Goal: Task Accomplishment & Management: Use online tool/utility

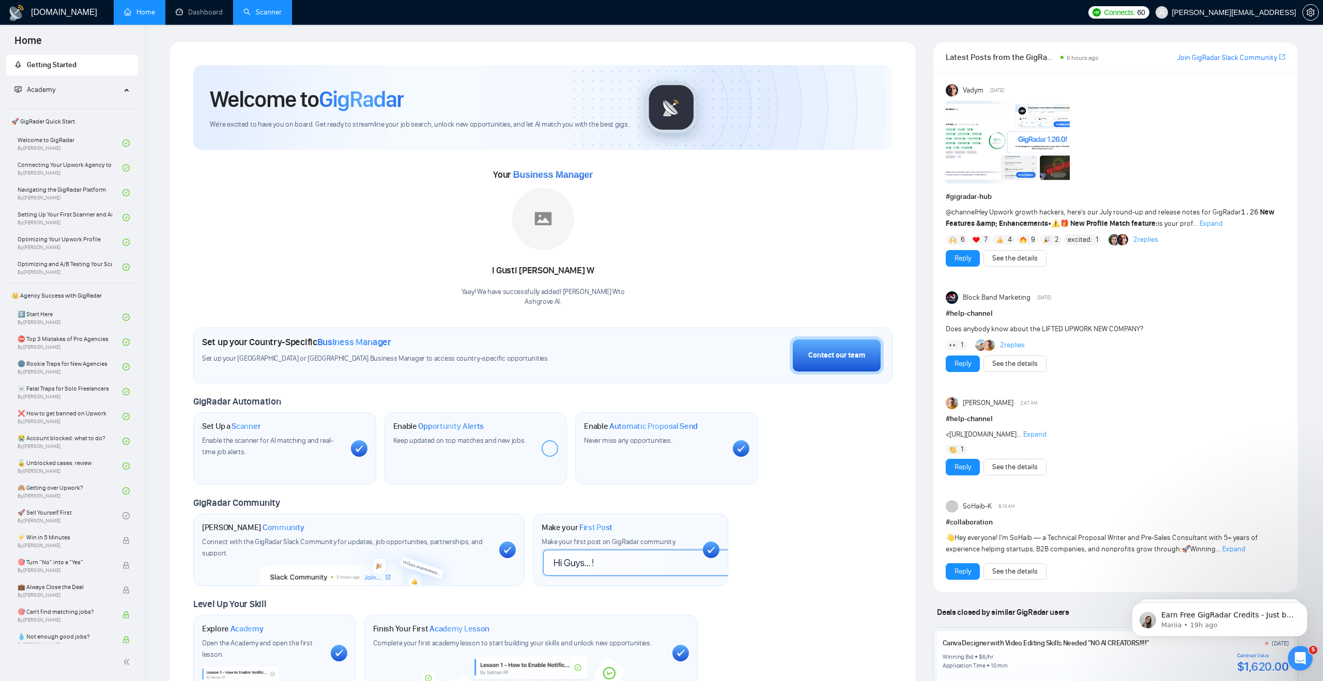
click at [262, 16] on link "Scanner" at bounding box center [262, 12] width 38 height 9
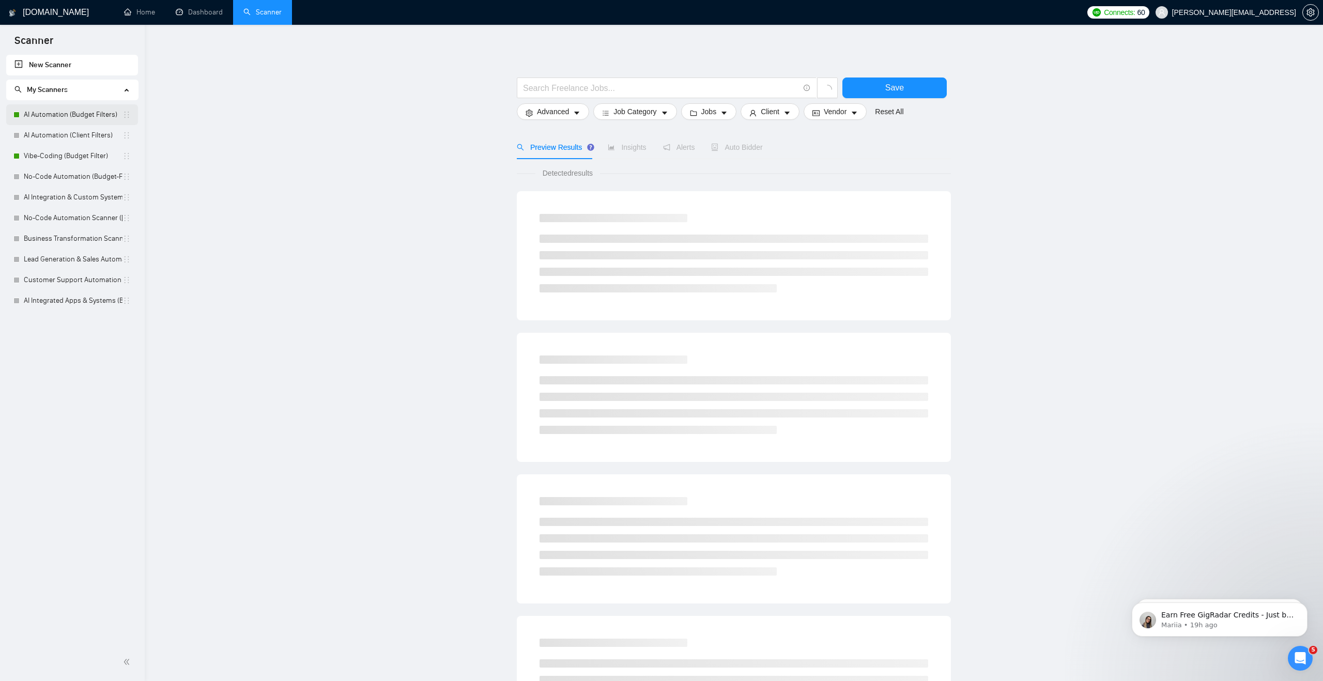
click at [80, 114] on link "AI Automation (Budget Filters)" at bounding box center [73, 114] width 99 height 21
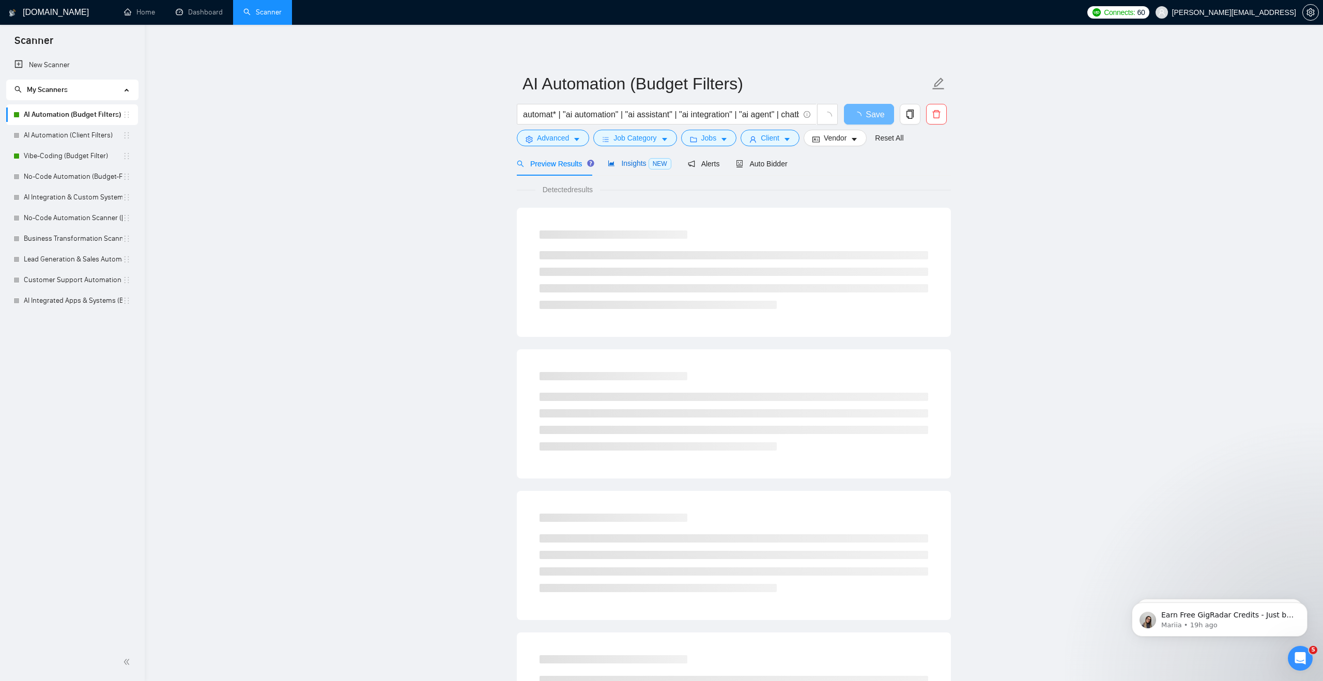
click at [622, 167] on div "Insights NEW" at bounding box center [639, 164] width 63 height 12
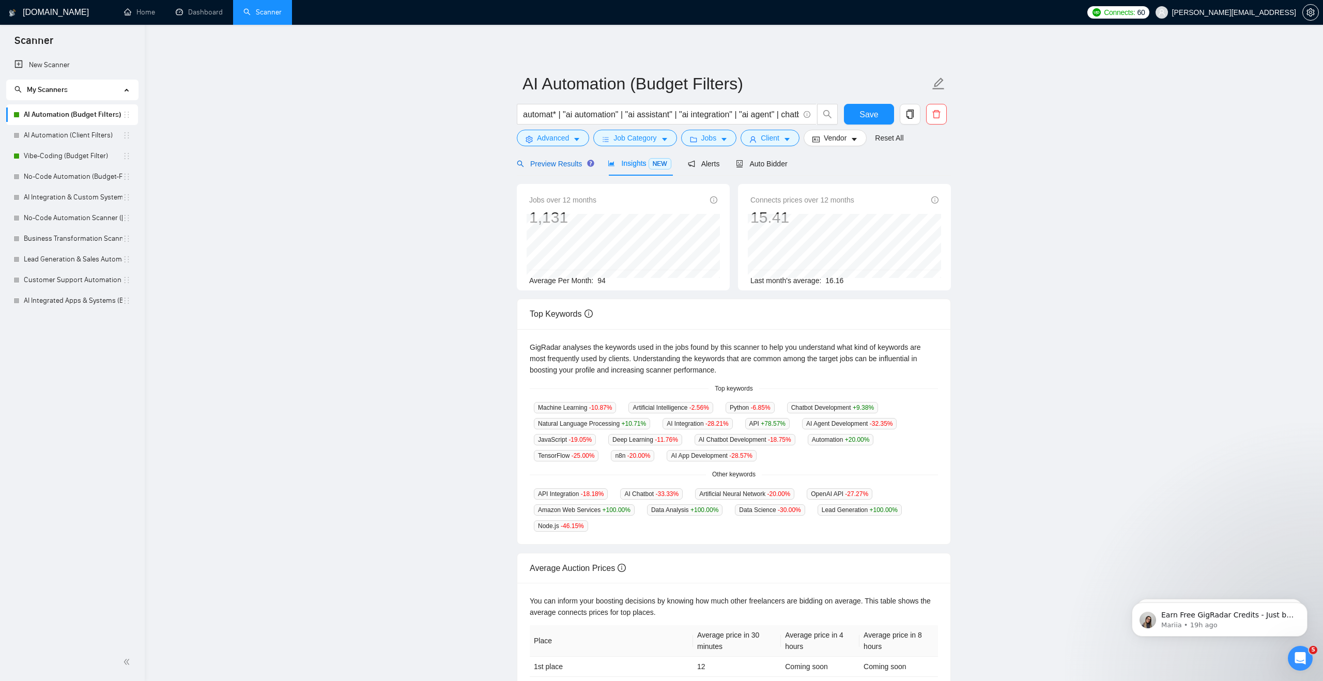
click at [574, 163] on span "Preview Results" at bounding box center [554, 164] width 74 height 8
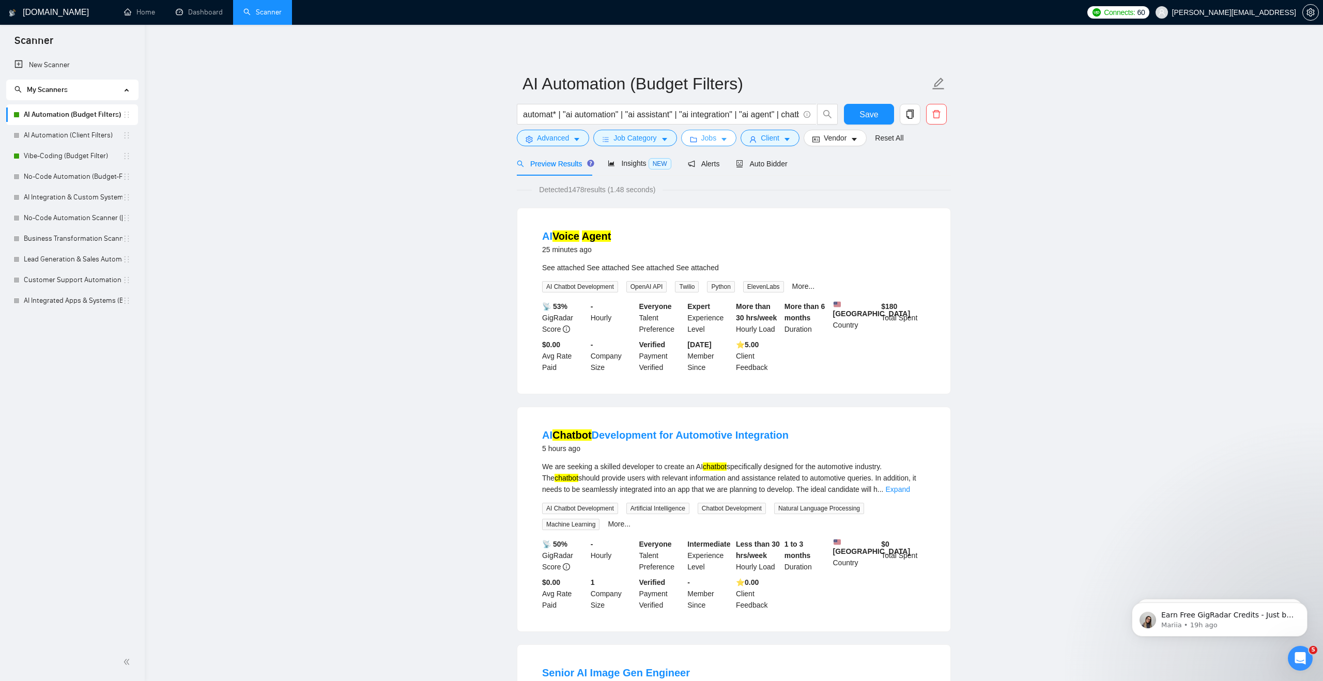
click at [711, 139] on span "Jobs" at bounding box center [710, 137] width 16 height 11
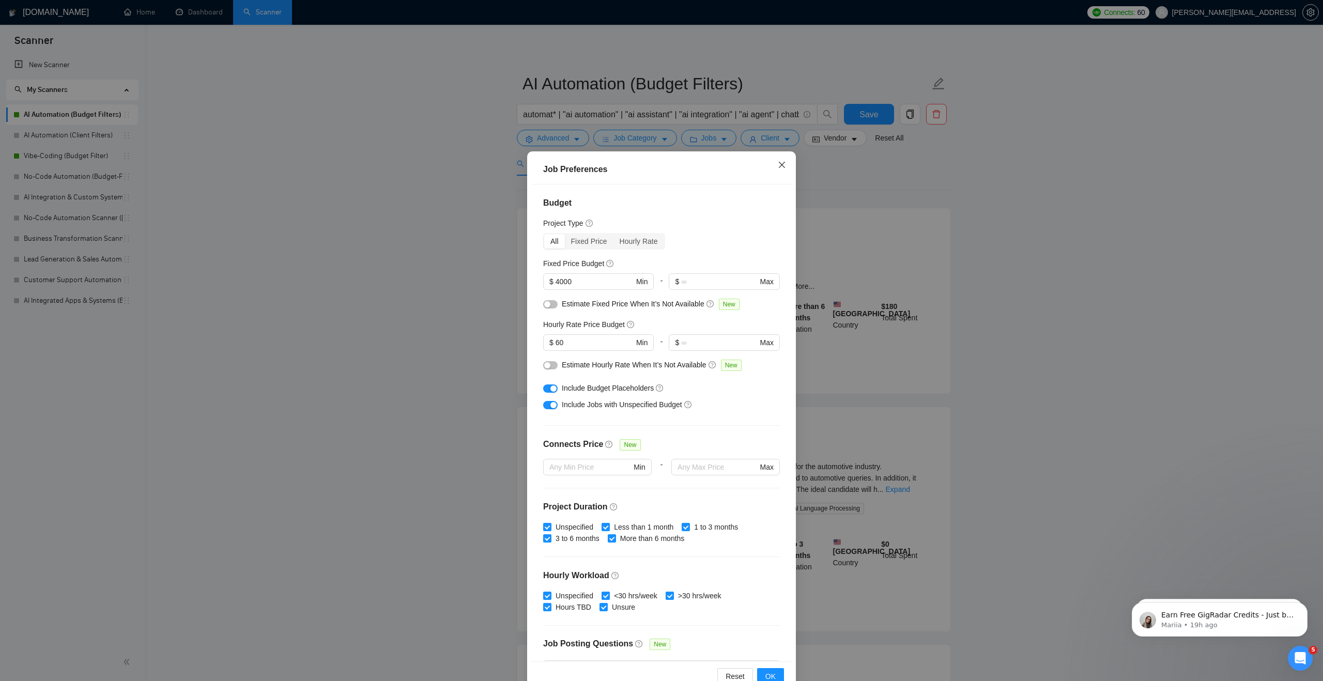
click at [778, 167] on icon "close" at bounding box center [782, 165] width 8 height 8
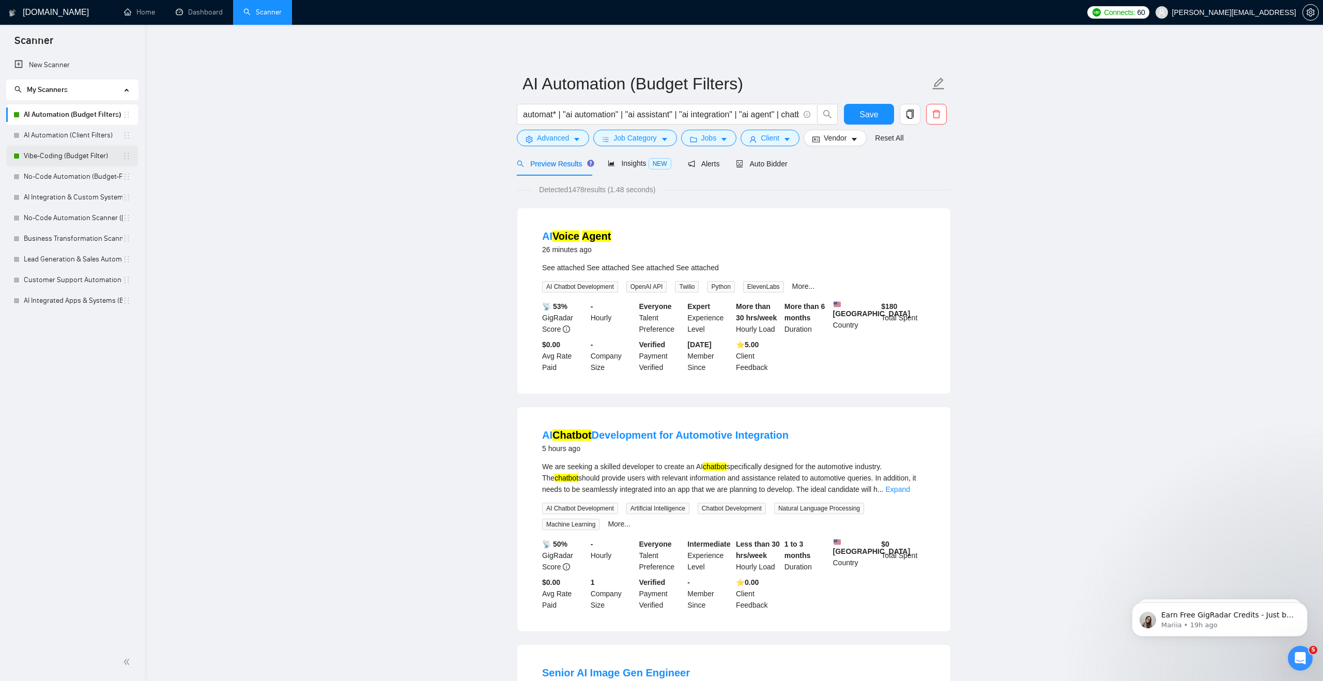
click at [94, 158] on link "Vibe-Coding (Budget Filter)" at bounding box center [73, 156] width 99 height 21
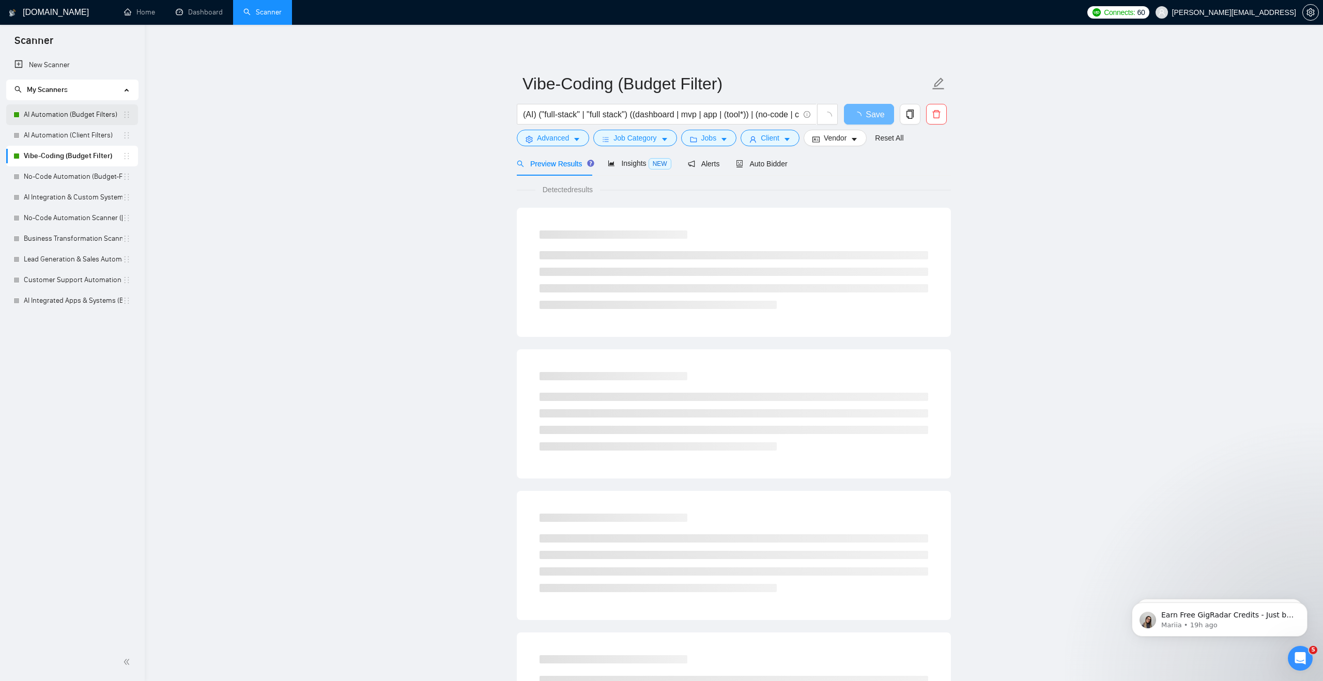
click at [68, 122] on link "AI Automation (Budget Filters)" at bounding box center [73, 114] width 99 height 21
click at [788, 138] on icon "caret-down" at bounding box center [787, 139] width 7 height 7
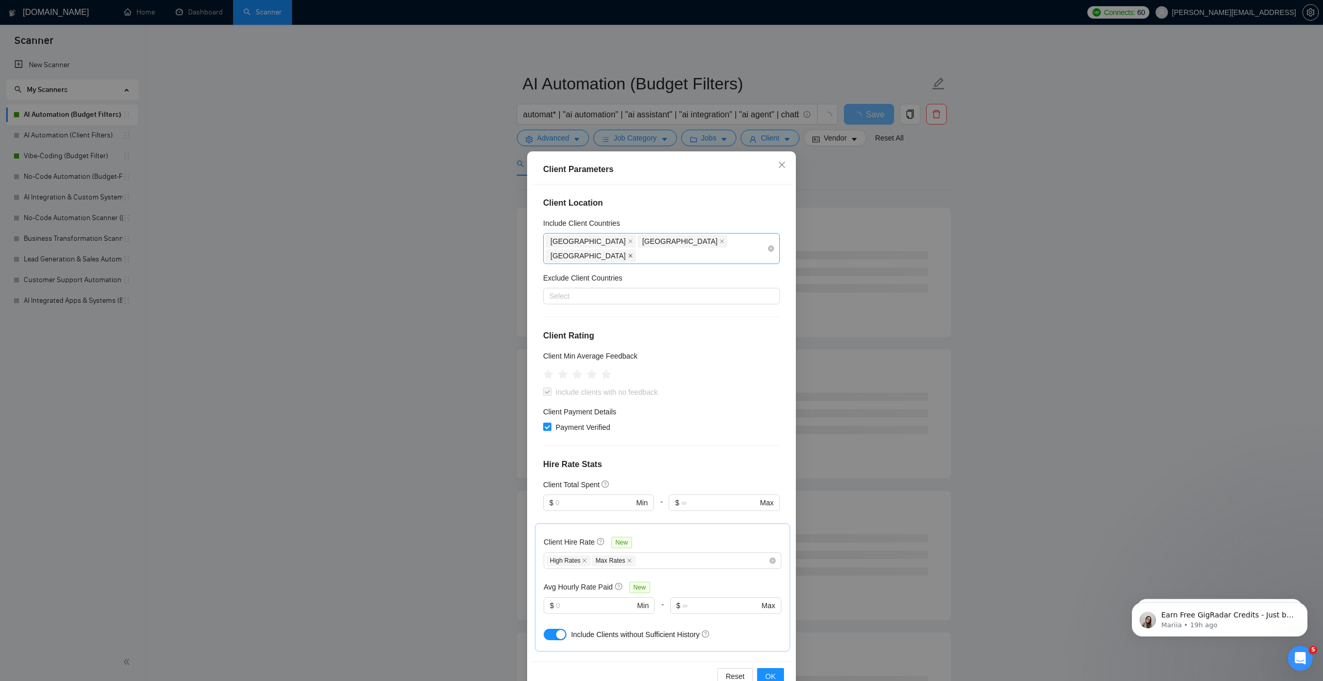
click at [633, 253] on icon "close" at bounding box center [630, 255] width 5 height 5
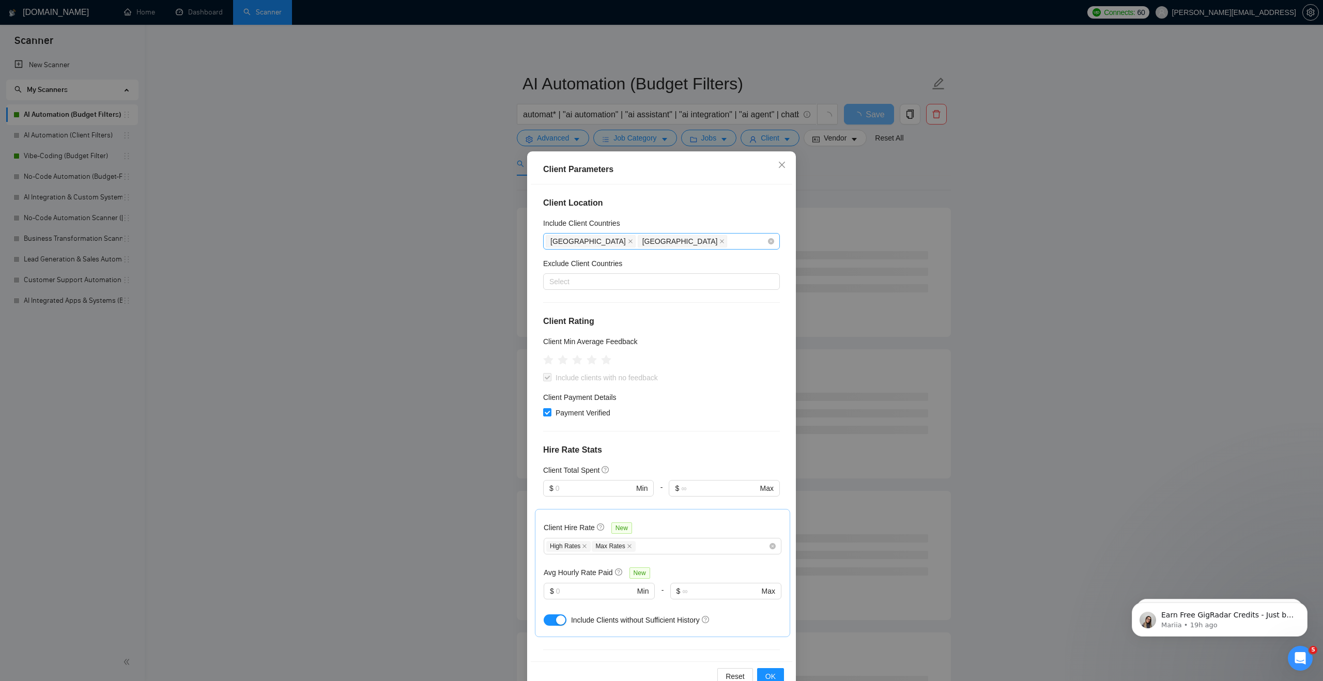
click at [682, 241] on div "[GEOGRAPHIC_DATA] [GEOGRAPHIC_DATA]" at bounding box center [656, 241] width 221 height 14
type input "[GEOGRAPHIC_DATA]"
click at [664, 280] on div "[GEOGRAPHIC_DATA]" at bounding box center [665, 278] width 218 height 11
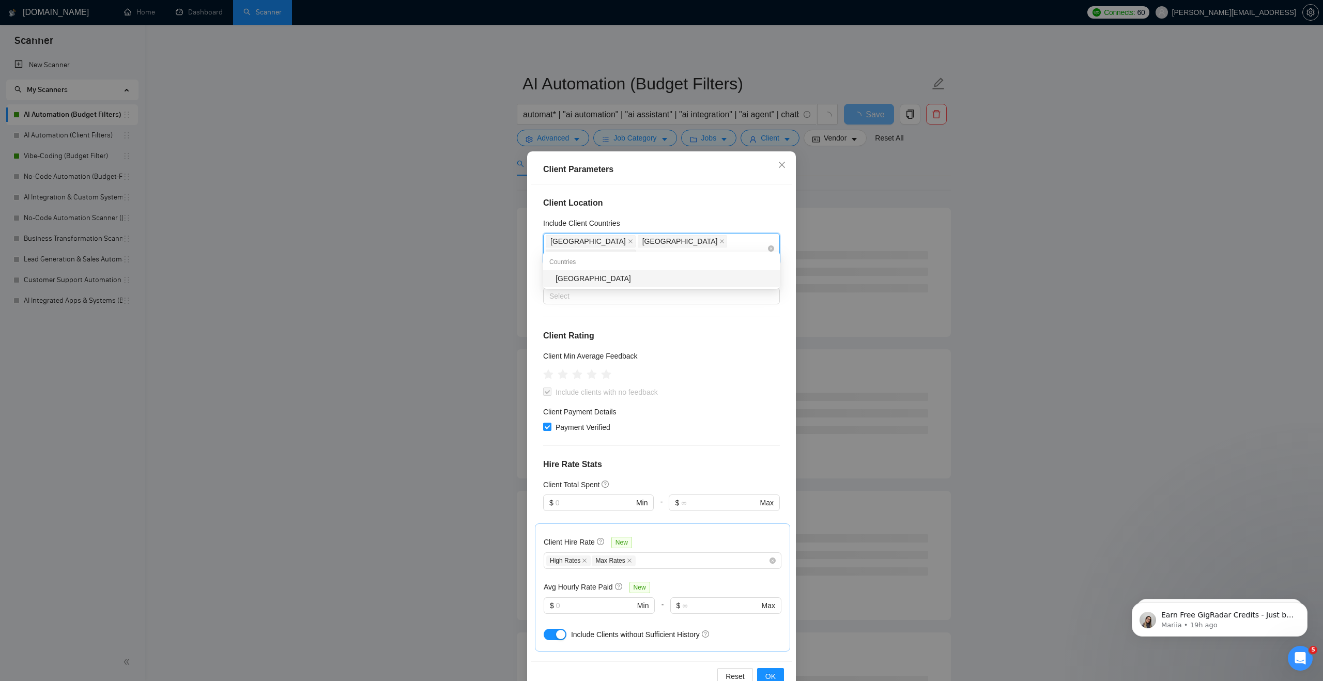
type input "saudi"
click at [672, 275] on div "[GEOGRAPHIC_DATA]" at bounding box center [665, 278] width 218 height 11
click at [673, 216] on div "Client Location Include Client Countries [GEOGRAPHIC_DATA] [GEOGRAPHIC_DATA] [G…" at bounding box center [662, 423] width 262 height 477
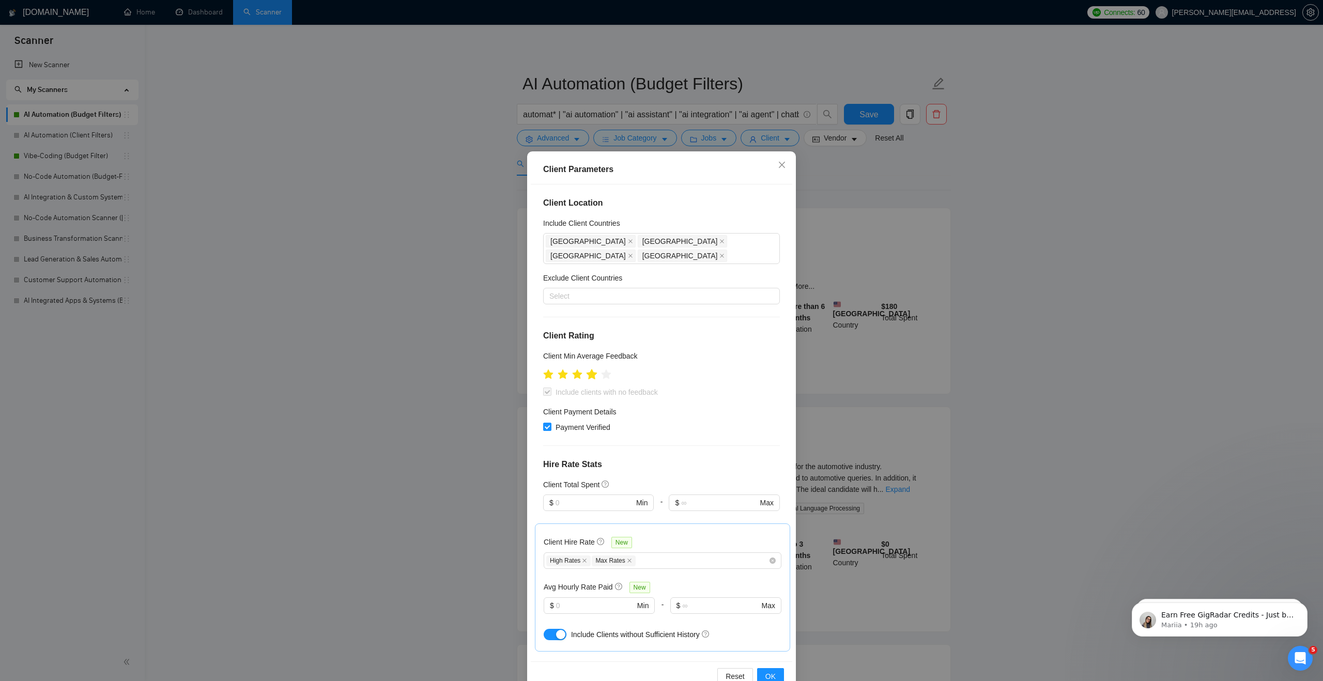
click at [596, 369] on icon "star" at bounding box center [591, 374] width 11 height 11
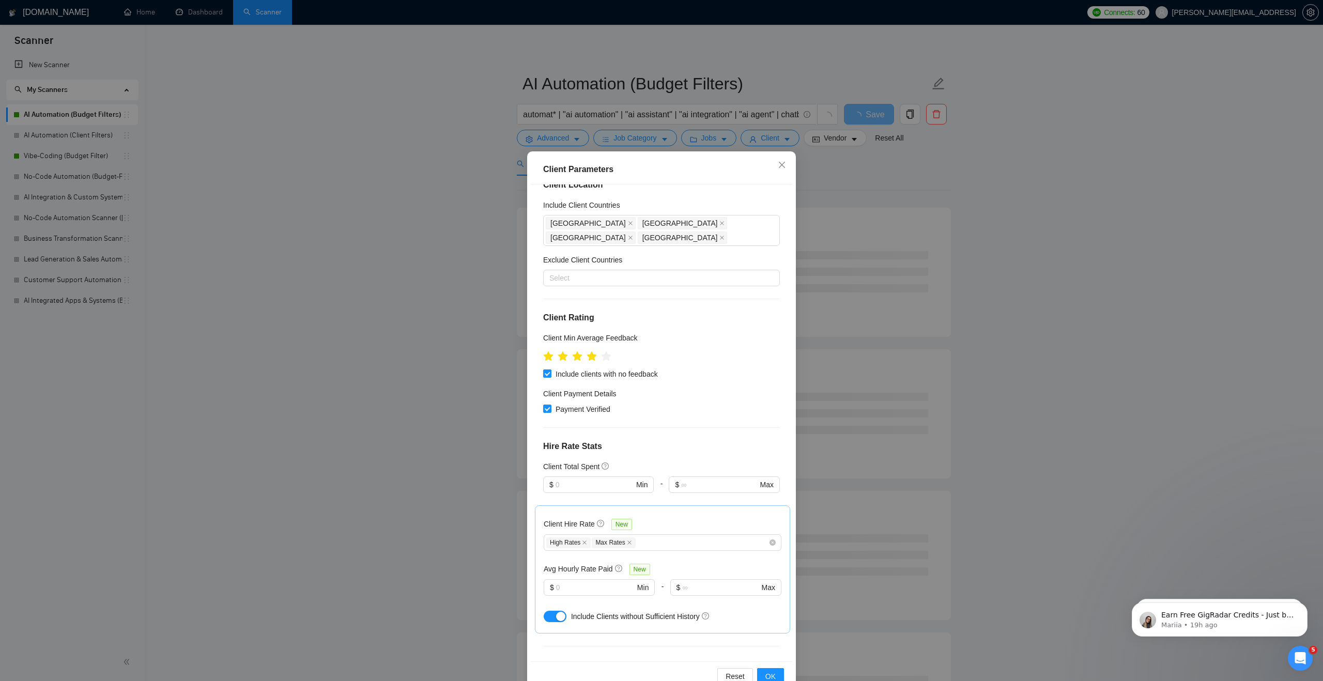
click at [692, 408] on div "Client Location Include Client Countries [GEOGRAPHIC_DATA] [GEOGRAPHIC_DATA] [G…" at bounding box center [662, 423] width 262 height 477
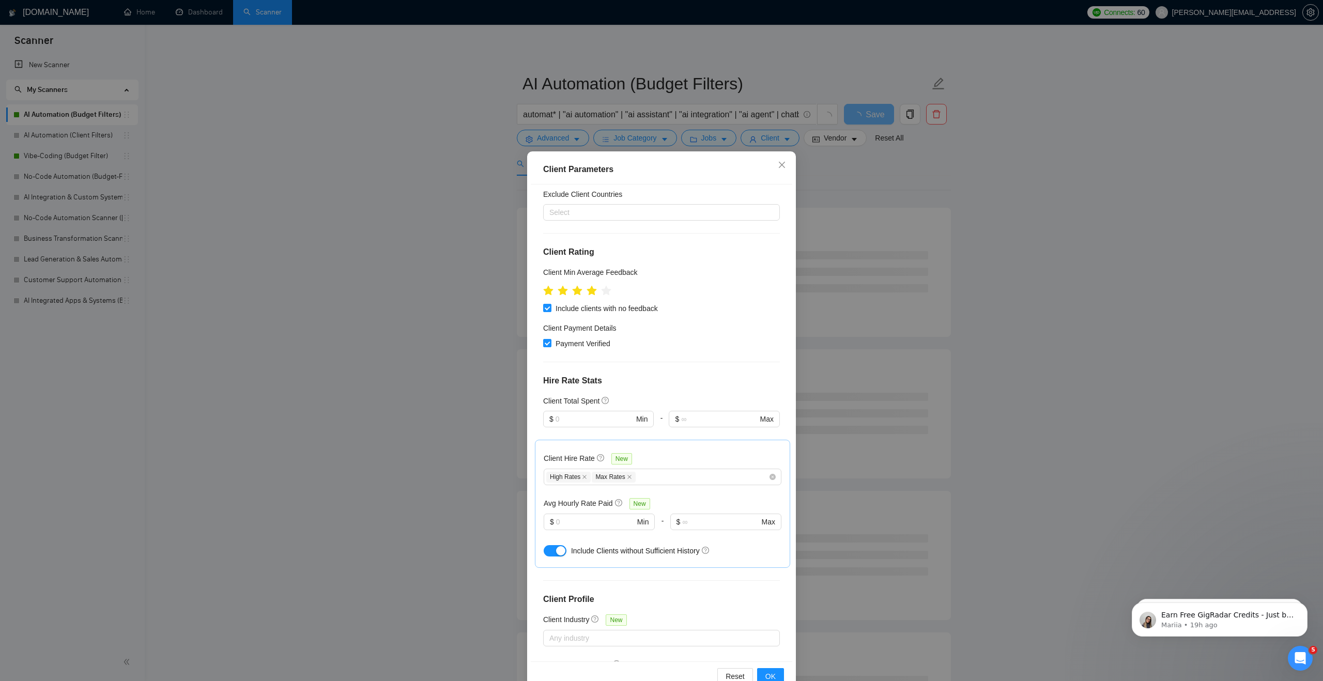
scroll to position [168, 0]
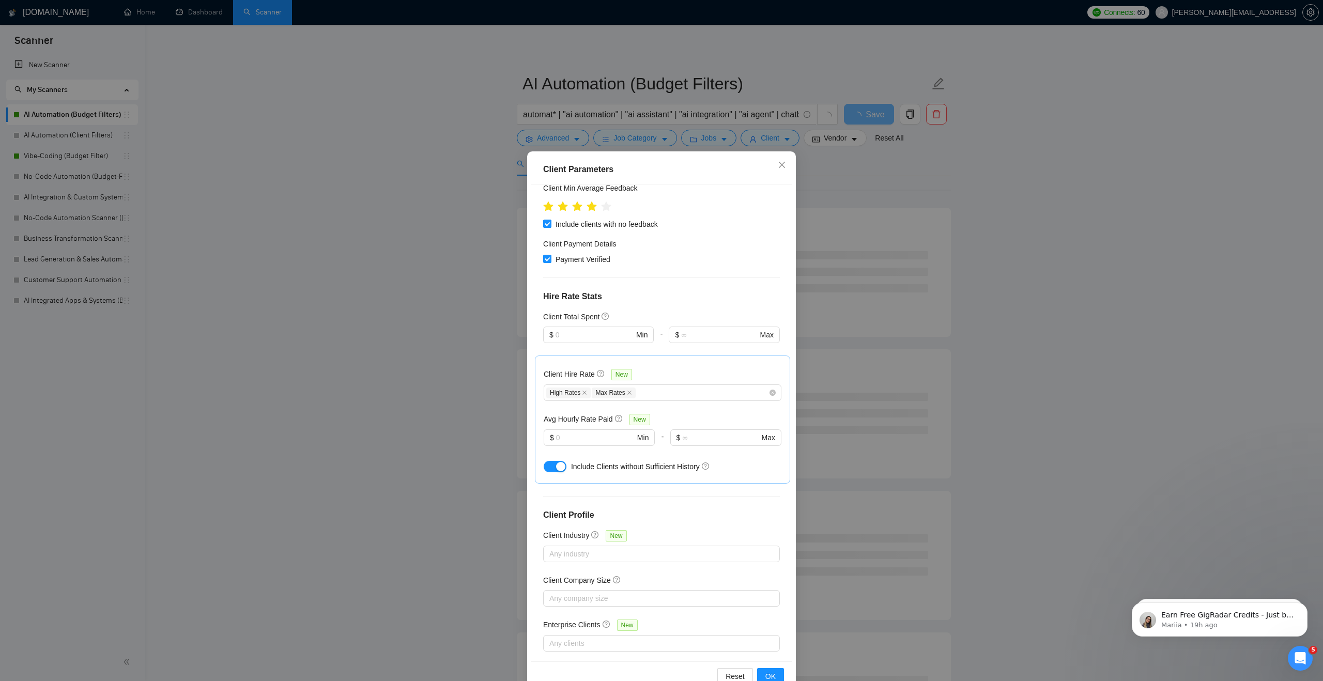
click at [767, 666] on div "Reset OK" at bounding box center [662, 676] width 262 height 29
click at [767, 673] on span "OK" at bounding box center [771, 676] width 10 height 11
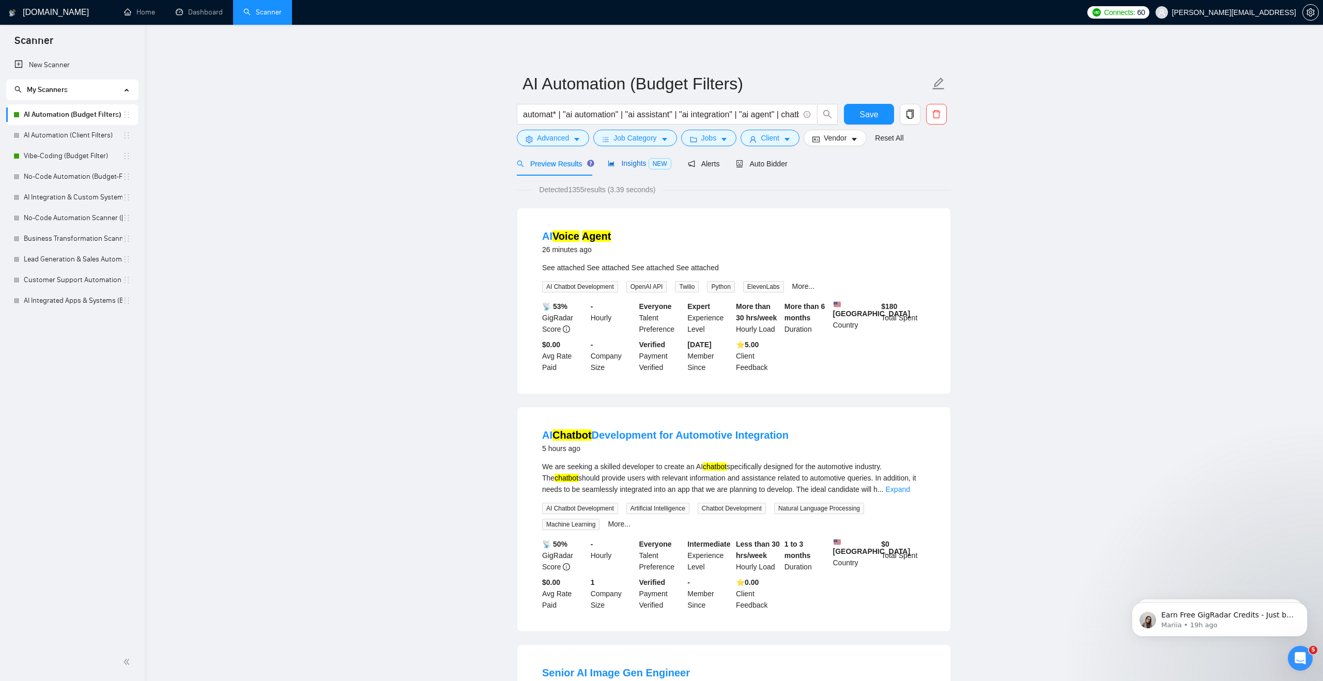
click at [622, 169] on div "Insights NEW" at bounding box center [639, 164] width 63 height 12
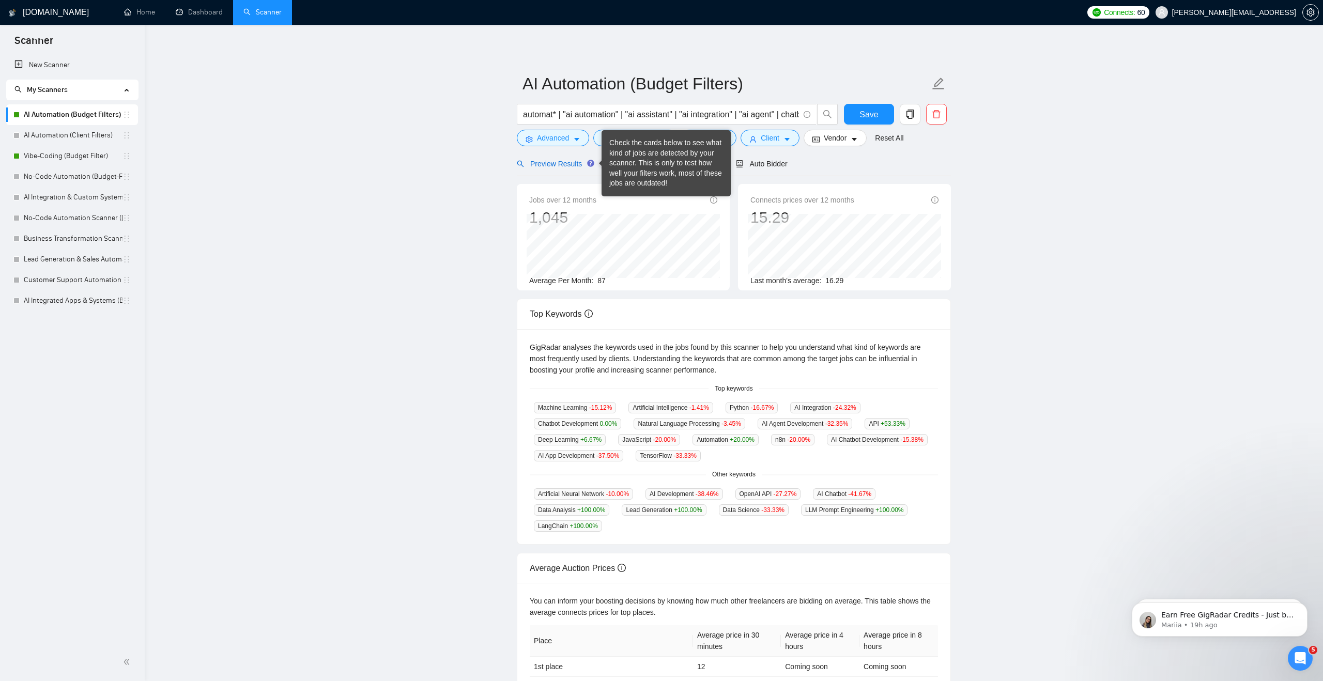
click at [567, 166] on span "Preview Results" at bounding box center [554, 164] width 74 height 8
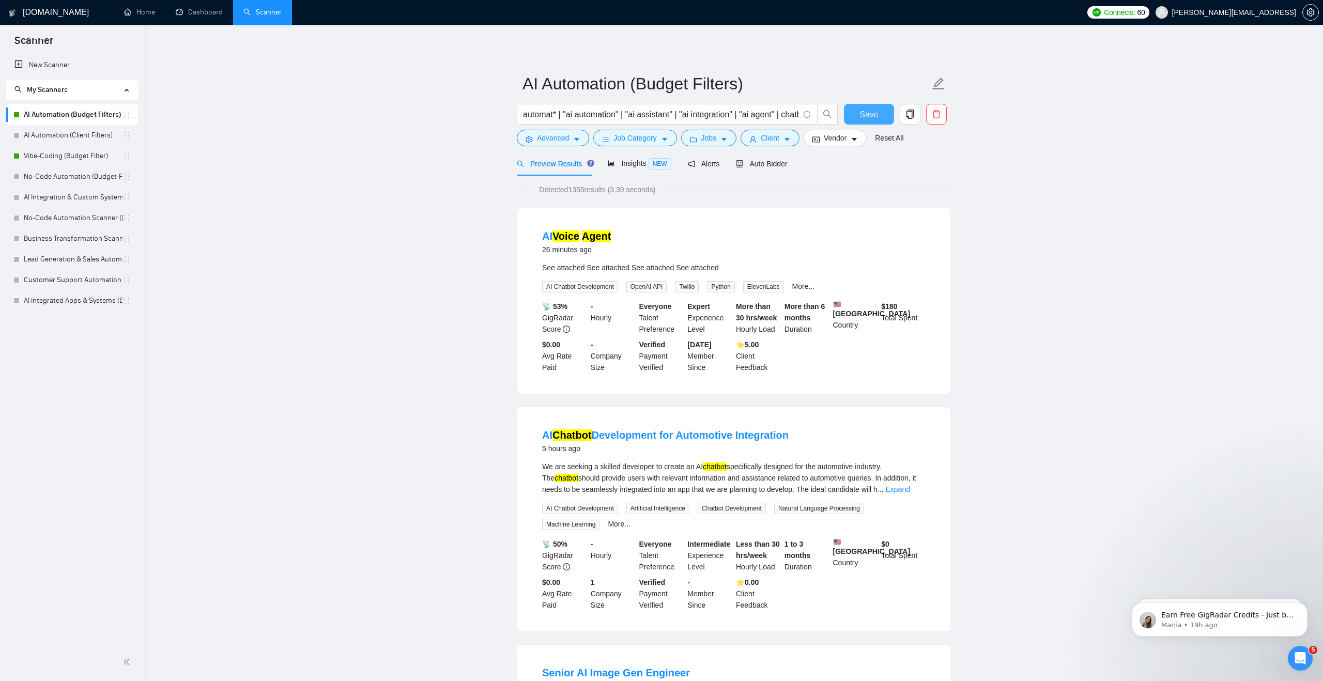
click at [865, 119] on span "Save" at bounding box center [869, 114] width 19 height 13
click at [87, 159] on link "Vibe-Coding (Budget Filter)" at bounding box center [73, 156] width 99 height 21
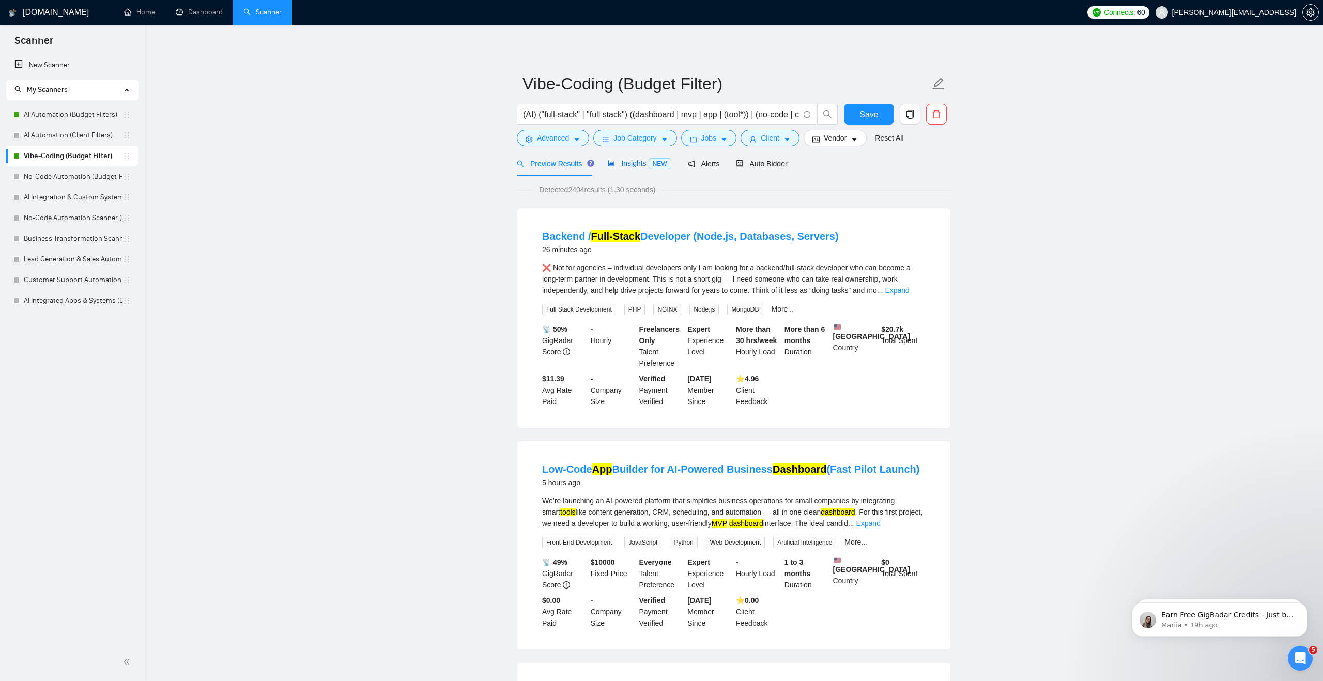
click at [623, 159] on span "Insights NEW" at bounding box center [639, 163] width 63 height 8
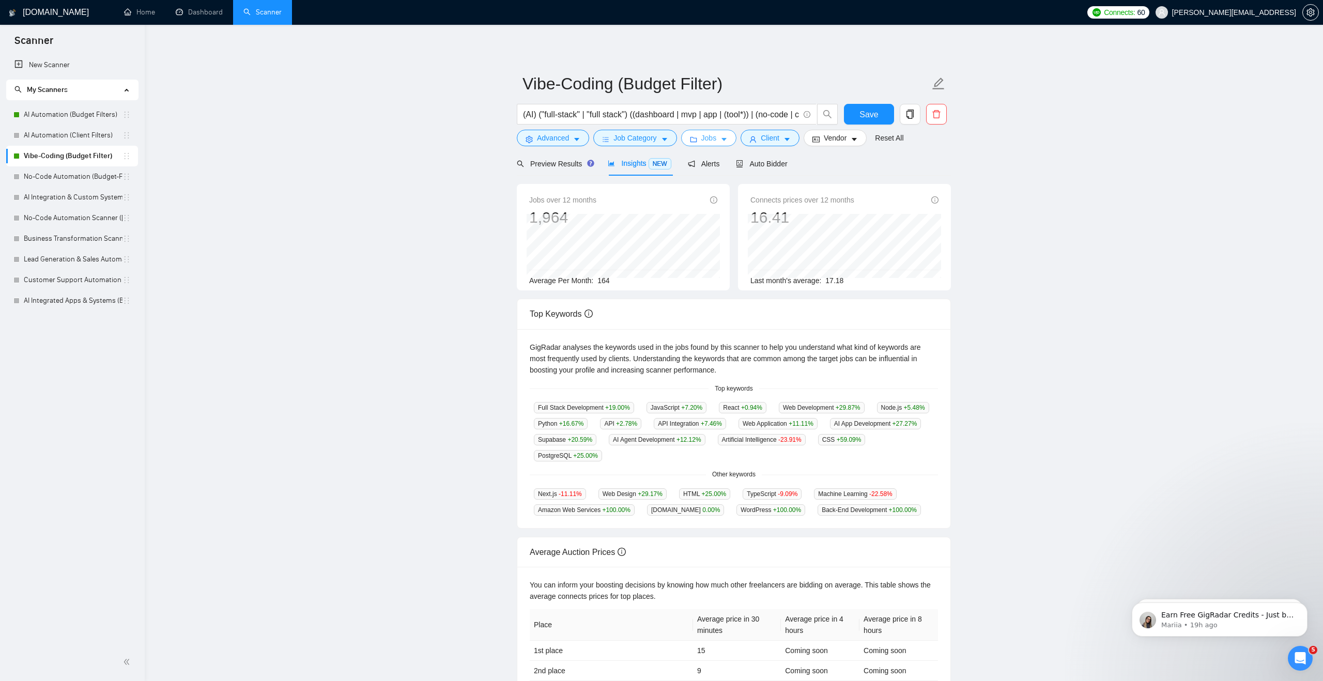
click at [709, 137] on span "Jobs" at bounding box center [710, 137] width 16 height 11
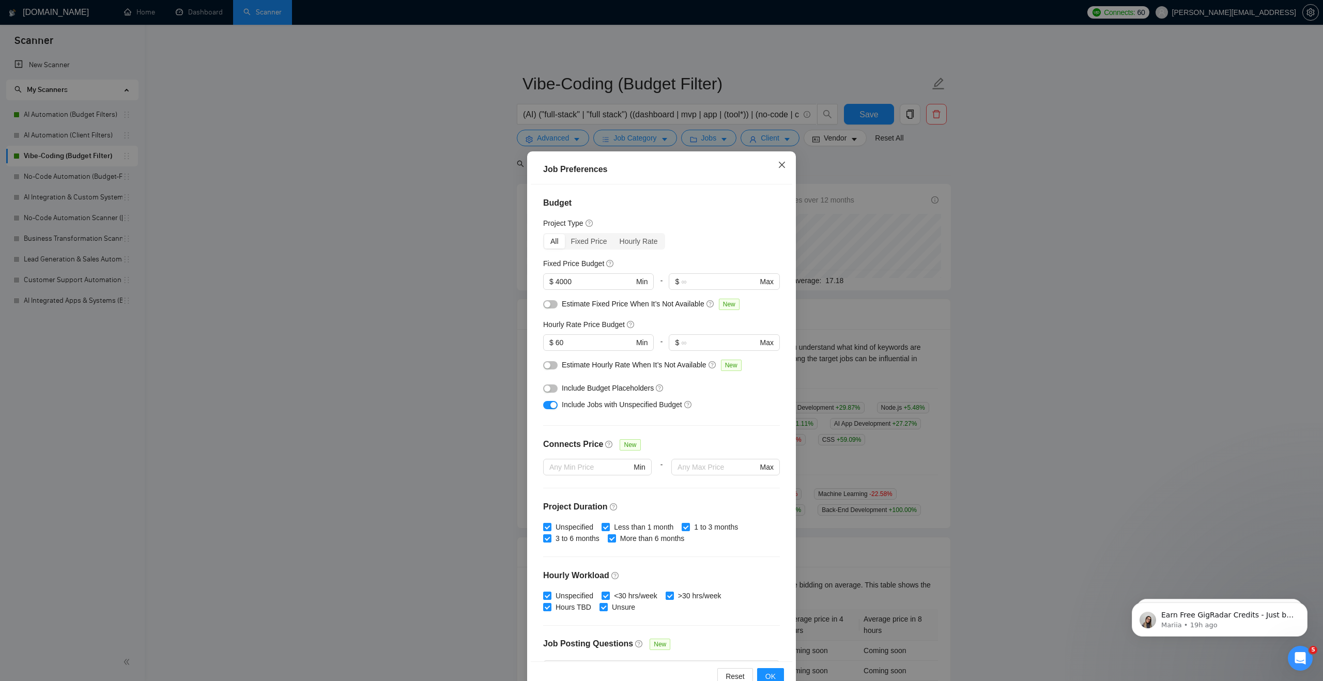
click at [783, 166] on icon "close" at bounding box center [782, 165] width 6 height 6
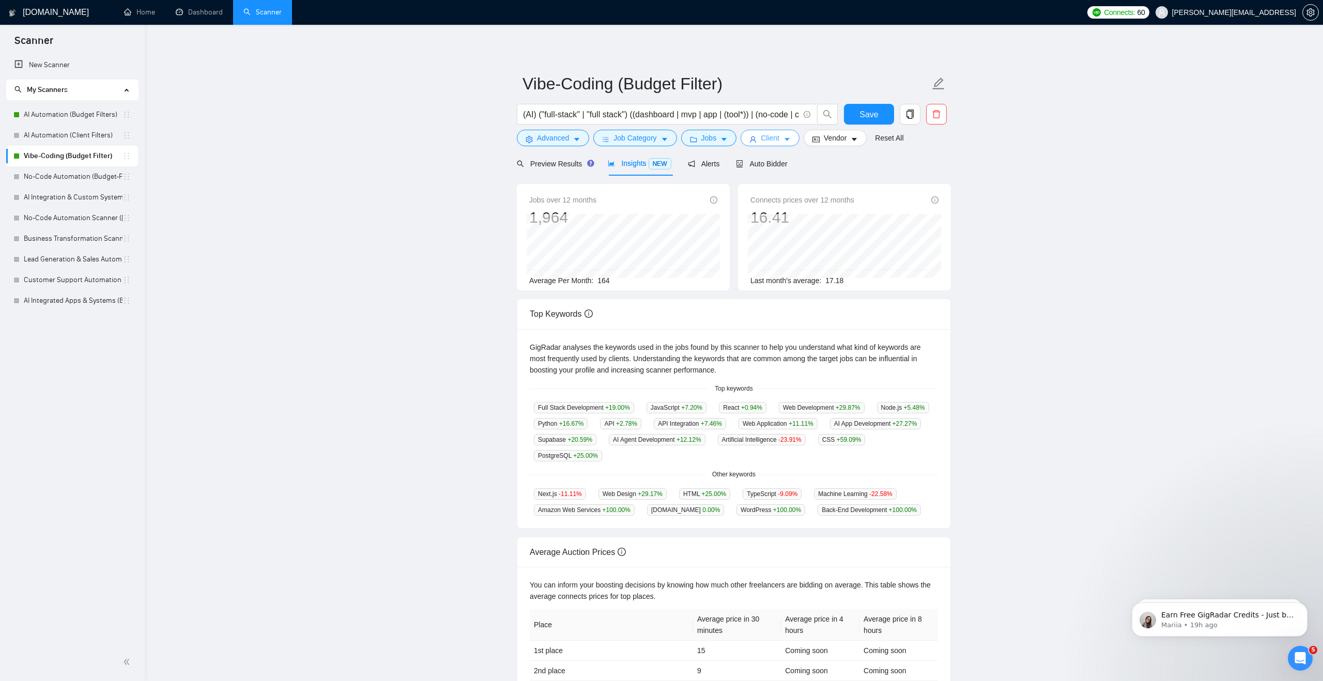
click at [771, 136] on span "Client" at bounding box center [770, 137] width 19 height 11
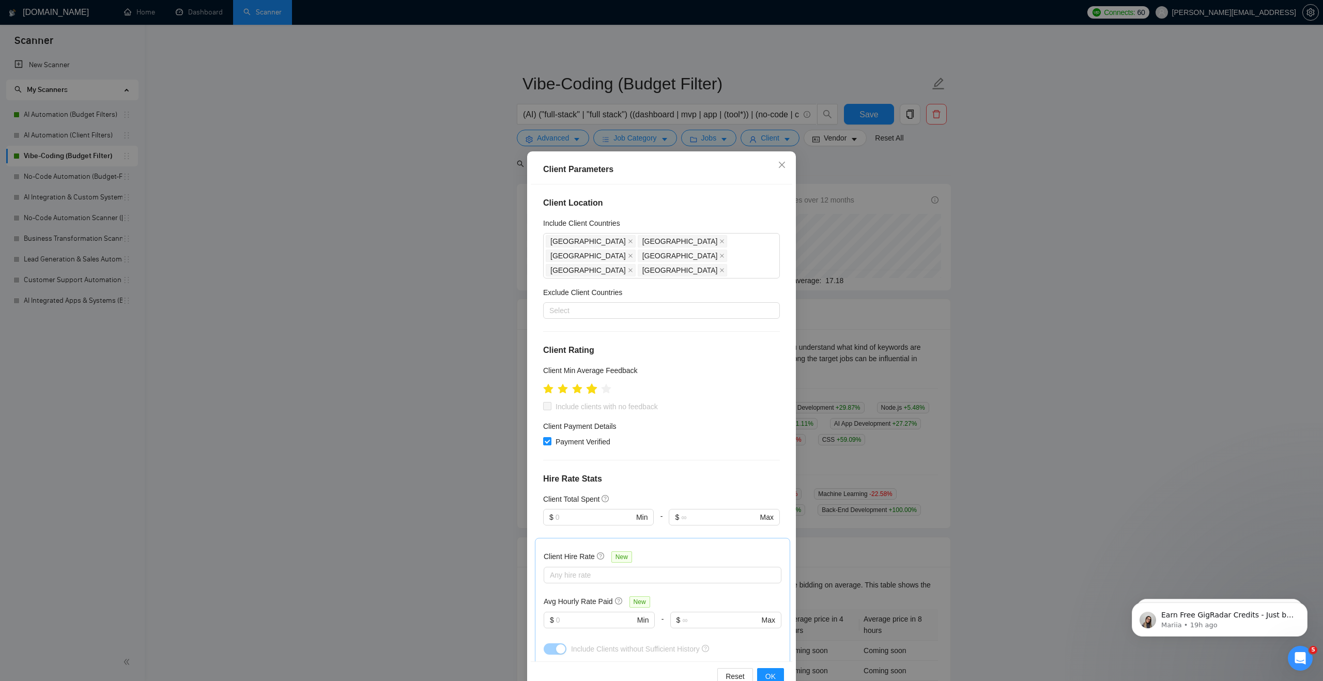
click at [596, 384] on icon "star" at bounding box center [591, 389] width 11 height 11
click at [604, 401] on span "Include clients with no feedback" at bounding box center [607, 406] width 111 height 11
click at [551, 402] on input "Include clients with no feedback" at bounding box center [546, 405] width 7 height 7
checkbox input "true"
click at [733, 569] on div at bounding box center [657, 575] width 222 height 12
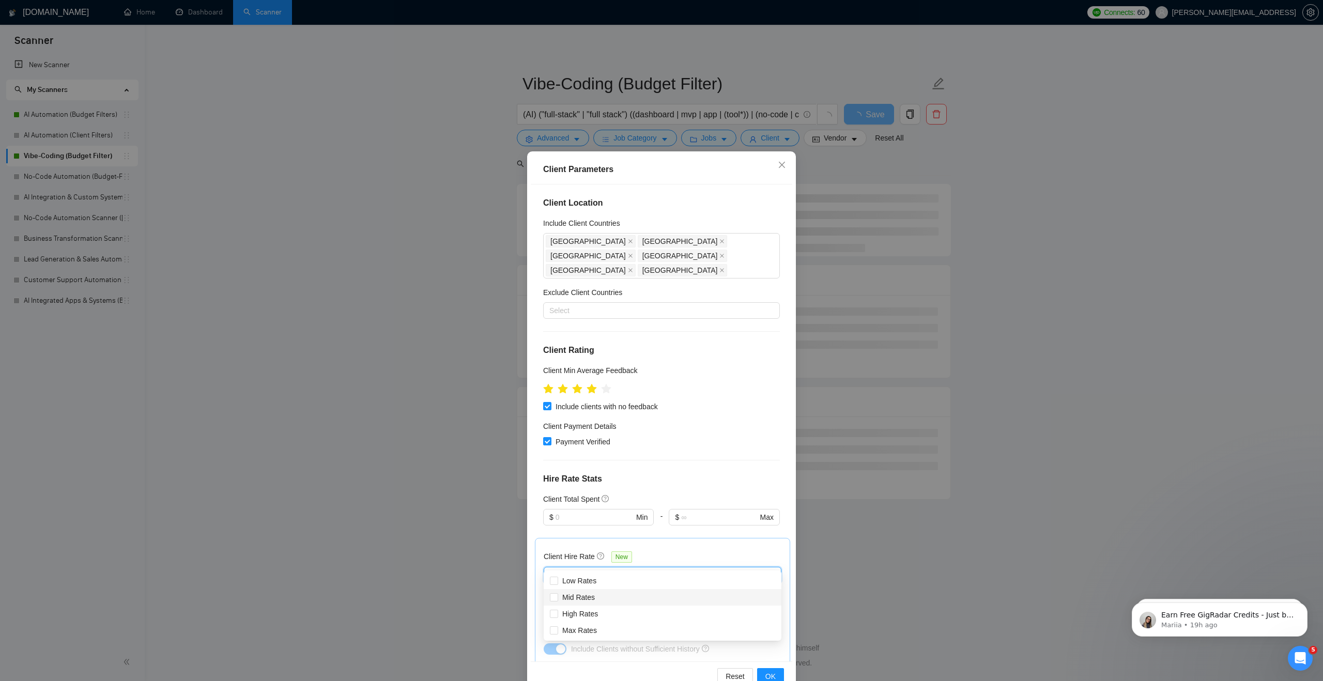
click at [637, 599] on div "Mid Rates" at bounding box center [662, 597] width 225 height 11
checkbox input "true"
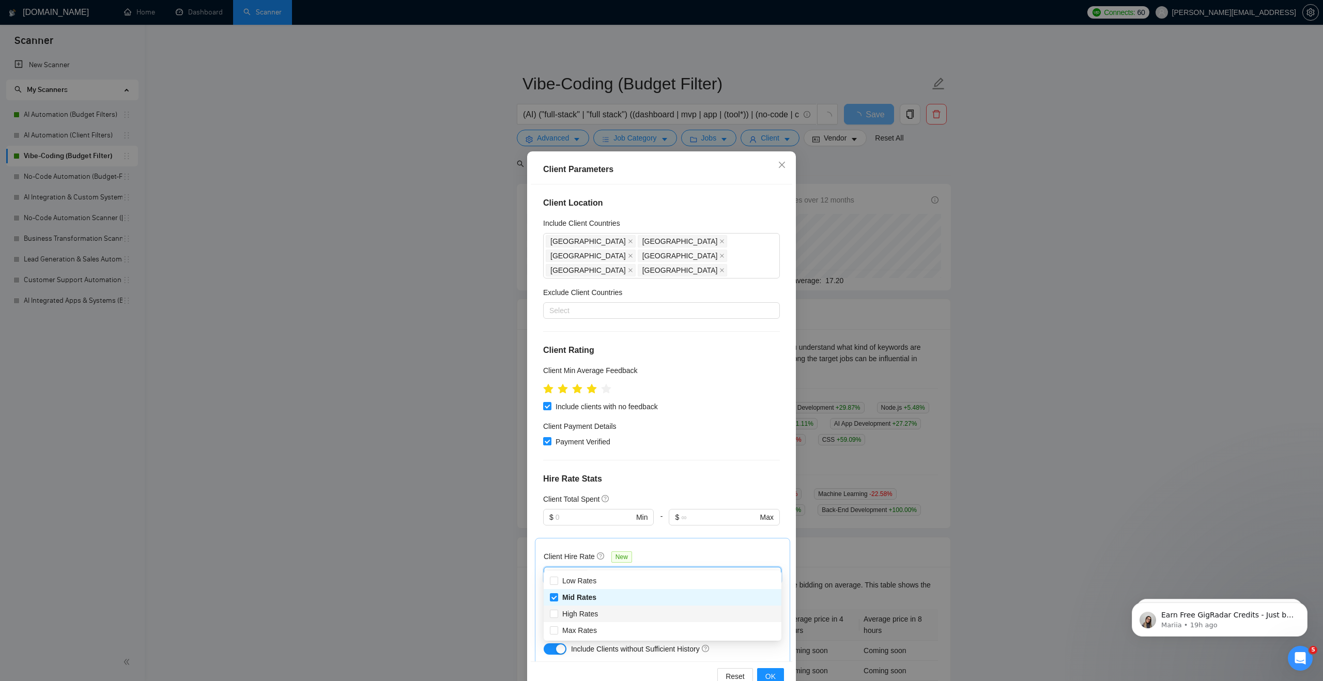
click at [629, 614] on div "High Rates" at bounding box center [662, 613] width 225 height 11
checkbox input "true"
click at [681, 474] on div "Client Location Include Client Countries [GEOGRAPHIC_DATA] [GEOGRAPHIC_DATA] [G…" at bounding box center [662, 423] width 262 height 477
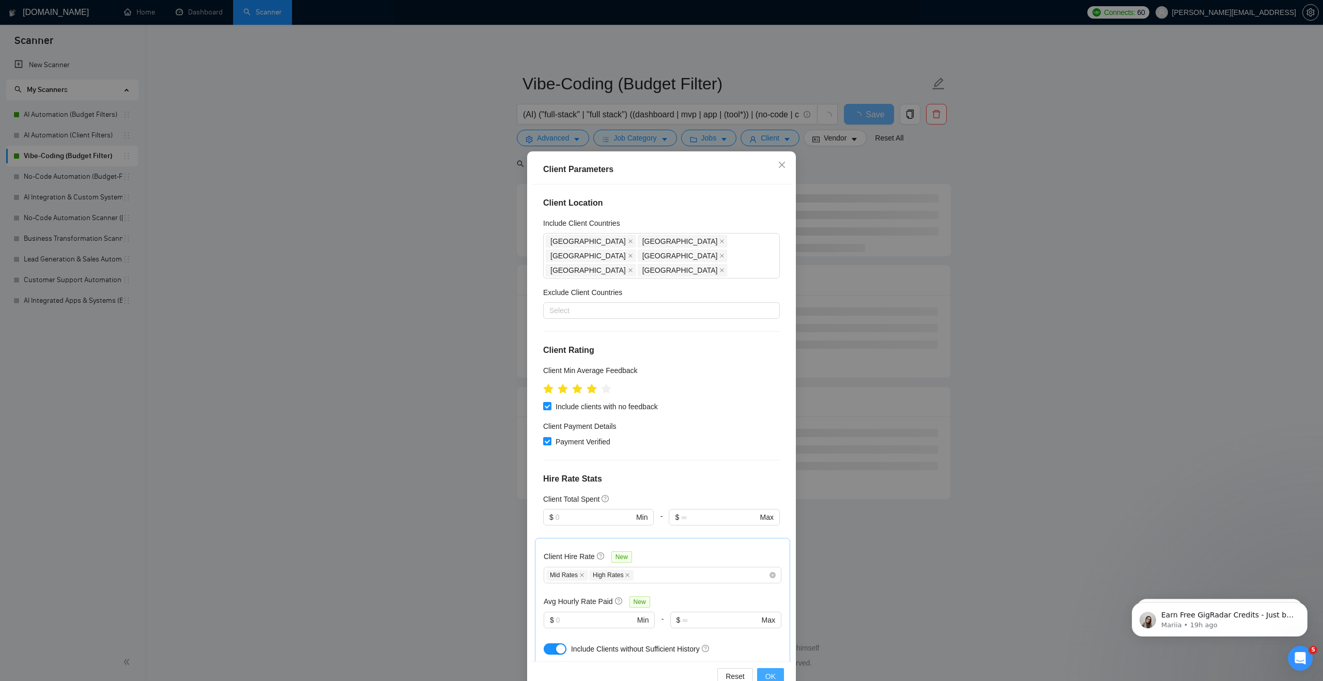
click at [769, 679] on span "OK" at bounding box center [771, 676] width 10 height 11
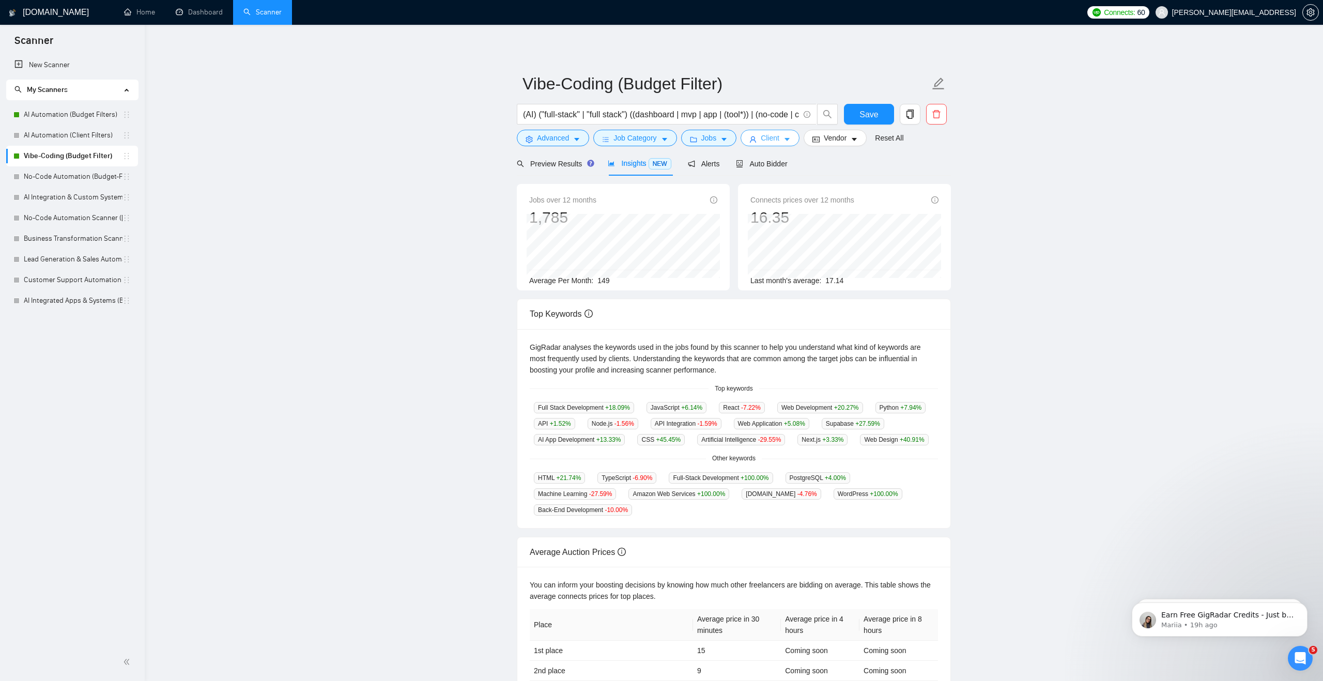
click at [778, 139] on span "Client" at bounding box center [770, 137] width 19 height 11
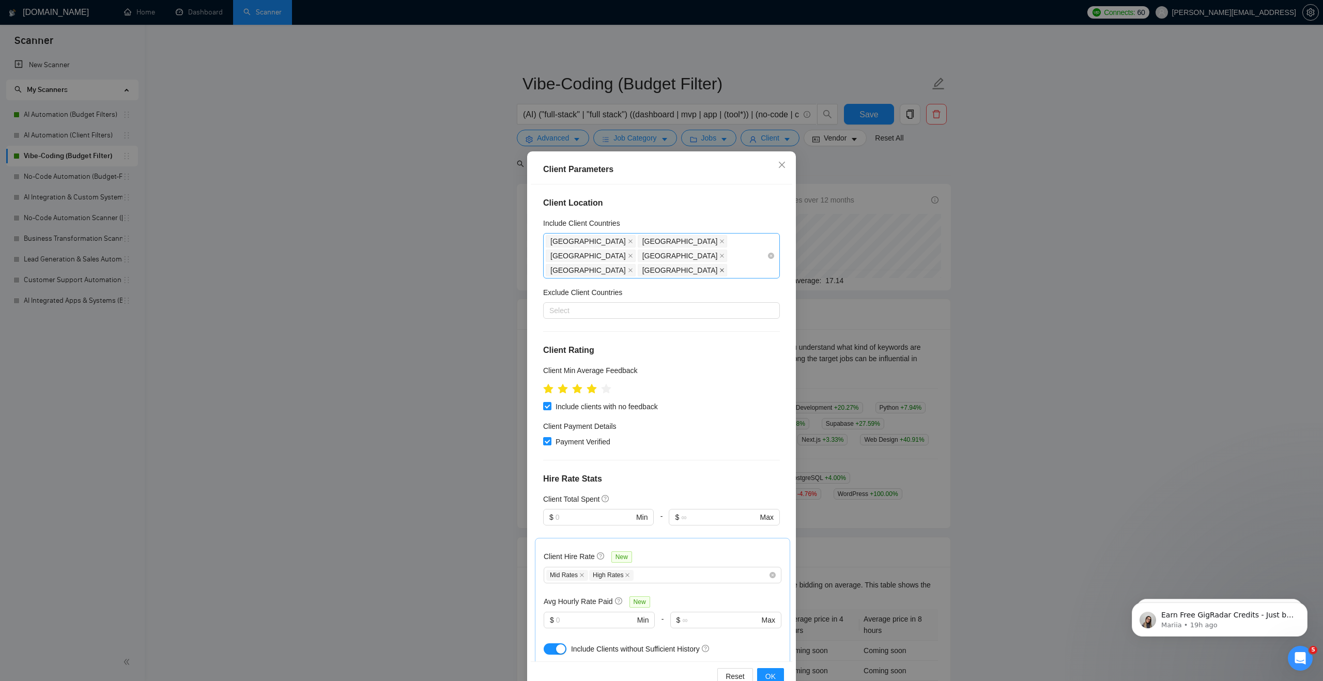
click at [720, 268] on icon "close" at bounding box center [722, 270] width 5 height 5
click at [725, 253] on icon "close" at bounding box center [722, 255] width 5 height 5
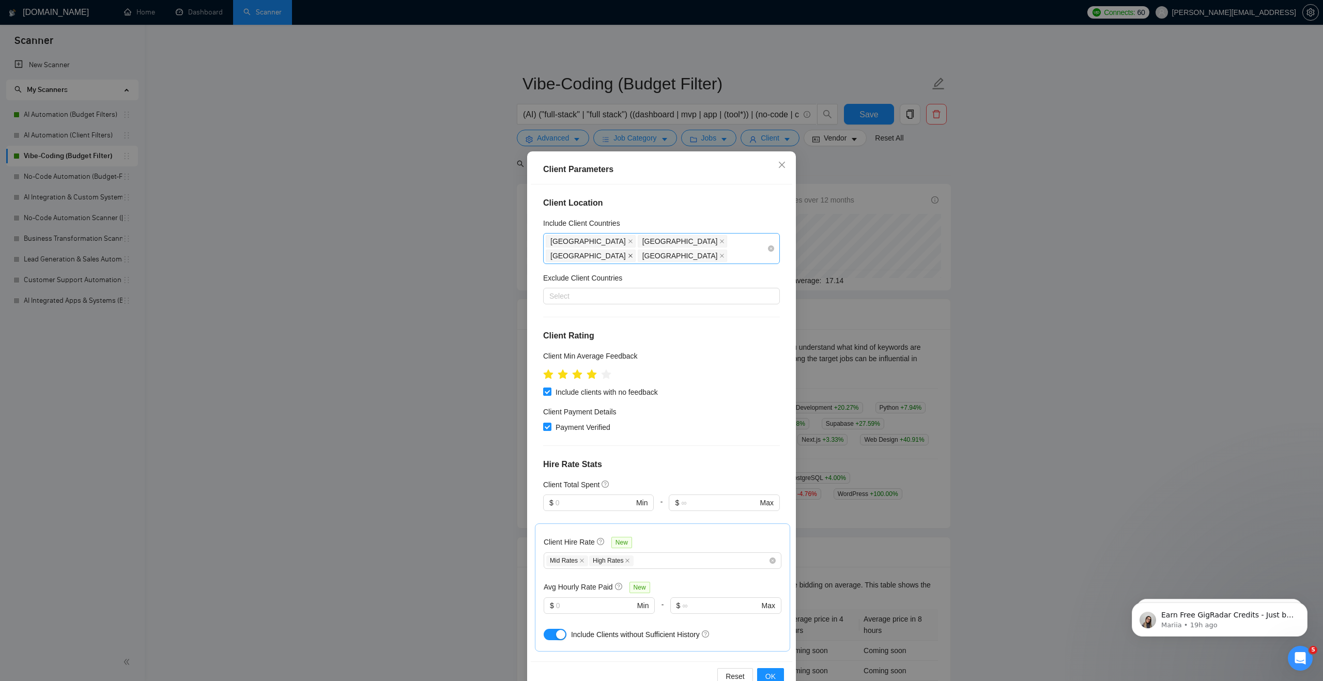
click at [633, 253] on icon "close" at bounding box center [630, 255] width 5 height 5
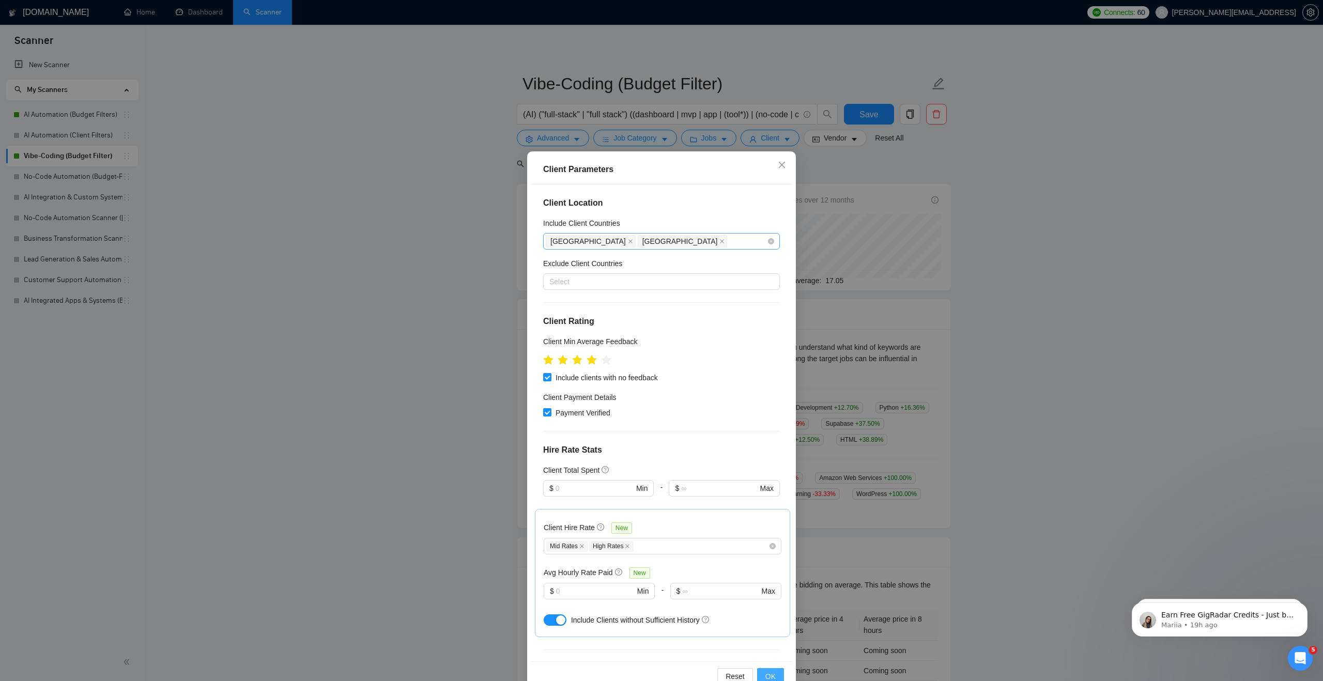
click at [767, 669] on button "OK" at bounding box center [770, 676] width 27 height 17
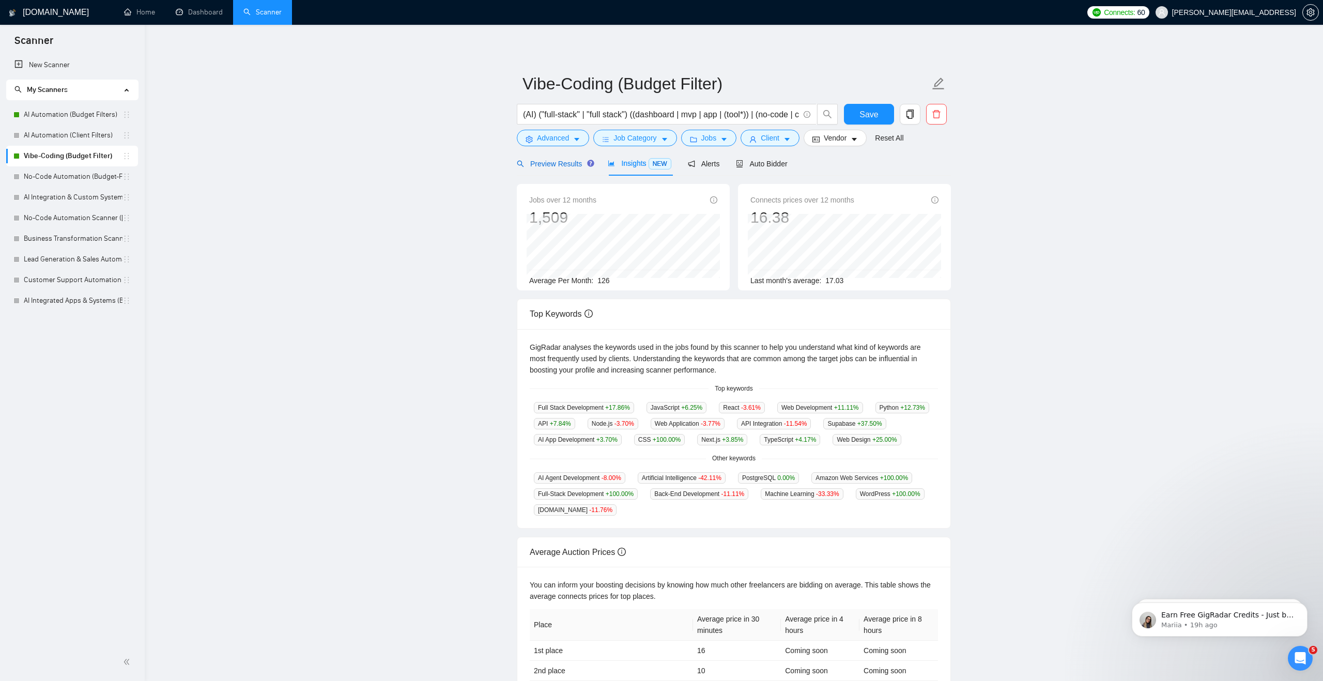
click at [578, 168] on span "Preview Results" at bounding box center [554, 164] width 74 height 8
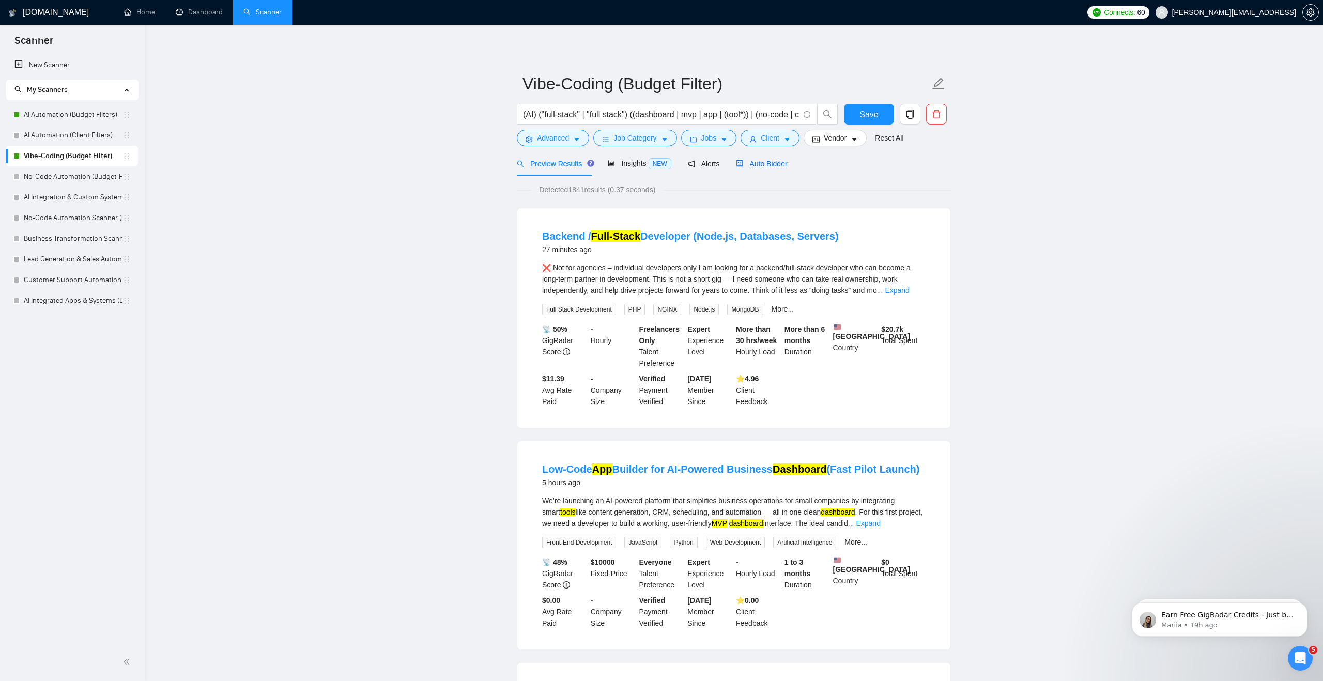
click at [765, 159] on div "Auto Bidder" at bounding box center [761, 163] width 51 height 11
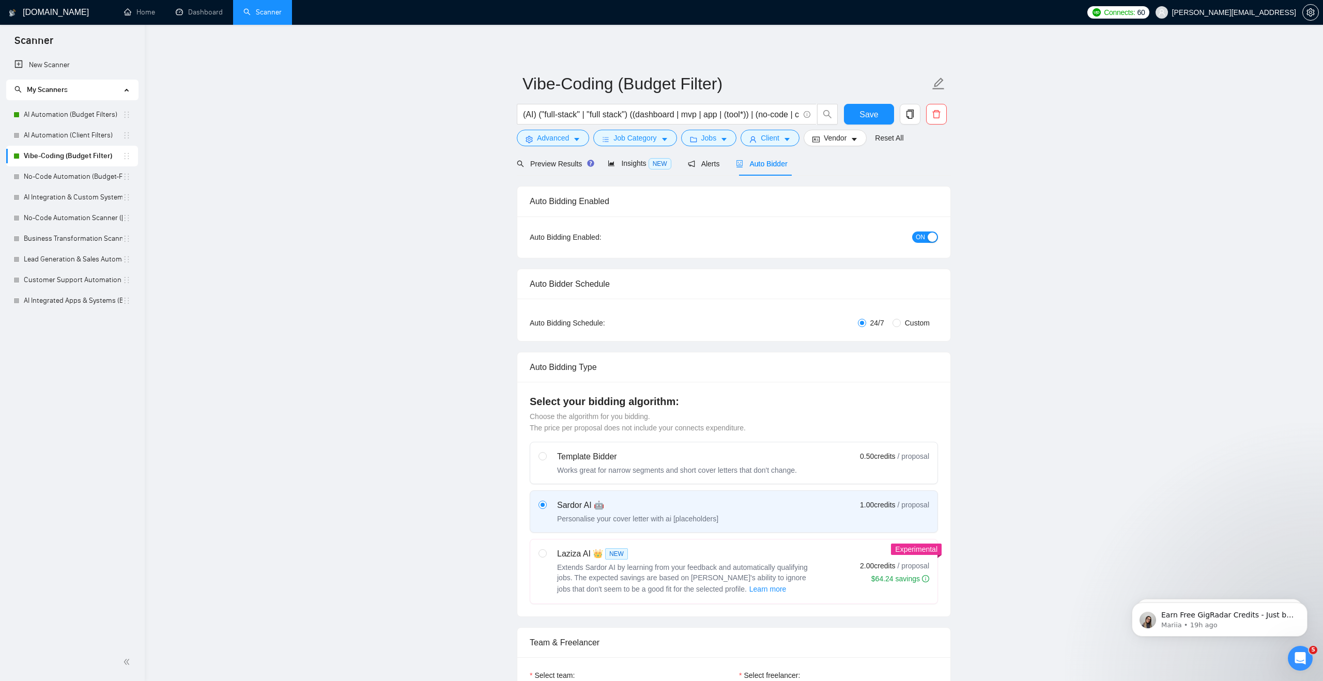
checkbox input "true"
click at [621, 164] on span "Insights NEW" at bounding box center [639, 163] width 63 height 8
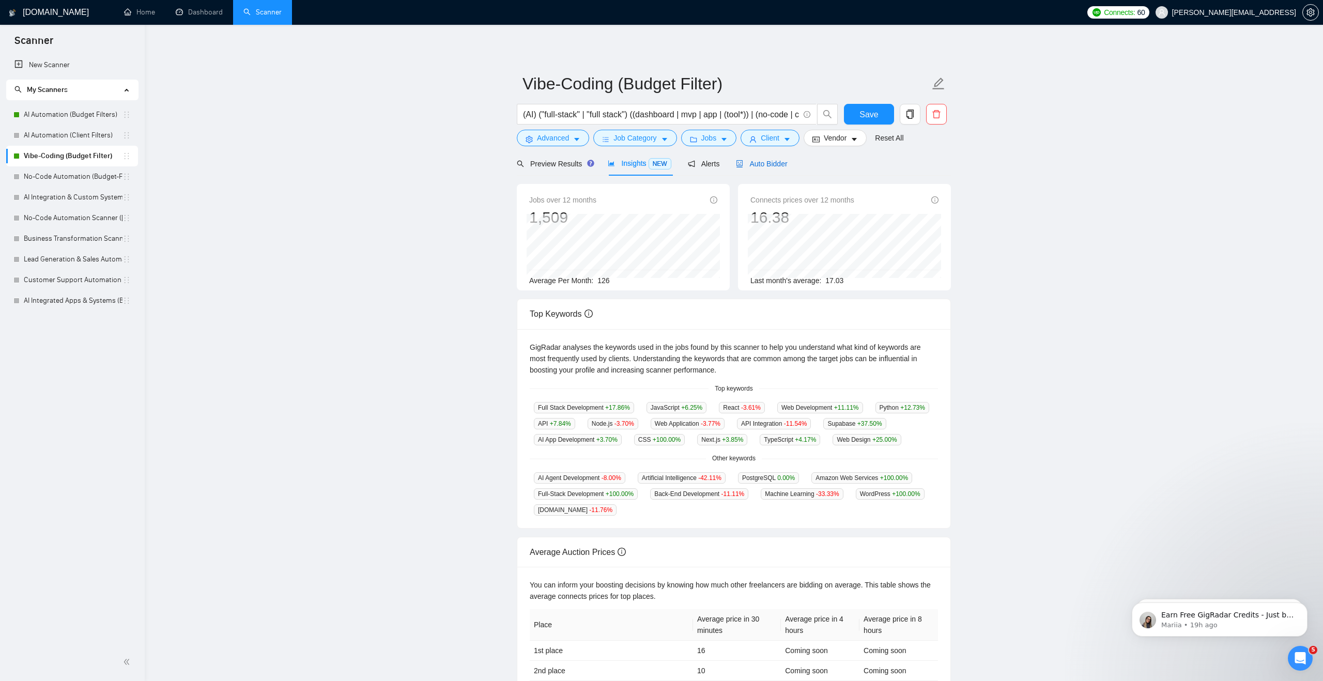
click at [753, 164] on span "Auto Bidder" at bounding box center [761, 164] width 51 height 8
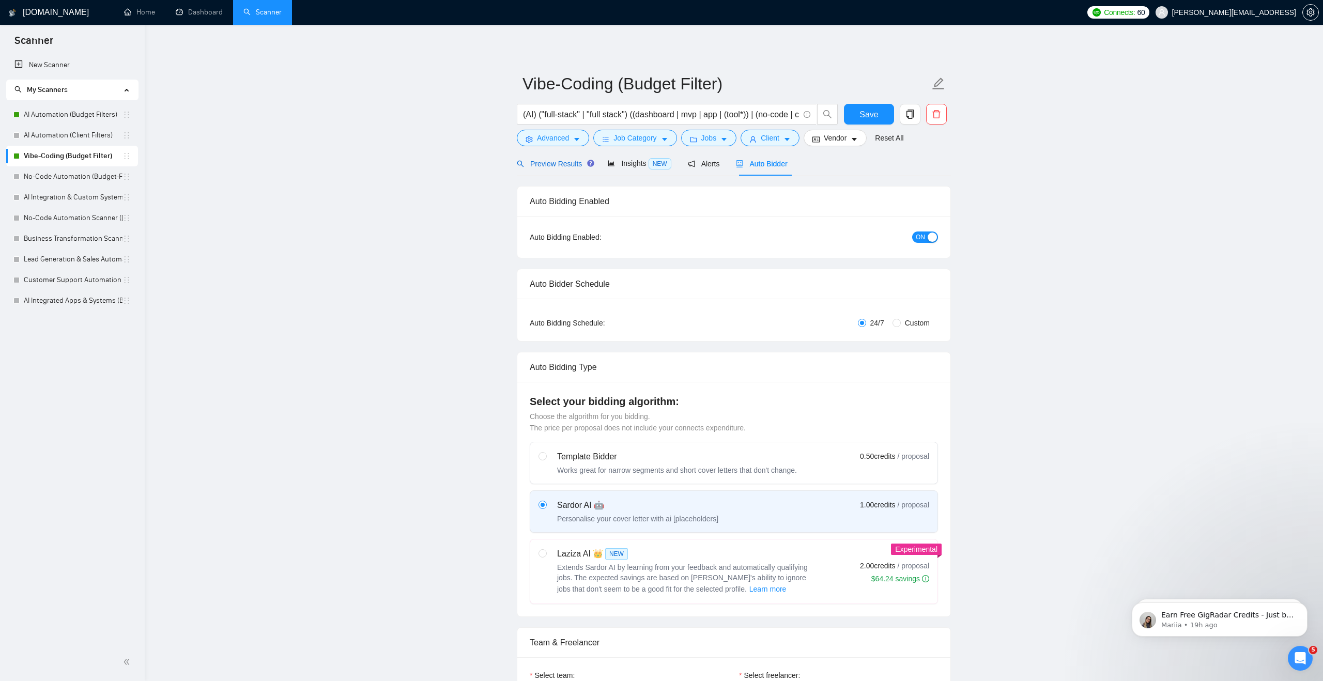
click at [546, 167] on span "Preview Results" at bounding box center [554, 164] width 74 height 8
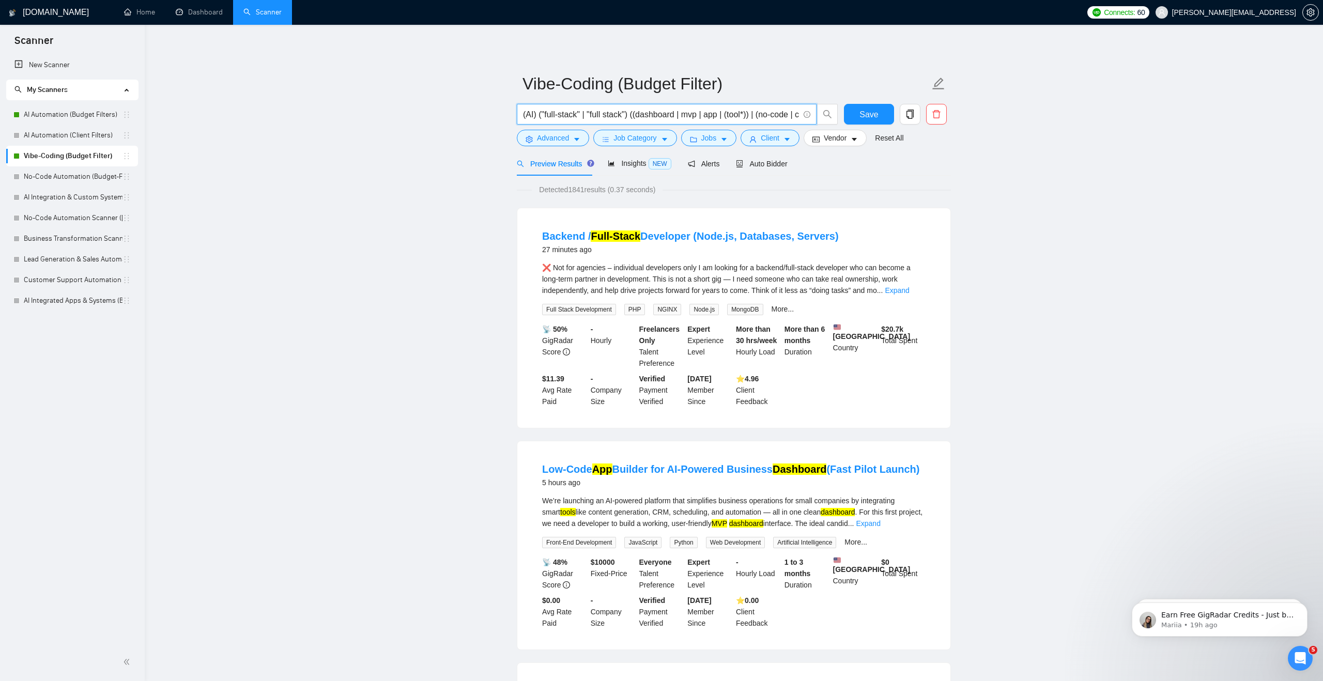
drag, startPoint x: 539, startPoint y: 117, endPoint x: 510, endPoint y: 116, distance: 29.0
type input "("full-stack" | "full stack") ((dashboard | mvp | app | (tool*)) | (no-code | c…"
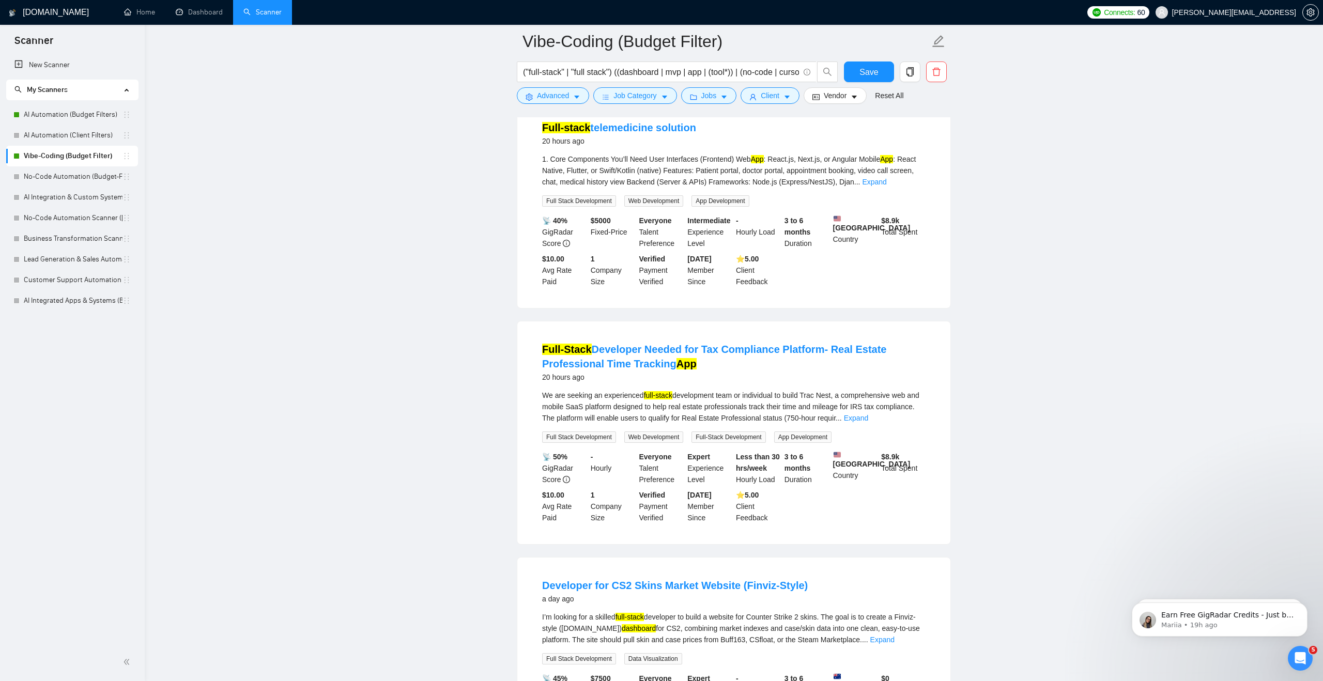
scroll to position [1477, 0]
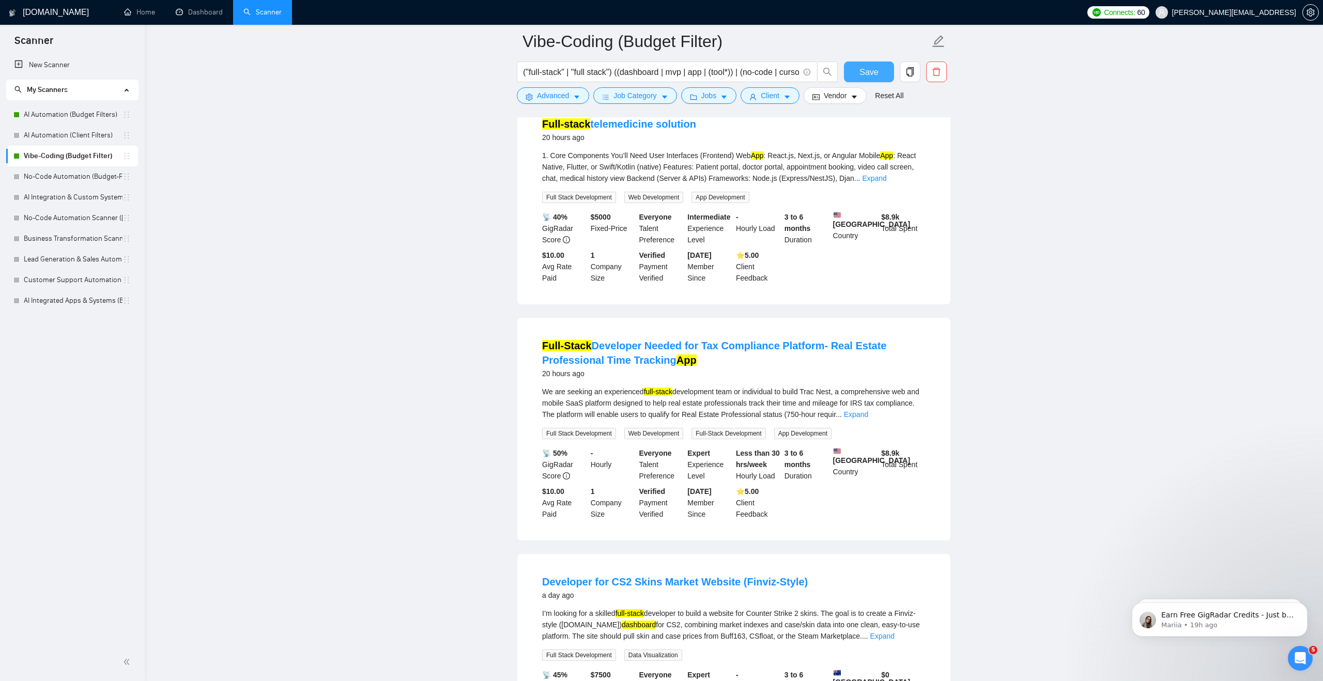
click at [865, 74] on span "Save" at bounding box center [869, 72] width 19 height 13
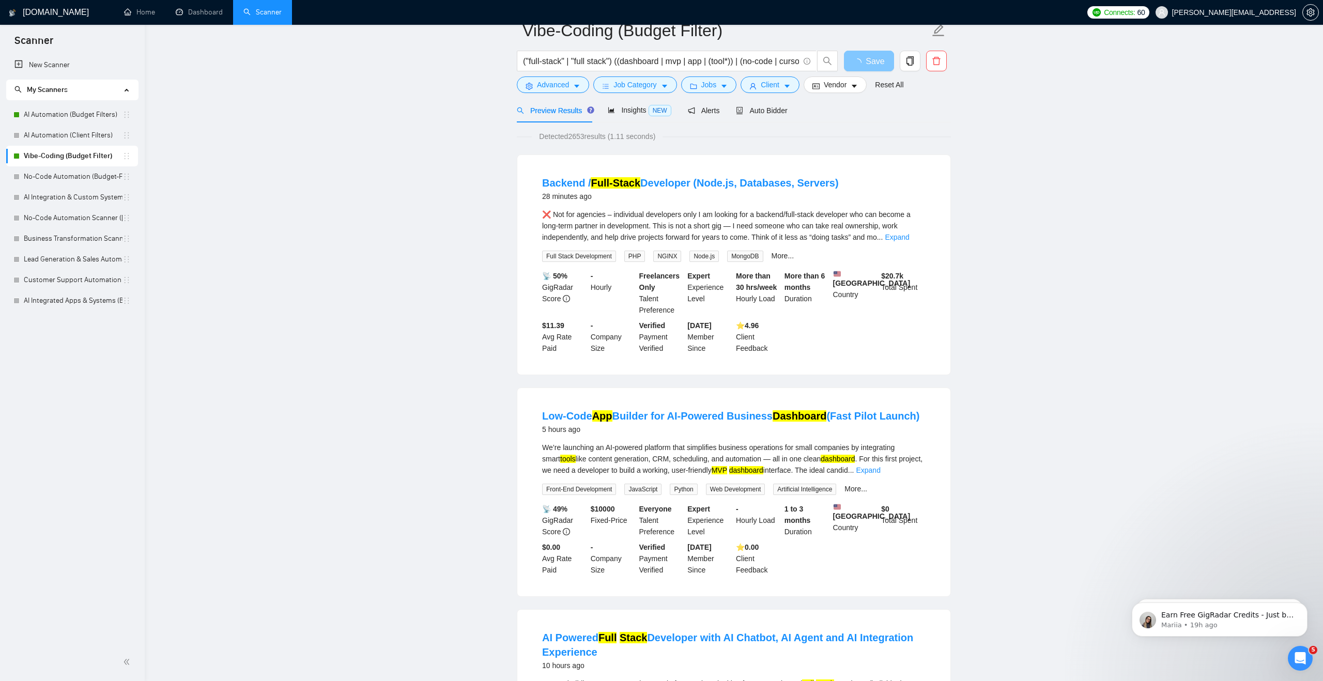
scroll to position [0, 0]
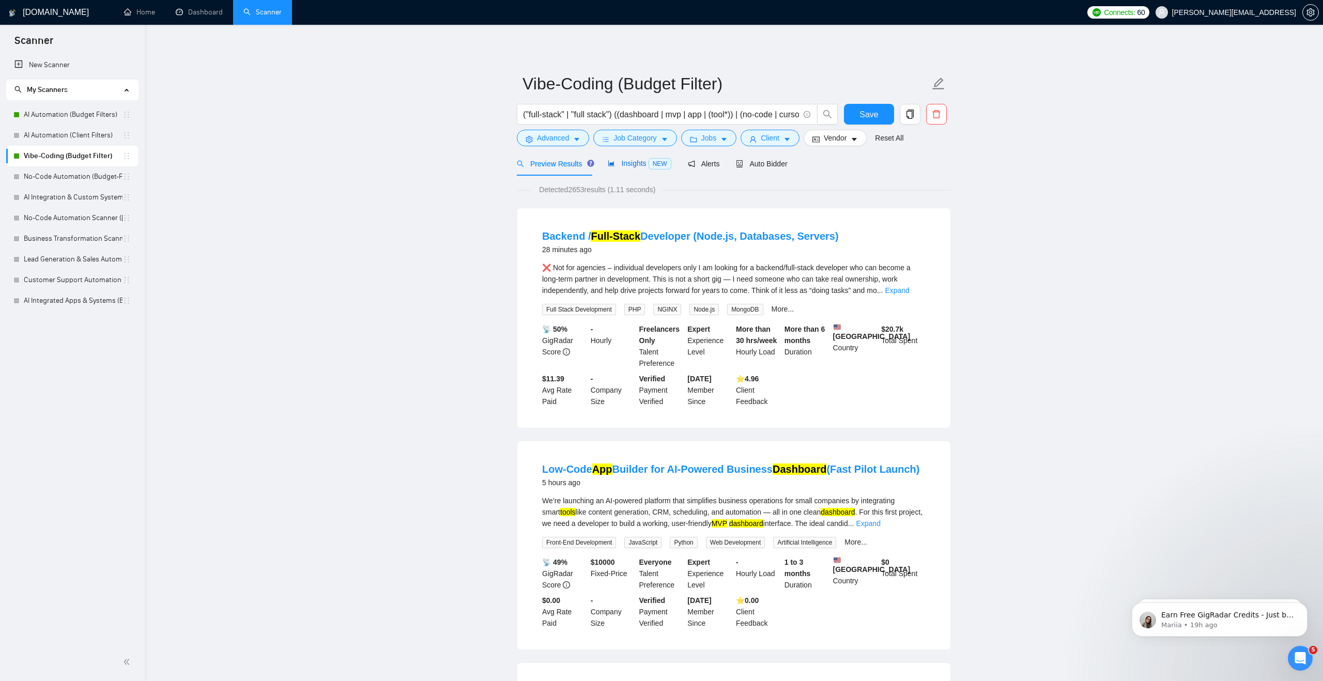
click at [648, 164] on span "Insights NEW" at bounding box center [639, 163] width 63 height 8
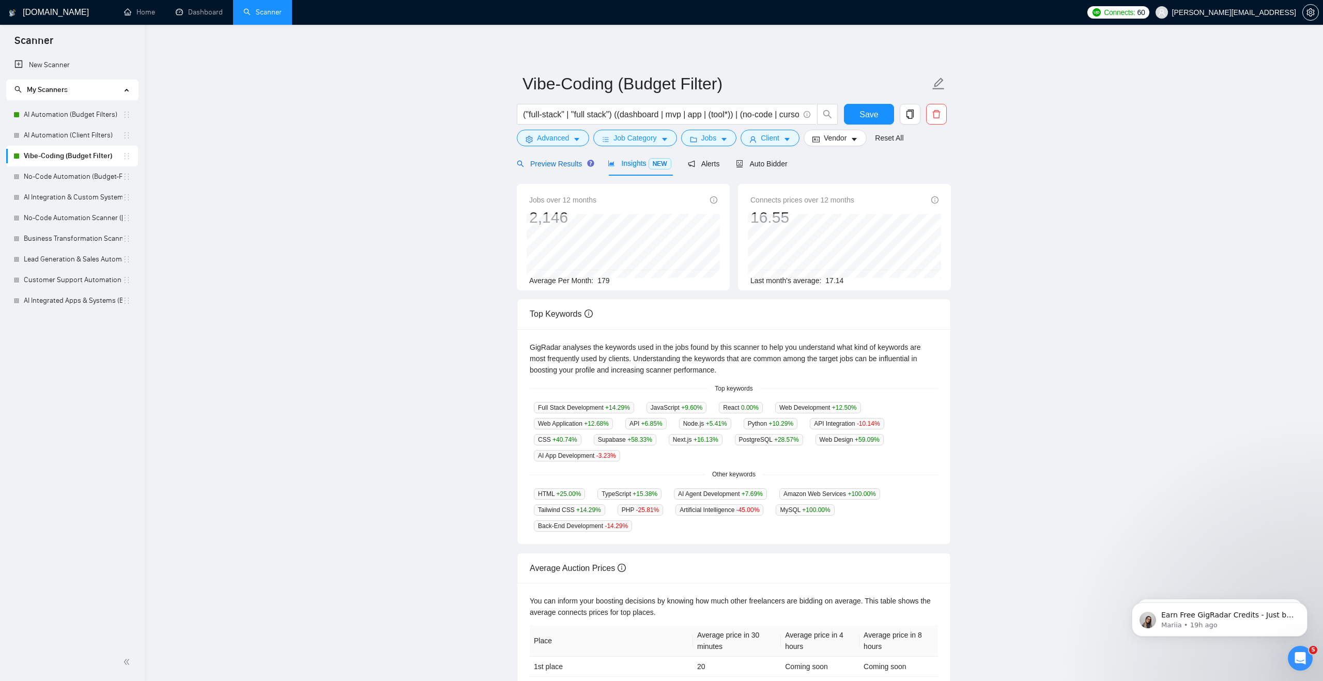
click at [565, 167] on span "Preview Results" at bounding box center [554, 164] width 74 height 8
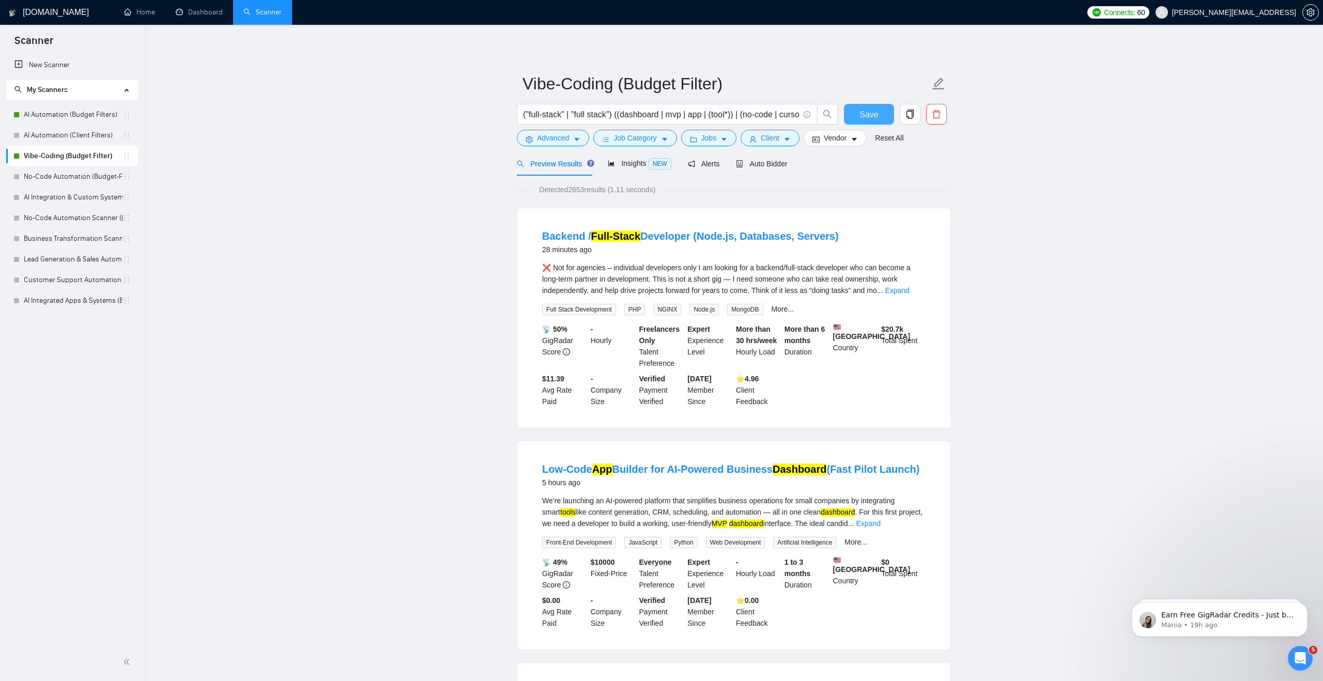
click at [865, 116] on span "Save" at bounding box center [869, 114] width 19 height 13
click at [626, 113] on input "("full-stack" | "full stack") ((dashboard | mvp | app | (tool*)) | (no-code | c…" at bounding box center [661, 114] width 276 height 13
click at [110, 117] on link "AI Automation (Budget Filters)" at bounding box center [73, 114] width 99 height 21
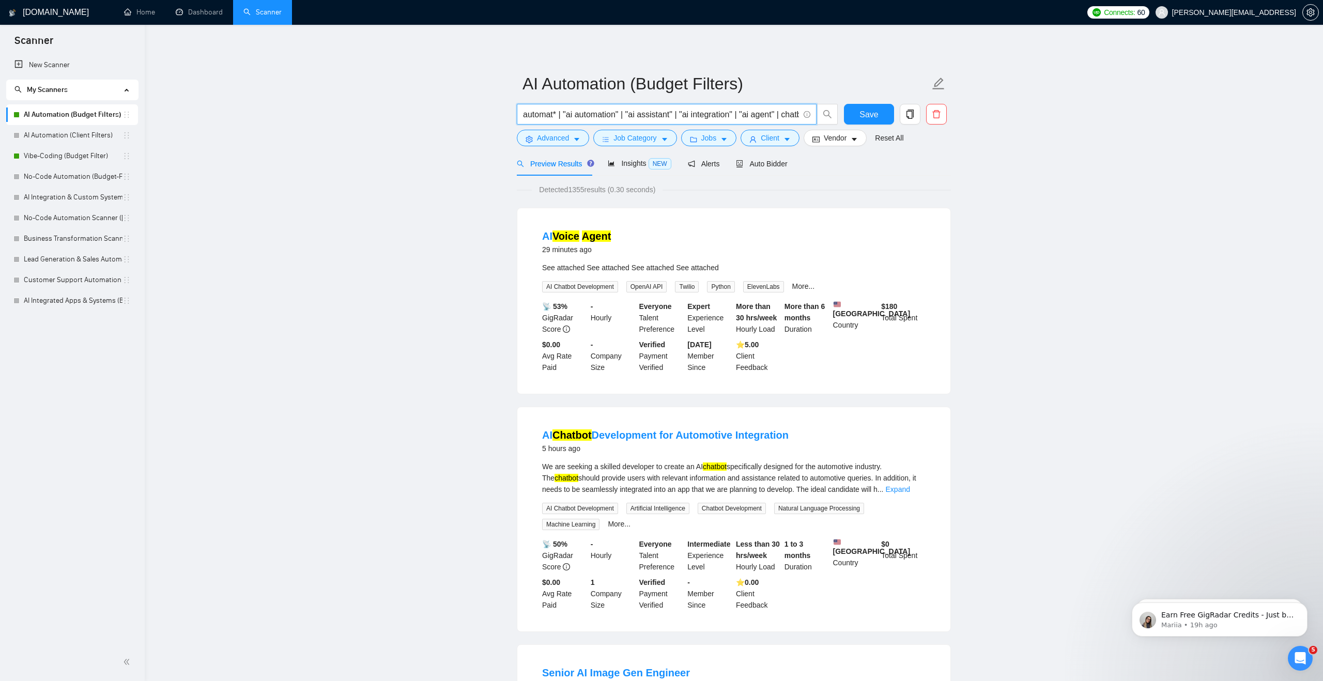
drag, startPoint x: 567, startPoint y: 115, endPoint x: 481, endPoint y: 122, distance: 86.1
click at [532, 116] on input "automat* | "ai automation" | "ai assistant" | "ai integration" | "ai agent" | c…" at bounding box center [661, 114] width 276 height 13
drag, startPoint x: 524, startPoint y: 116, endPoint x: 802, endPoint y: 112, distance: 278.7
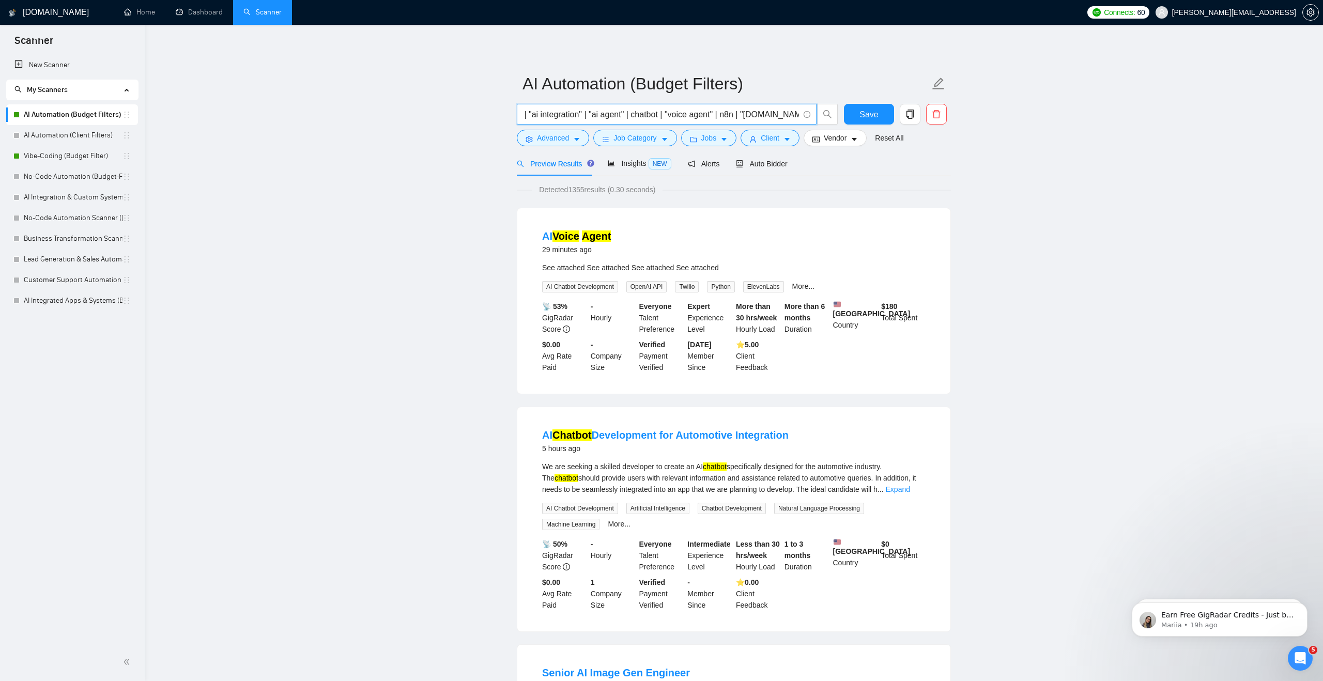
click at [802, 112] on span "automat* | "ai automation" | "ai assistant" | "ai integration" | "ai agent" | c…" at bounding box center [667, 114] width 300 height 21
click at [731, 113] on input "automat* | "ai automation" | "ai assistant" | "ai integration" | "ai agent" | c…" at bounding box center [661, 114] width 276 height 13
click at [620, 165] on span "Insights NEW" at bounding box center [639, 163] width 63 height 8
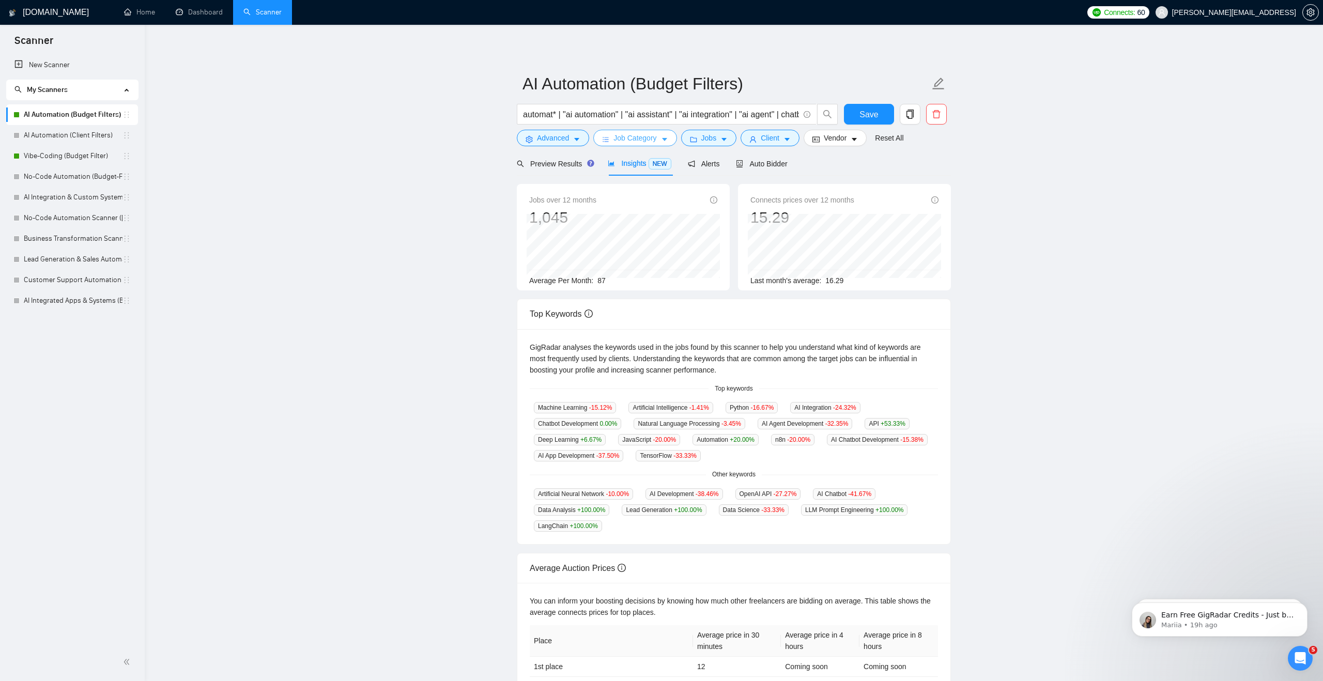
click at [619, 140] on span "Job Category" at bounding box center [635, 137] width 43 height 11
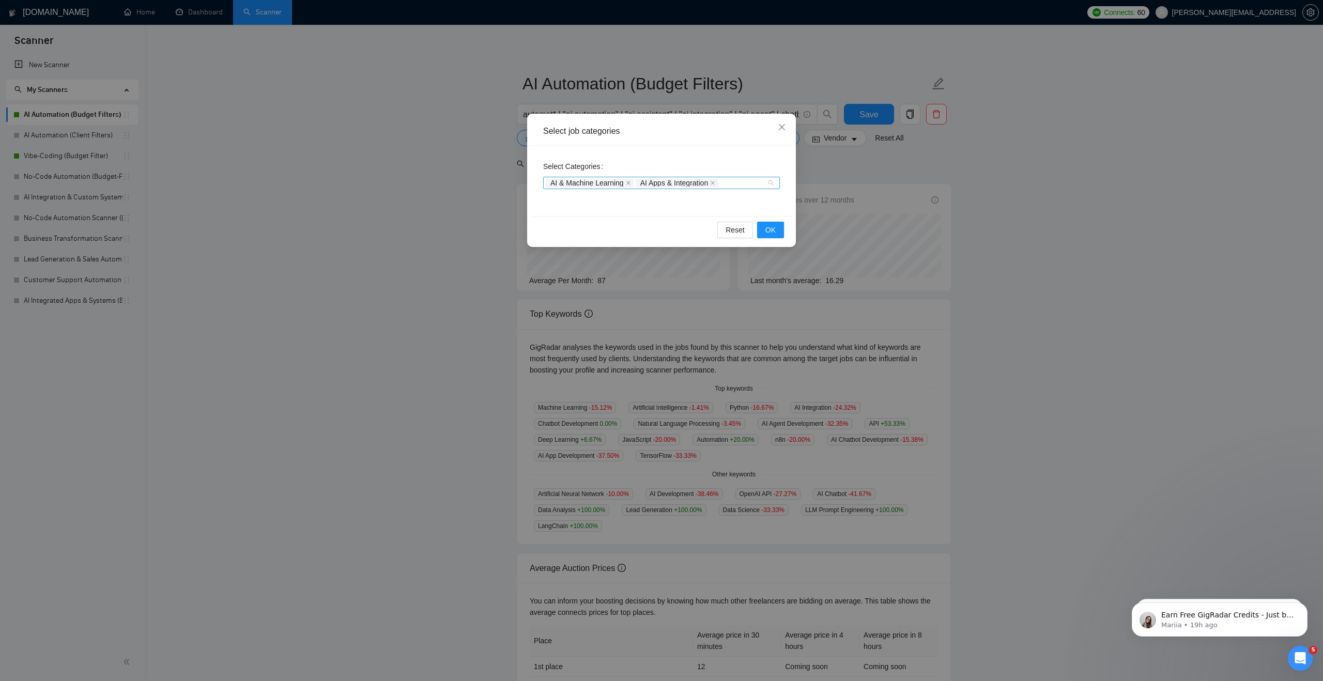
click at [772, 184] on div "AI & Machine Learning AI Apps & Integration" at bounding box center [661, 183] width 237 height 12
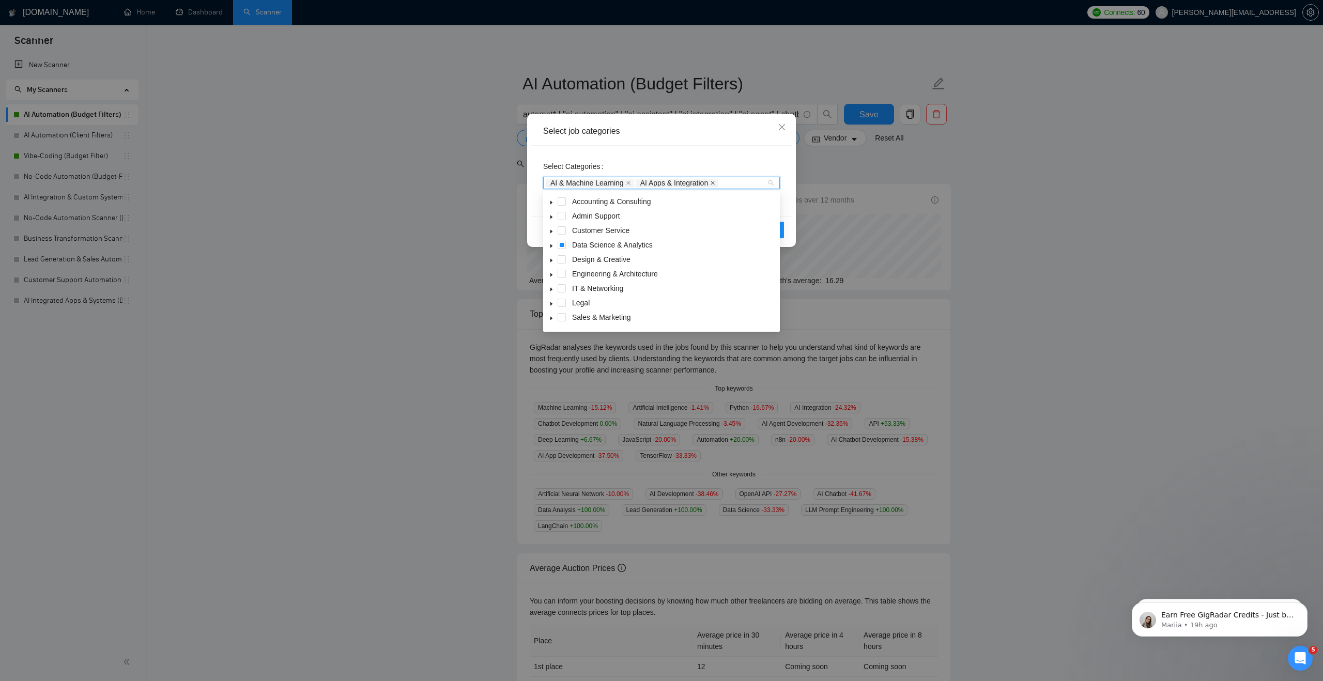
click at [715, 181] on icon "close" at bounding box center [712, 182] width 5 height 5
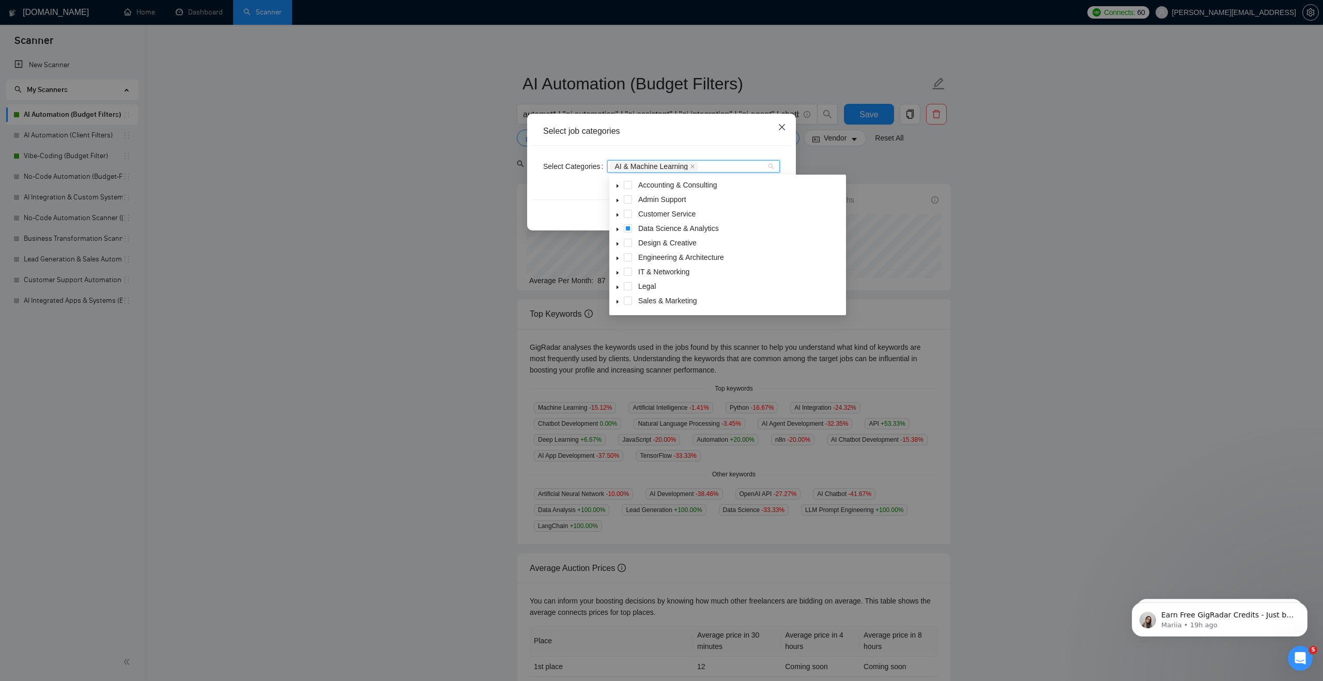
click at [785, 128] on icon "close" at bounding box center [782, 127] width 8 height 8
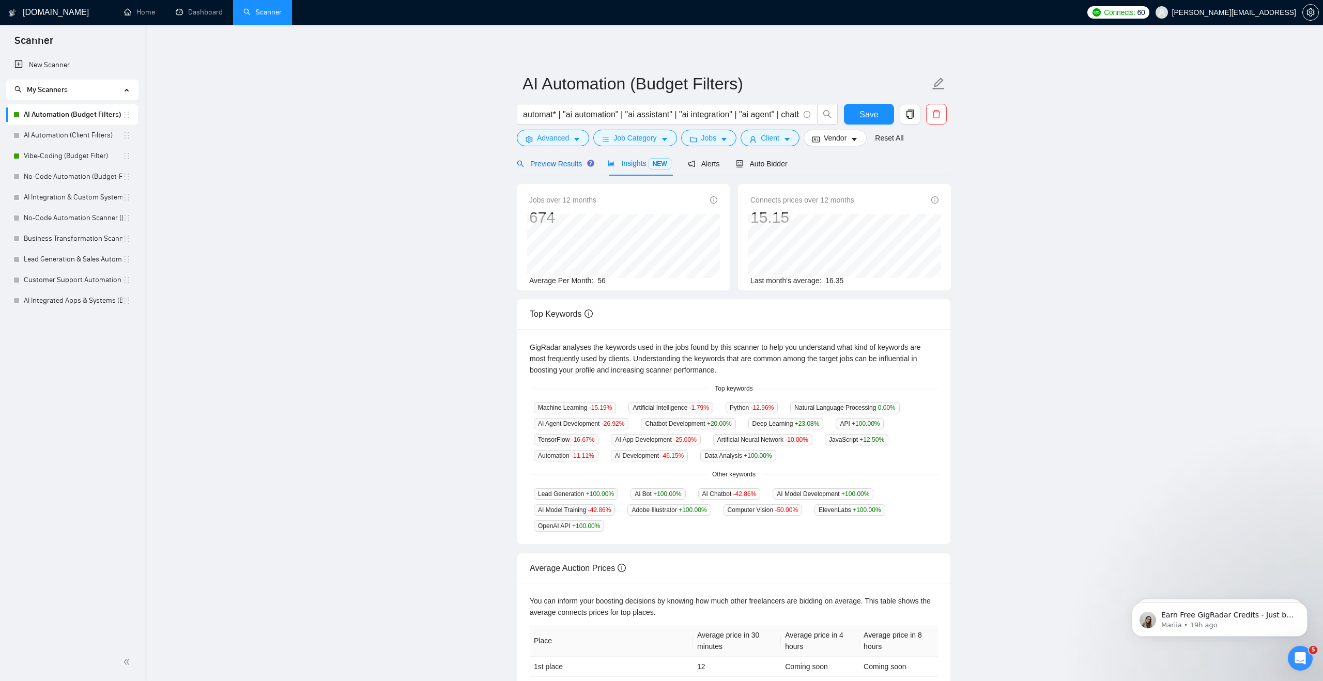
click at [574, 164] on span "Preview Results" at bounding box center [554, 164] width 74 height 8
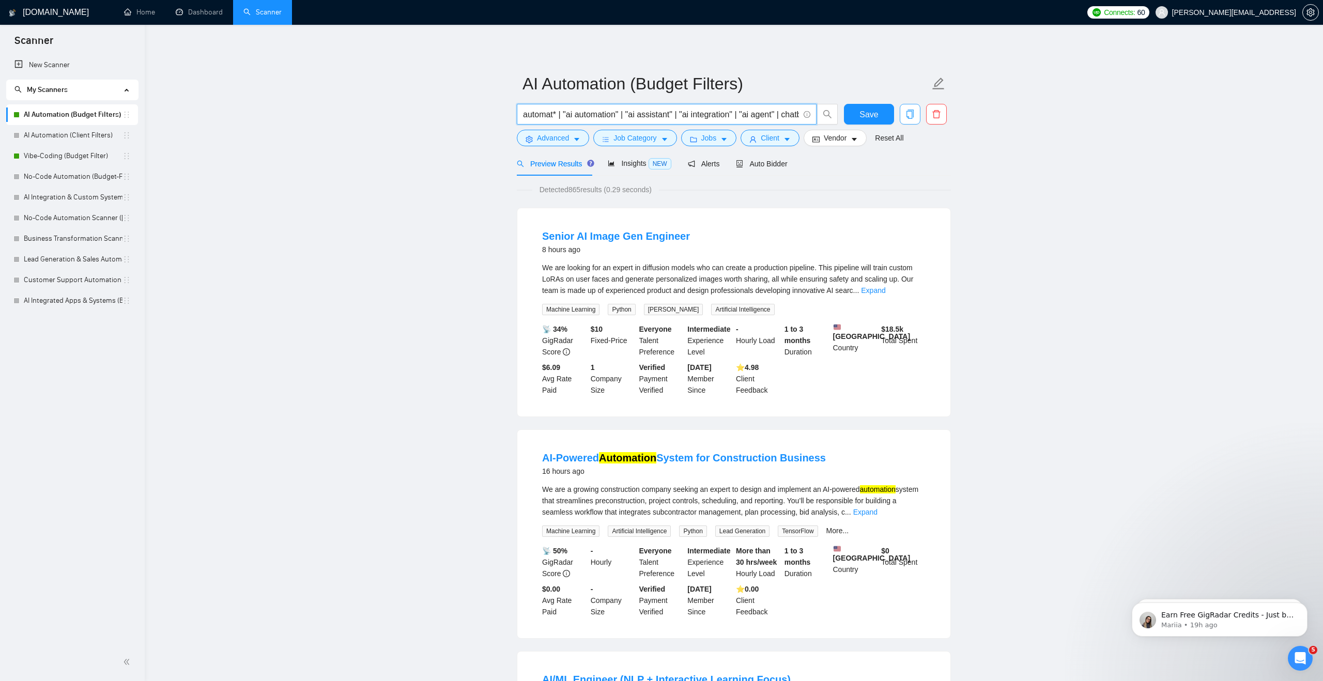
scroll to position [0, 150]
drag, startPoint x: 603, startPoint y: 115, endPoint x: 912, endPoint y: 115, distance: 309.1
click at [912, 115] on div "automat* | "ai automation" | "ai assistant" | "ai integration" | "ai agent" | c…" at bounding box center [732, 117] width 434 height 26
click at [643, 137] on span "Job Category" at bounding box center [635, 137] width 43 height 11
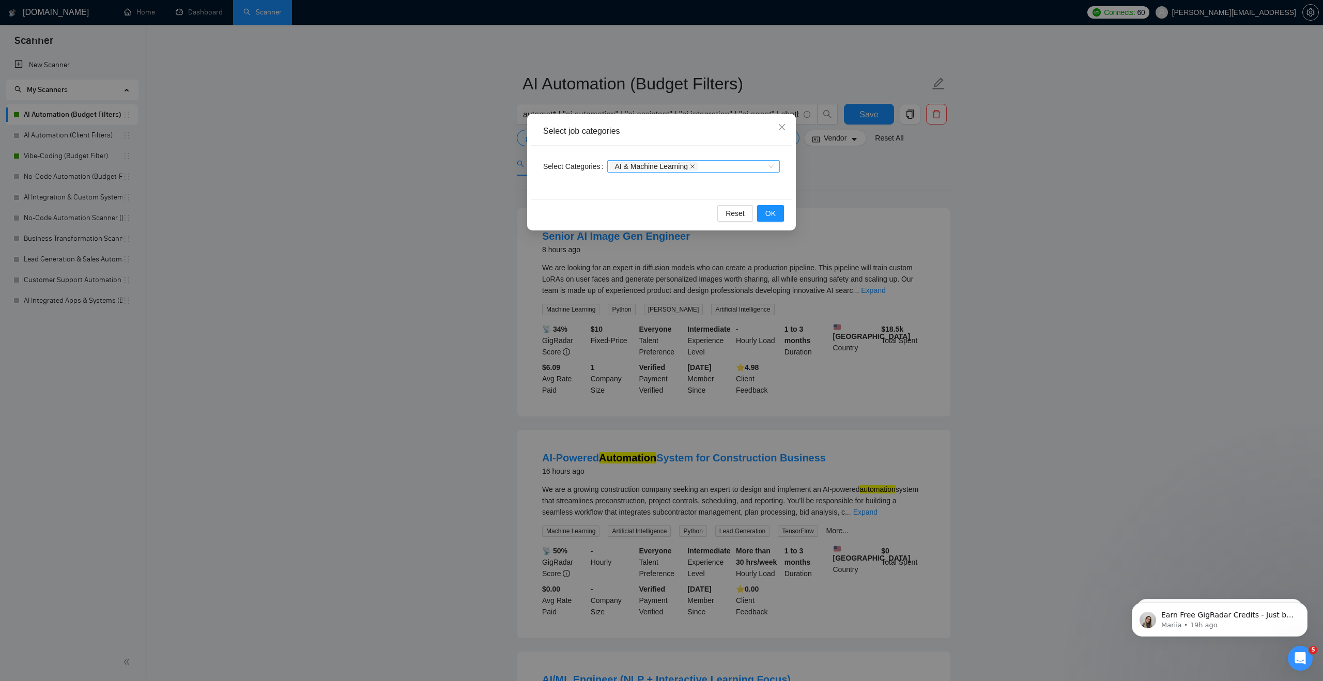
click at [694, 164] on icon "close" at bounding box center [692, 166] width 5 height 5
click at [770, 208] on span "OK" at bounding box center [771, 213] width 10 height 11
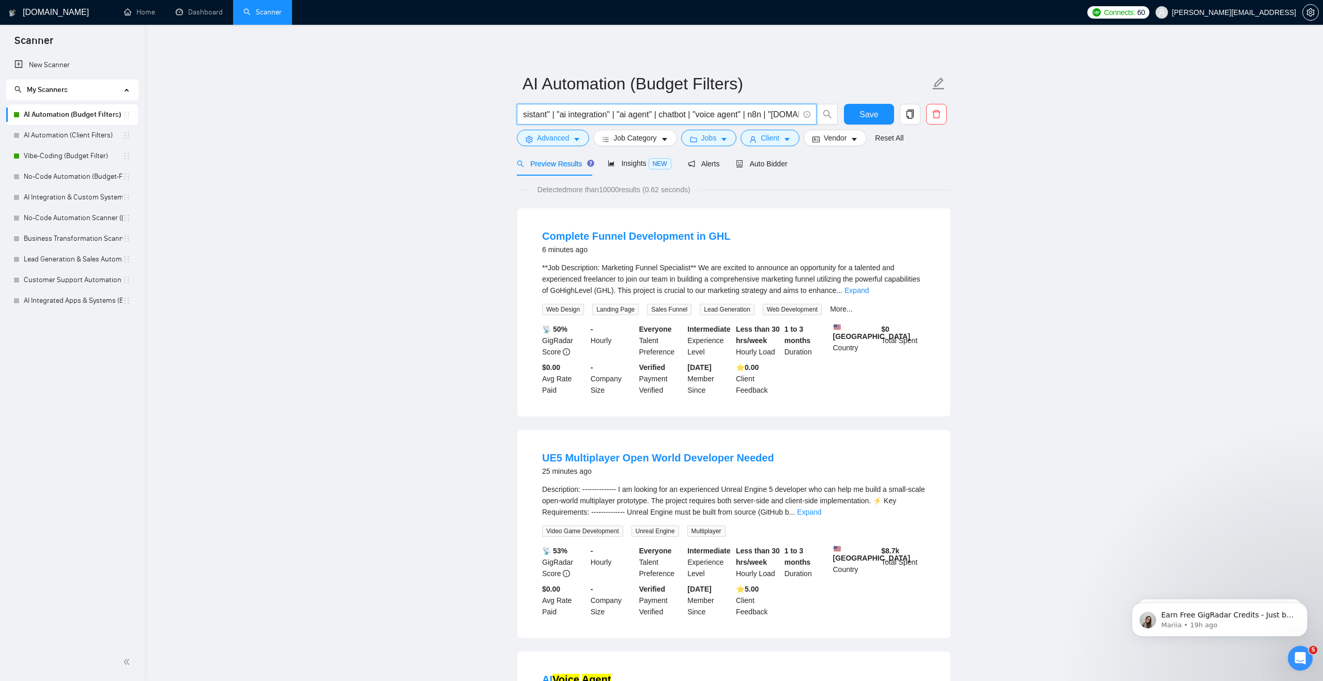
scroll to position [0, 150]
drag, startPoint x: 560, startPoint y: 114, endPoint x: 811, endPoint y: 119, distance: 251.3
click at [811, 119] on span "automat* | "ai automation" | "ai assistant" | "ai integration" | "ai agent" | c…" at bounding box center [667, 114] width 300 height 21
click at [61, 261] on link "Lead Generation & Sales Automation ([PERSON_NAME])" at bounding box center [73, 259] width 99 height 21
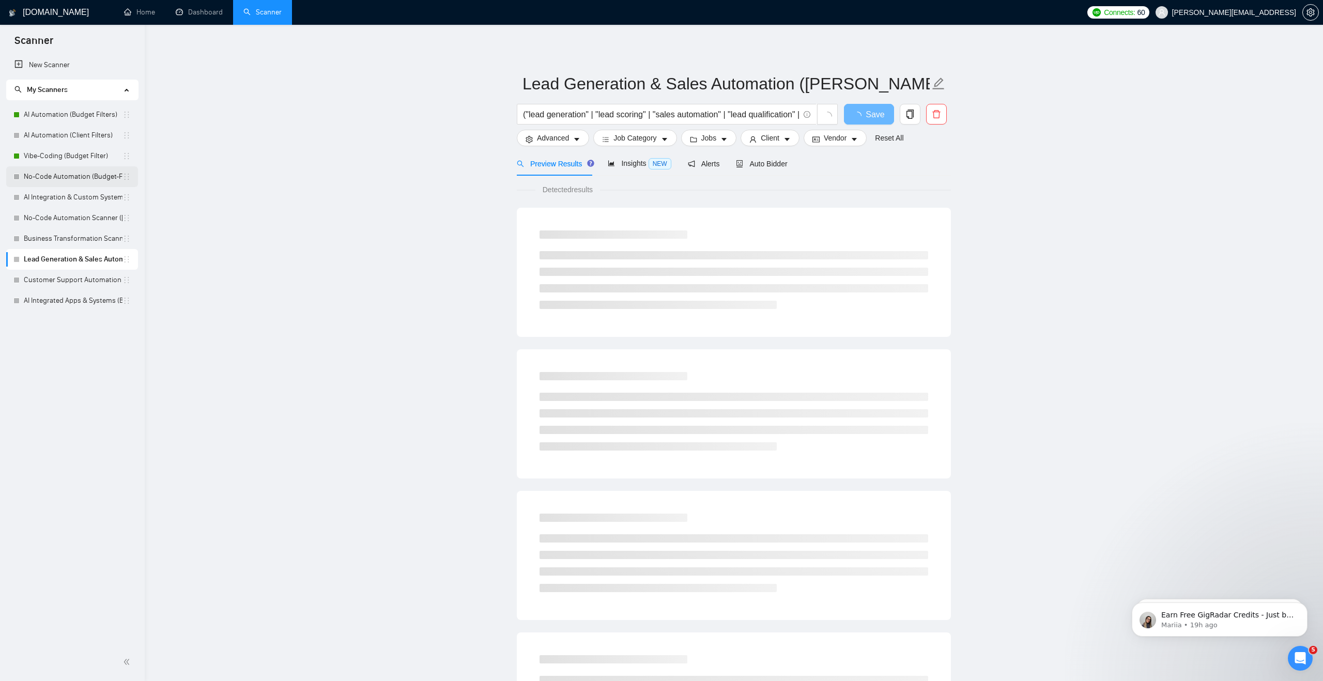
click at [75, 183] on link "No-Code Automation (Budget-Filters)" at bounding box center [73, 176] width 99 height 21
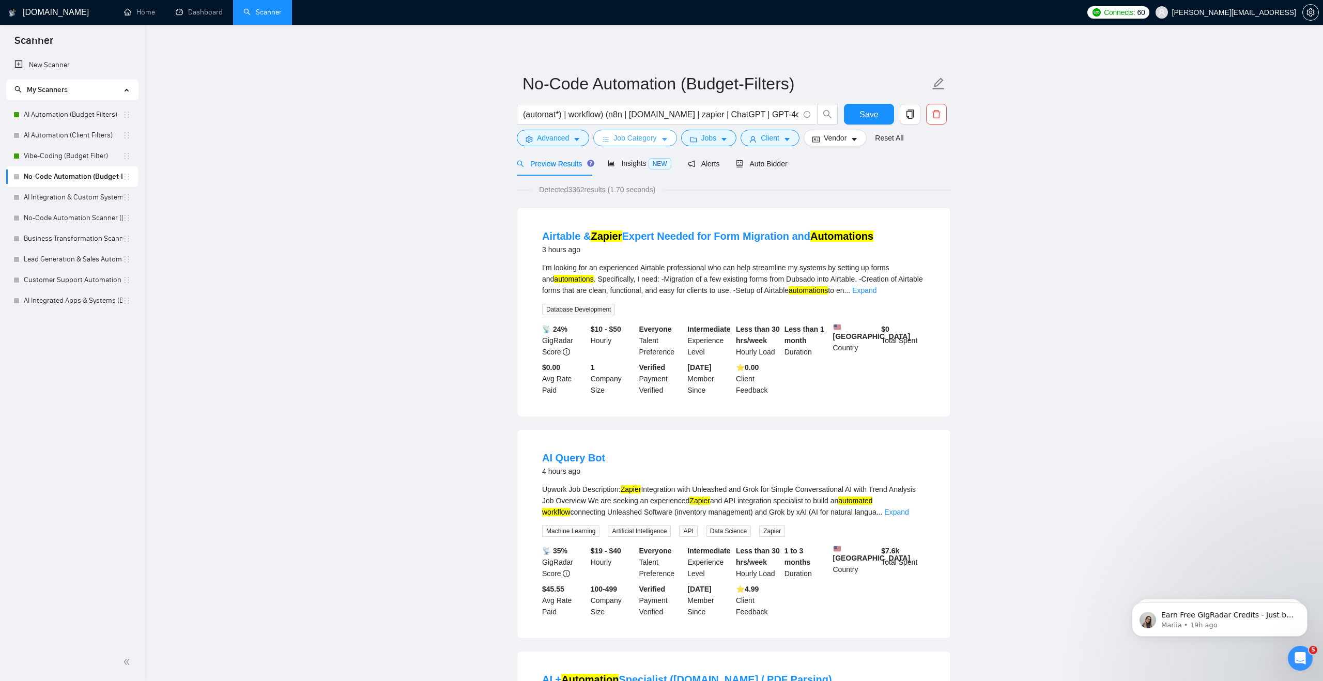
click at [615, 135] on span "Job Category" at bounding box center [635, 137] width 43 height 11
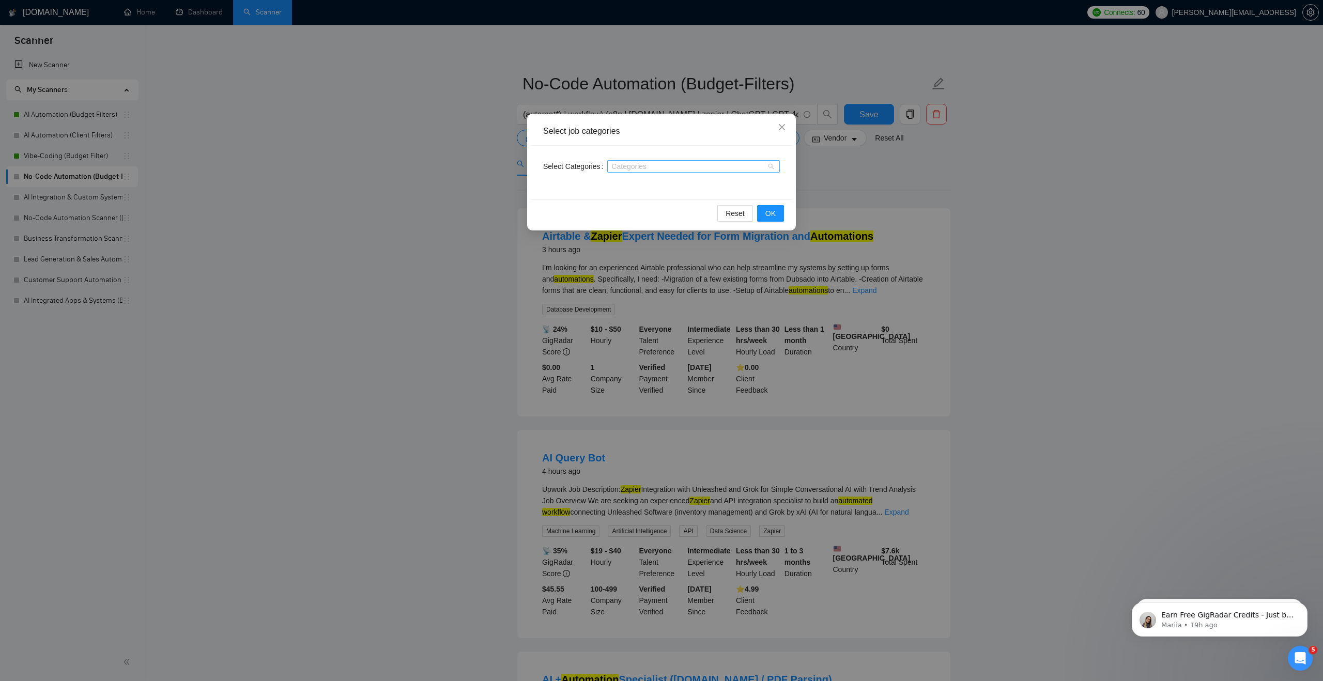
click at [628, 164] on div at bounding box center [688, 166] width 157 height 8
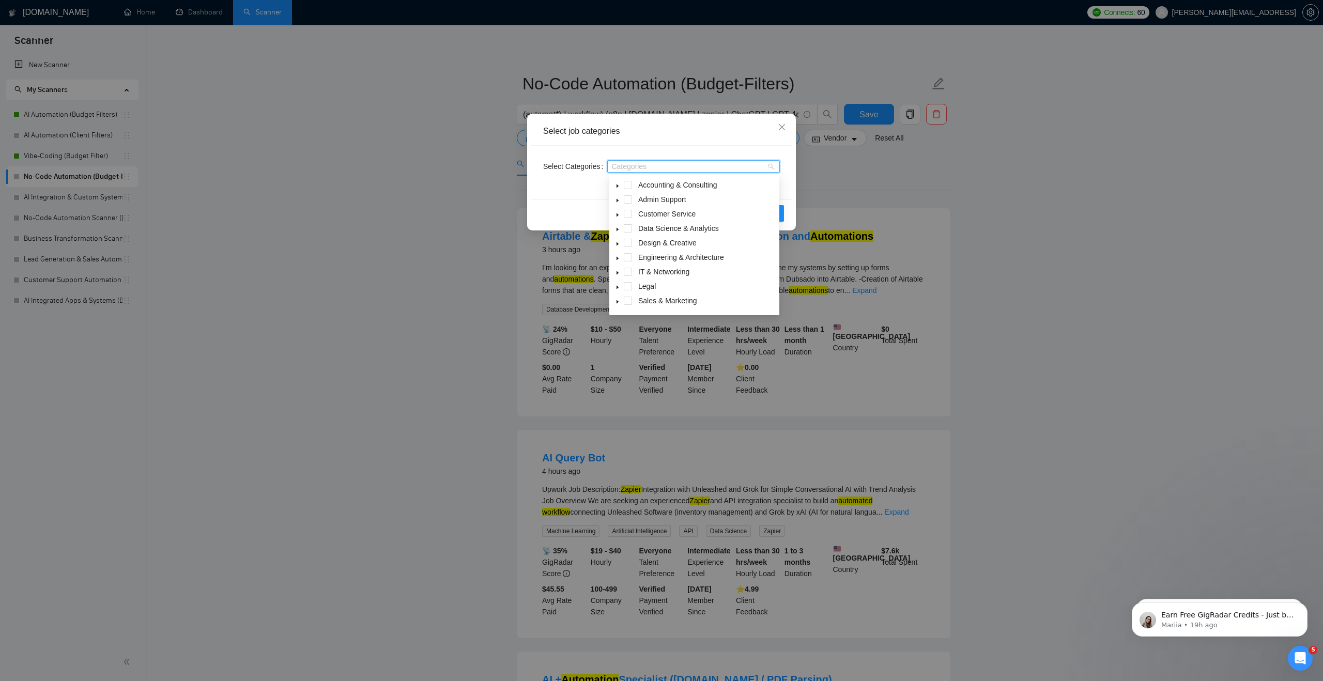
click at [615, 229] on icon "caret-down" at bounding box center [617, 229] width 5 height 5
click at [664, 243] on span "AI & Machine Learning" at bounding box center [687, 243] width 73 height 8
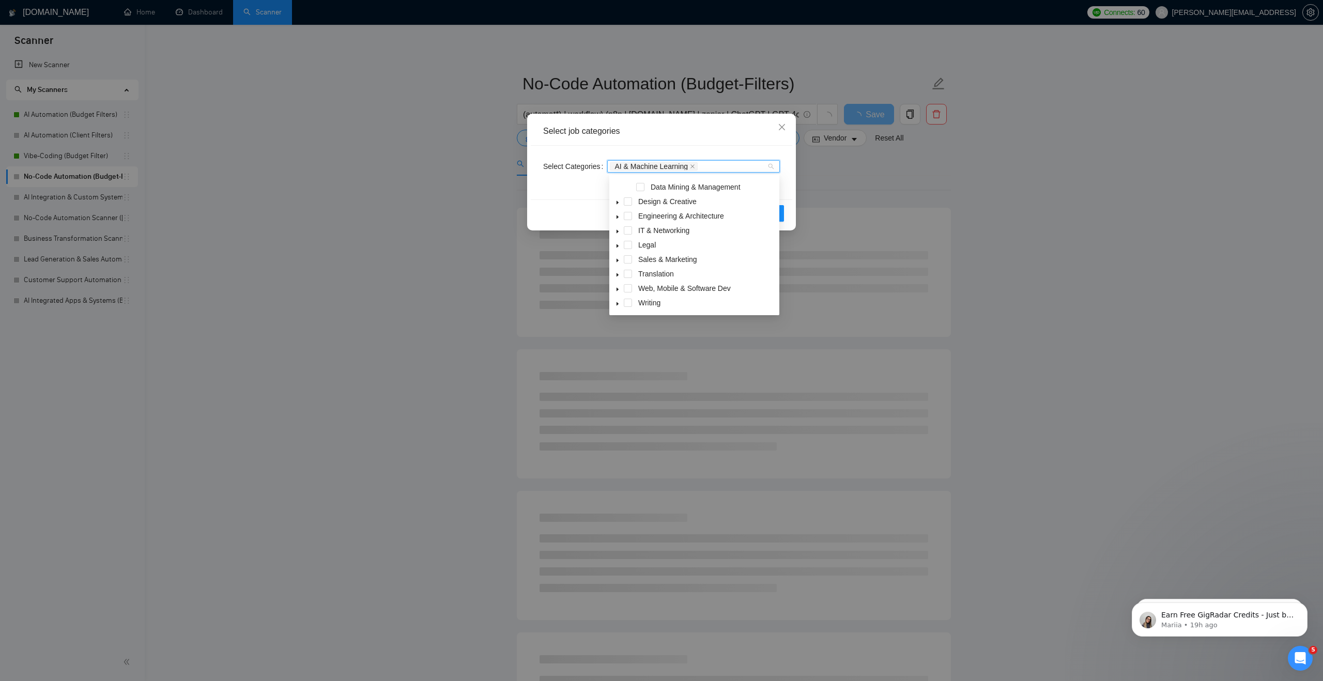
click at [616, 287] on icon "caret-down" at bounding box center [617, 289] width 5 height 5
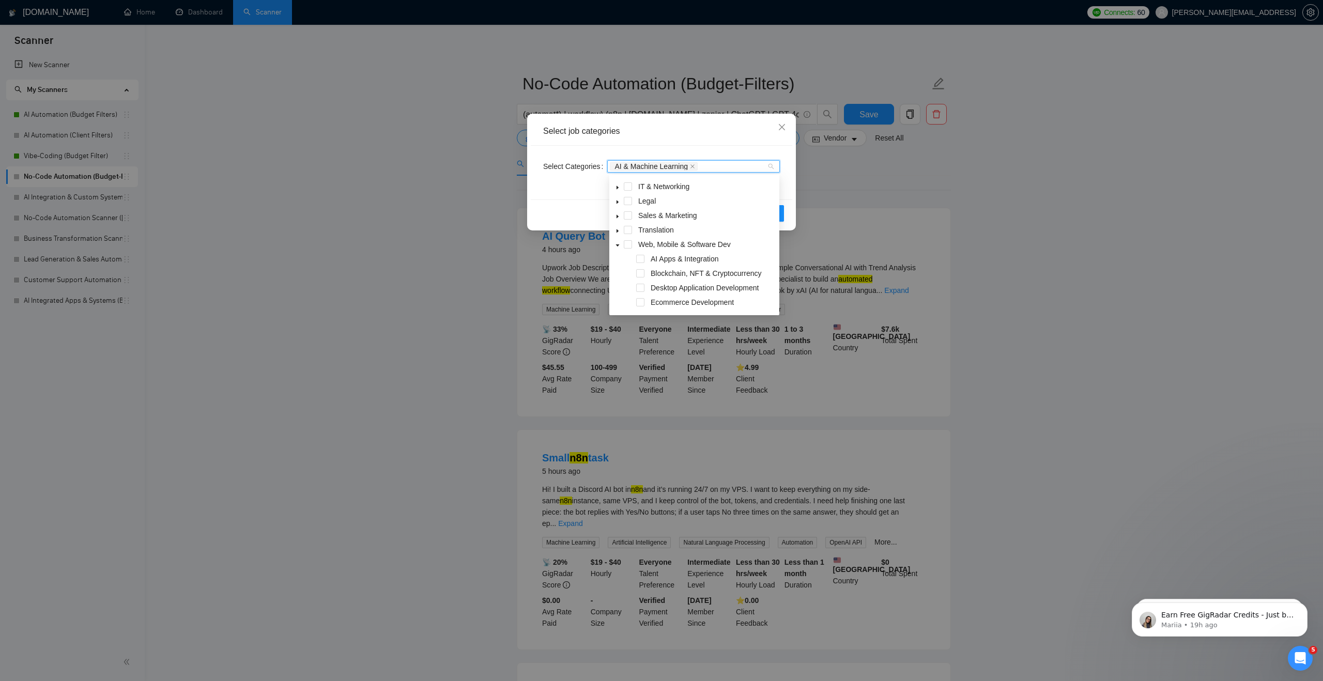
scroll to position [145, 0]
click at [643, 255] on span at bounding box center [640, 257] width 8 height 8
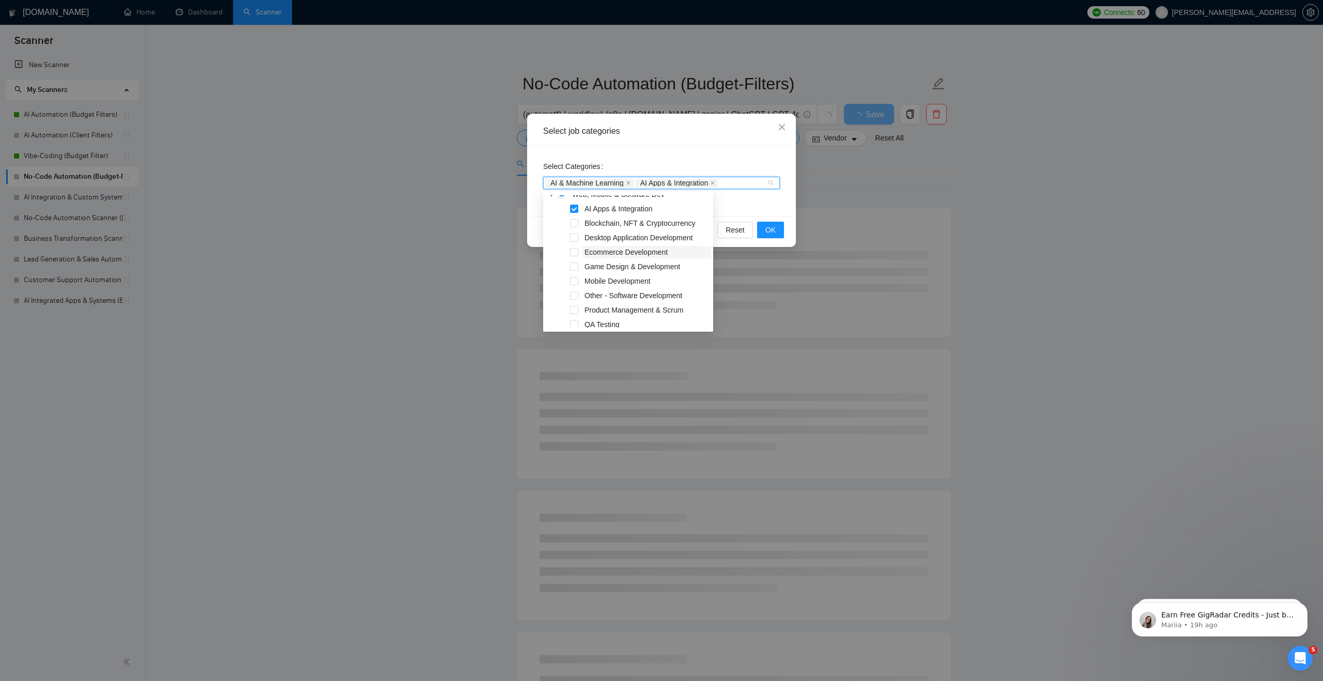
scroll to position [231, 0]
click at [776, 236] on button "OK" at bounding box center [770, 230] width 27 height 17
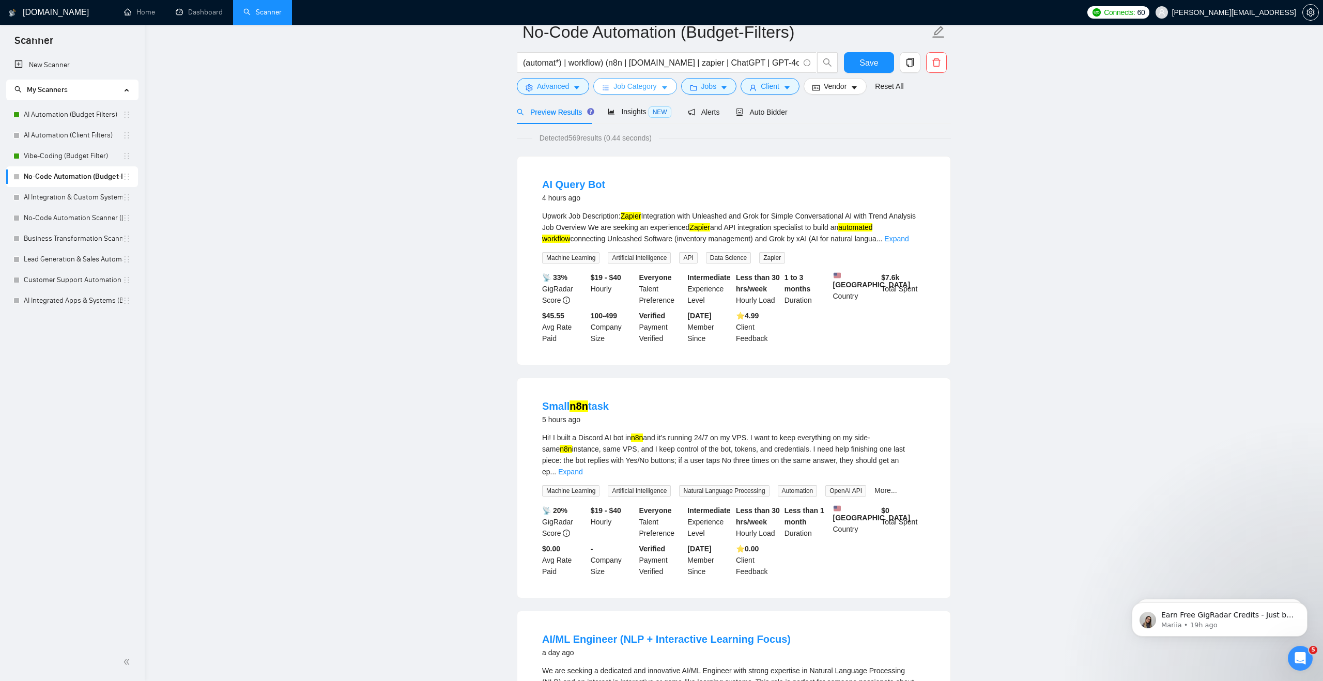
scroll to position [25, 0]
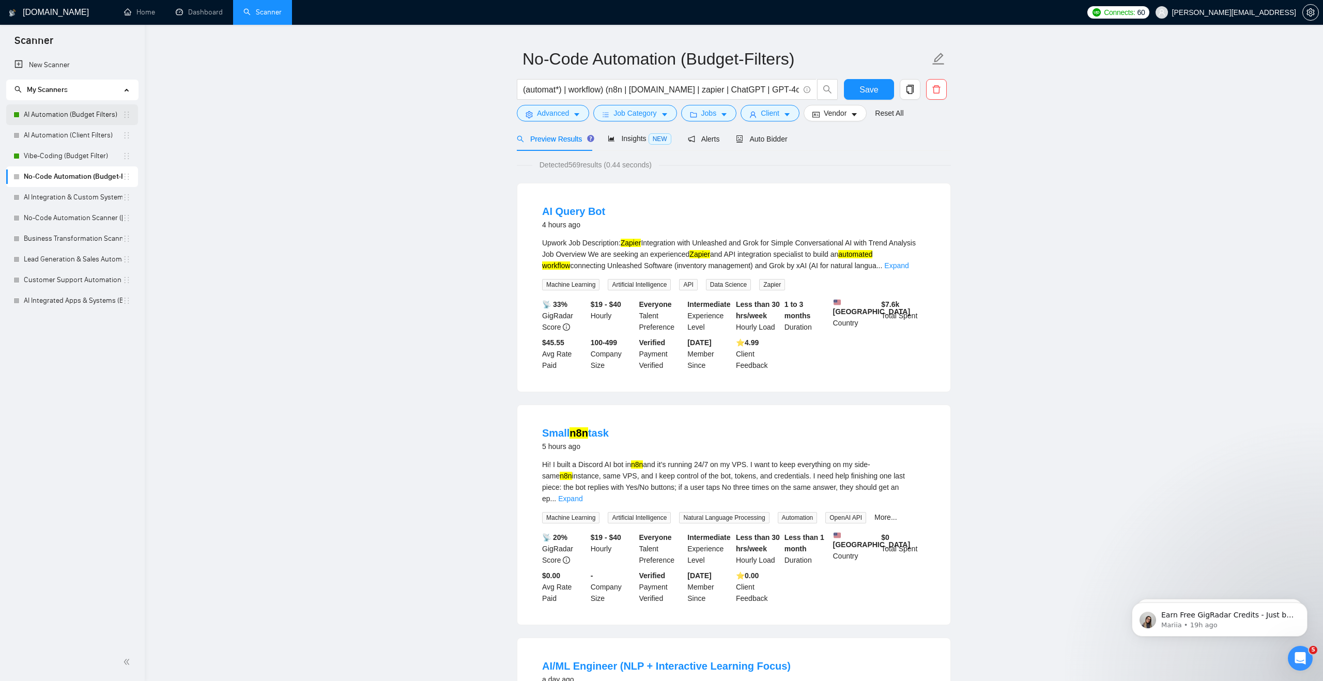
click at [73, 117] on link "AI Automation (Budget Filters)" at bounding box center [73, 114] width 99 height 21
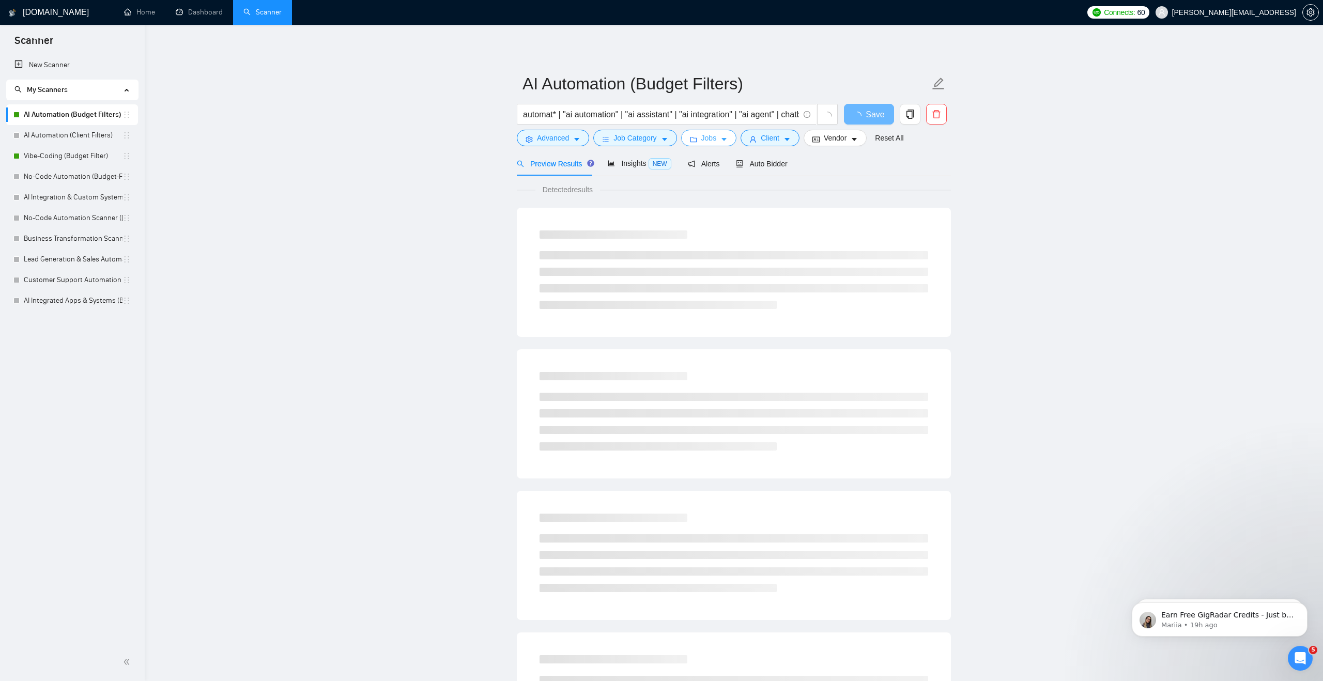
click at [735, 139] on button "Jobs" at bounding box center [709, 138] width 56 height 17
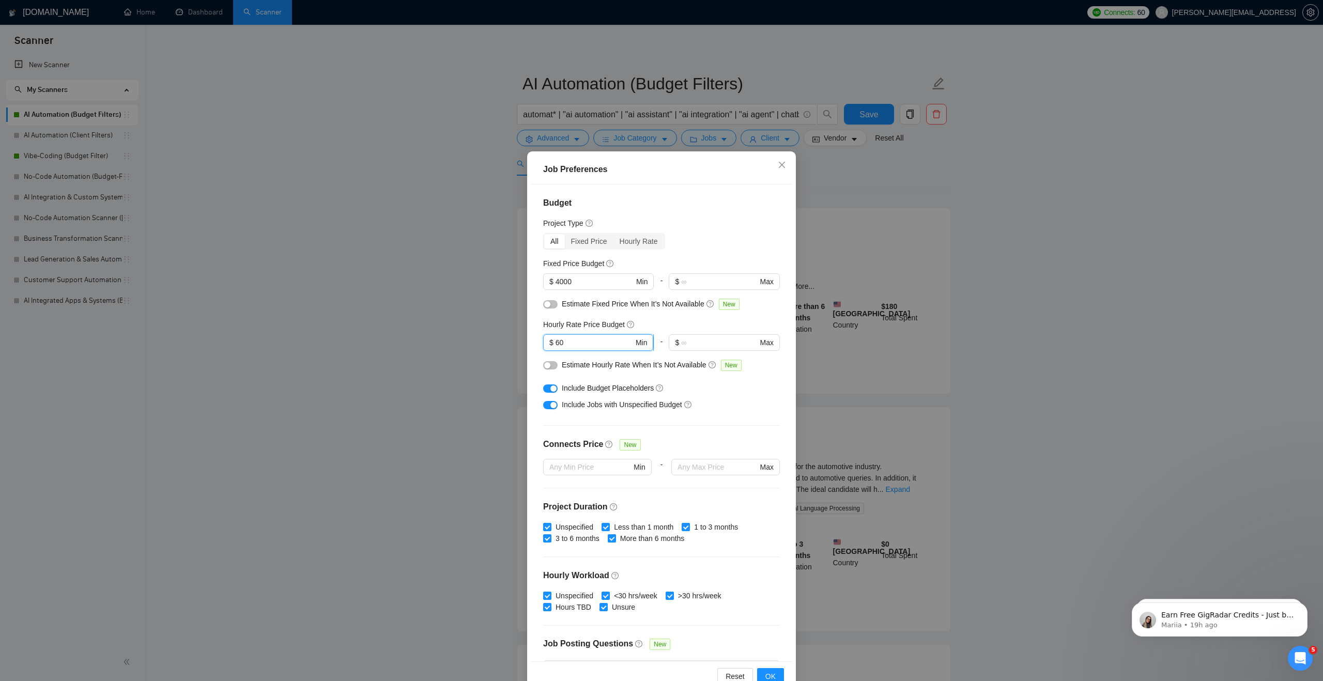
click at [605, 340] on input "60" at bounding box center [595, 342] width 78 height 11
type input "6"
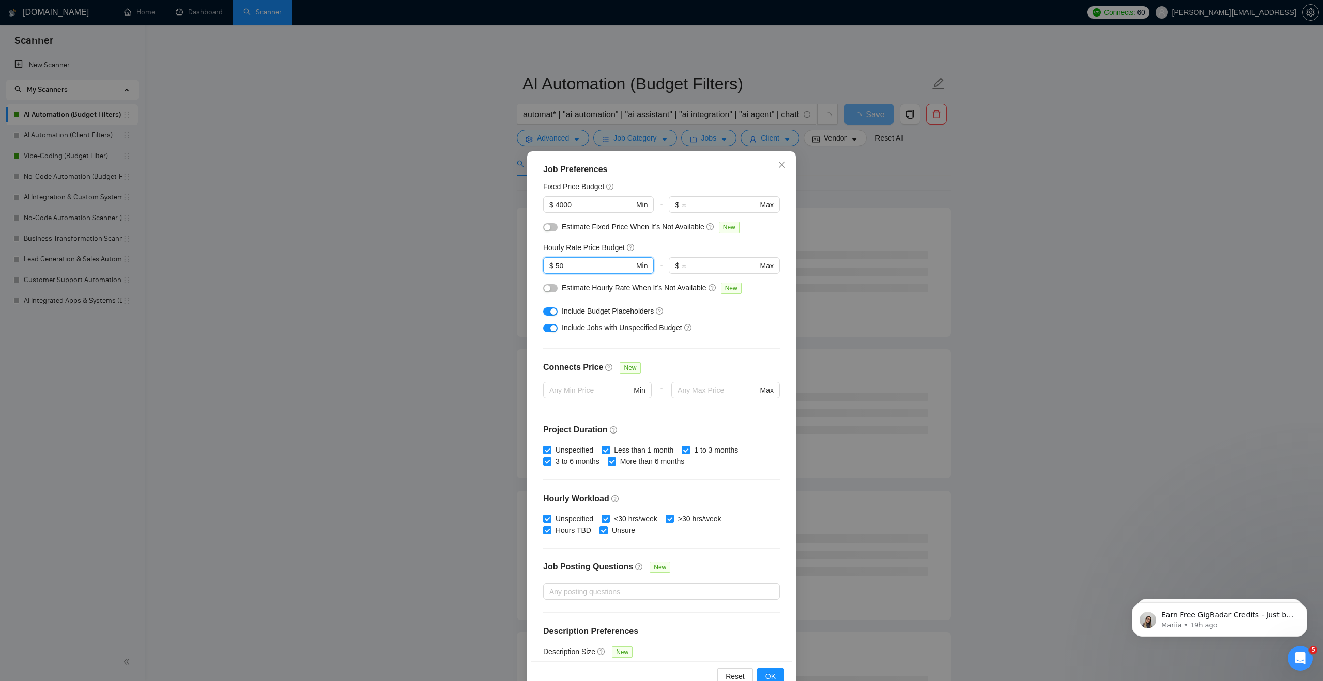
scroll to position [106, 0]
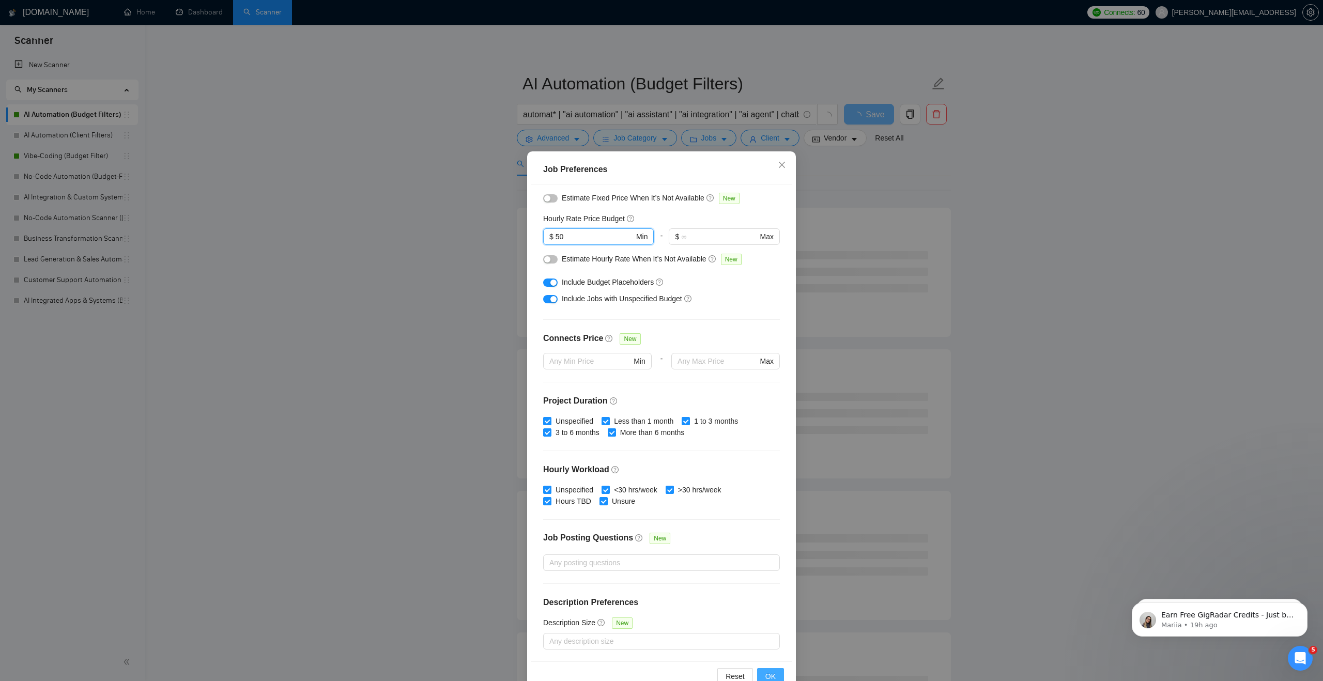
type input "50"
click at [769, 676] on span "OK" at bounding box center [771, 676] width 10 height 11
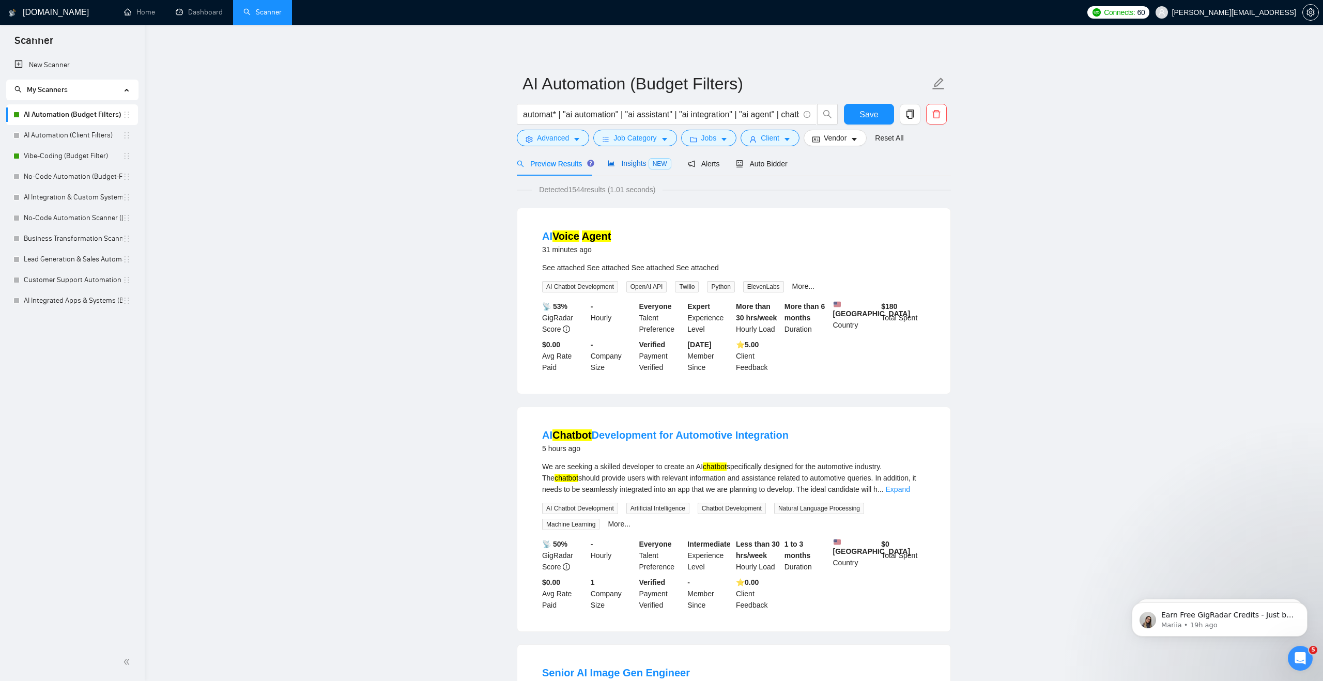
click at [618, 167] on div "Insights NEW" at bounding box center [639, 164] width 63 height 12
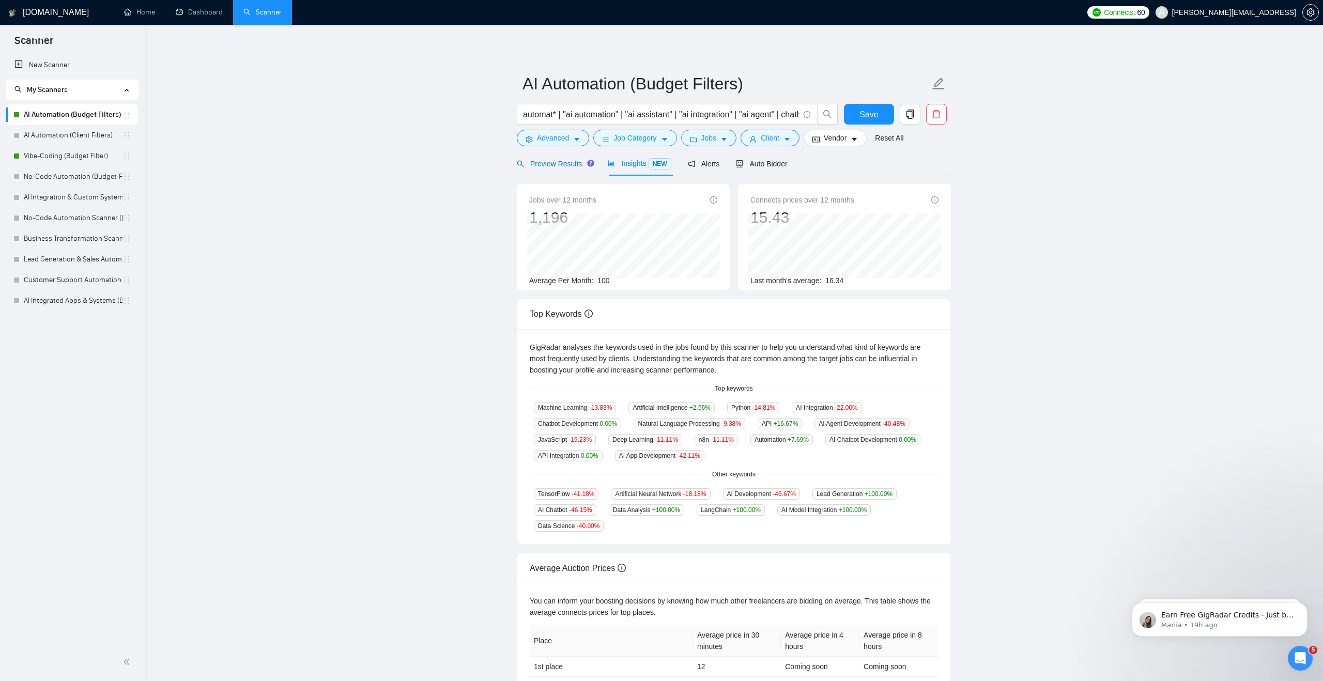
click at [567, 164] on span "Preview Results" at bounding box center [554, 164] width 74 height 8
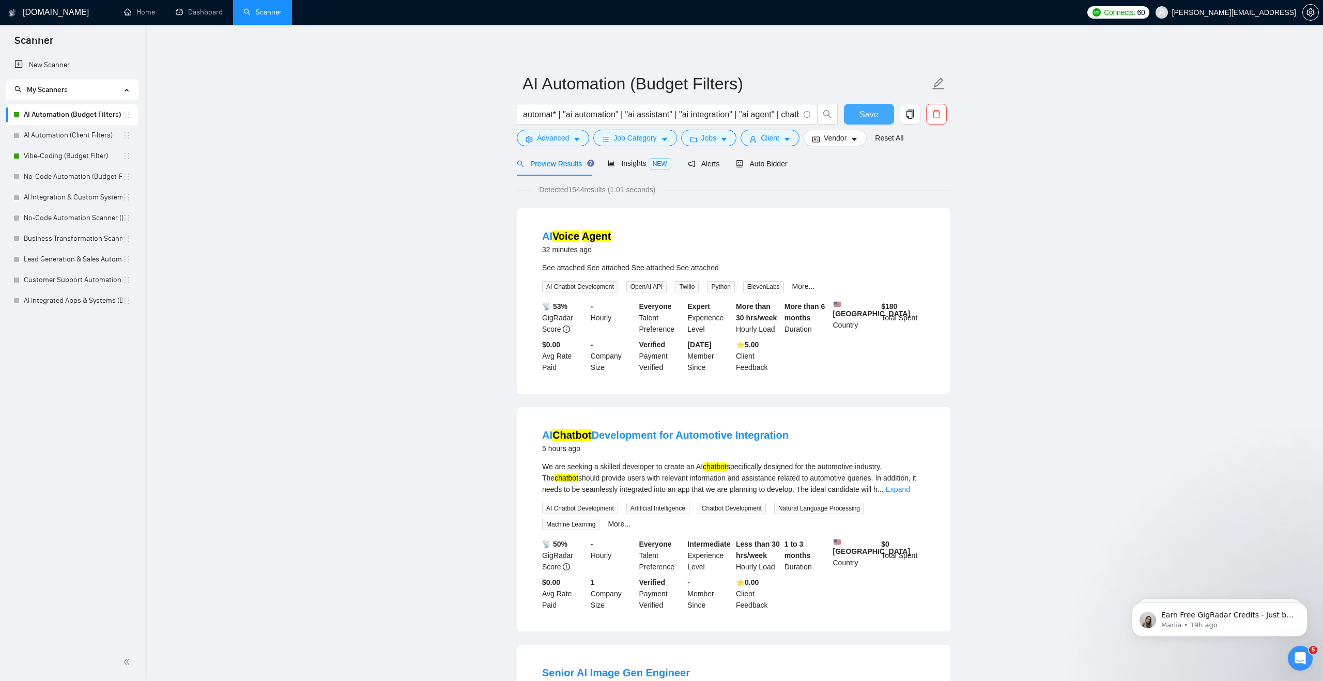
click at [878, 109] on span "Save" at bounding box center [869, 114] width 19 height 13
click at [757, 165] on span "Auto Bidder" at bounding box center [761, 164] width 51 height 8
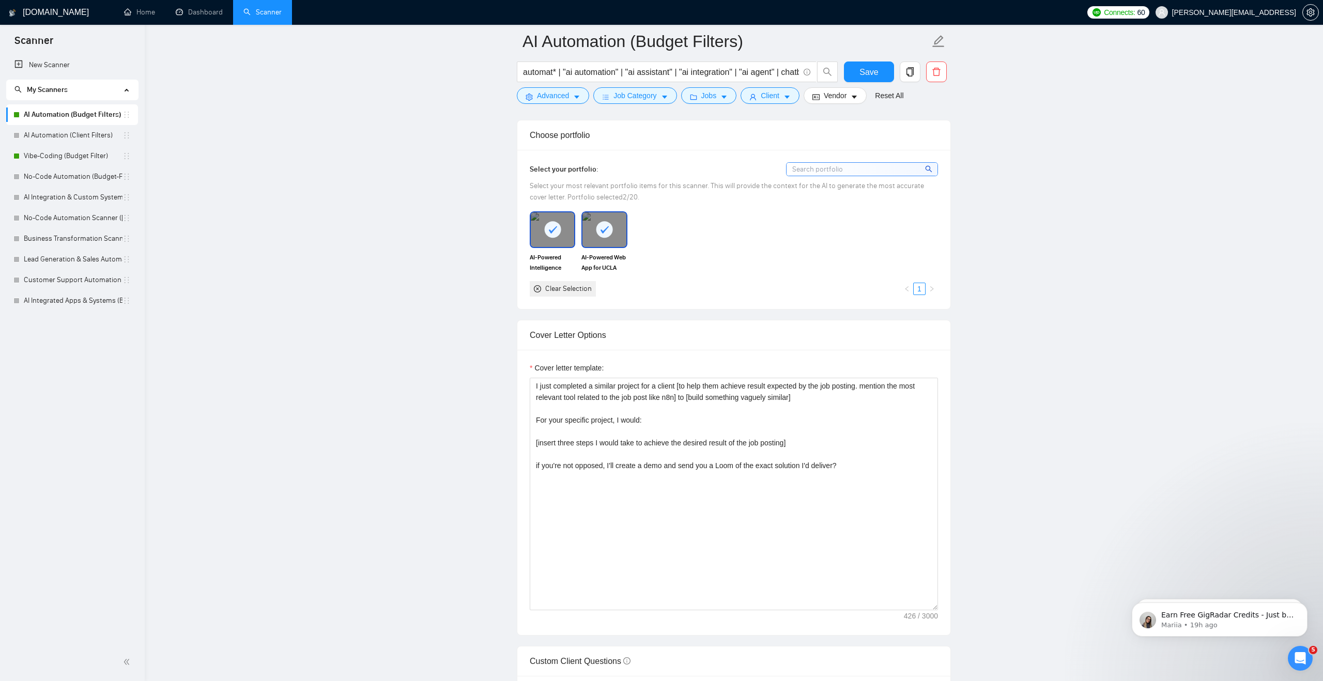
scroll to position [908, 0]
drag, startPoint x: 683, startPoint y: 401, endPoint x: 665, endPoint y: 401, distance: 18.6
click at [665, 401] on textarea "I just completed a similar project for a client [to help them achieve result ex…" at bounding box center [734, 493] width 408 height 233
drag, startPoint x: 702, startPoint y: 402, endPoint x: 893, endPoint y: 401, distance: 191.8
click at [893, 401] on textarea "I just completed a similar project for a competitor [to help them achieve resul…" at bounding box center [734, 493] width 408 height 233
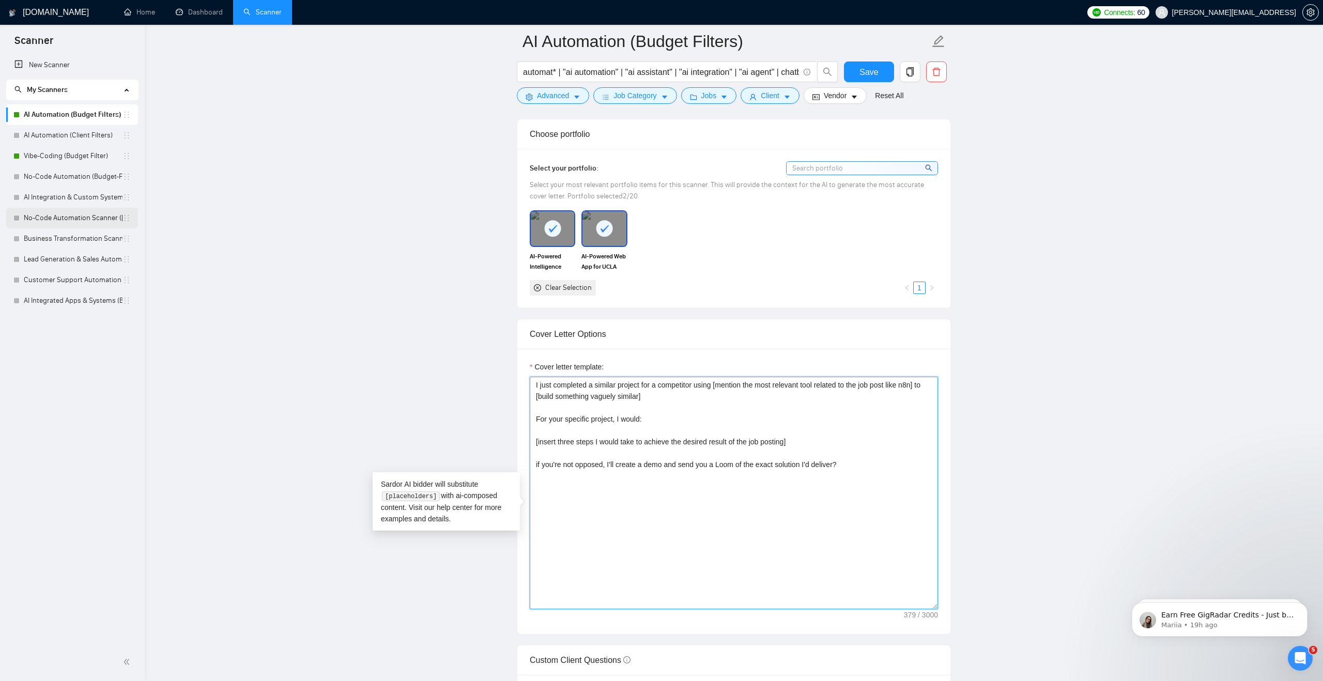
type textarea "I just completed a similar project for a competitor using [mention the most rel…"
click at [76, 216] on link "No-Code Automation Scanner ([PERSON_NAME])" at bounding box center [73, 218] width 99 height 21
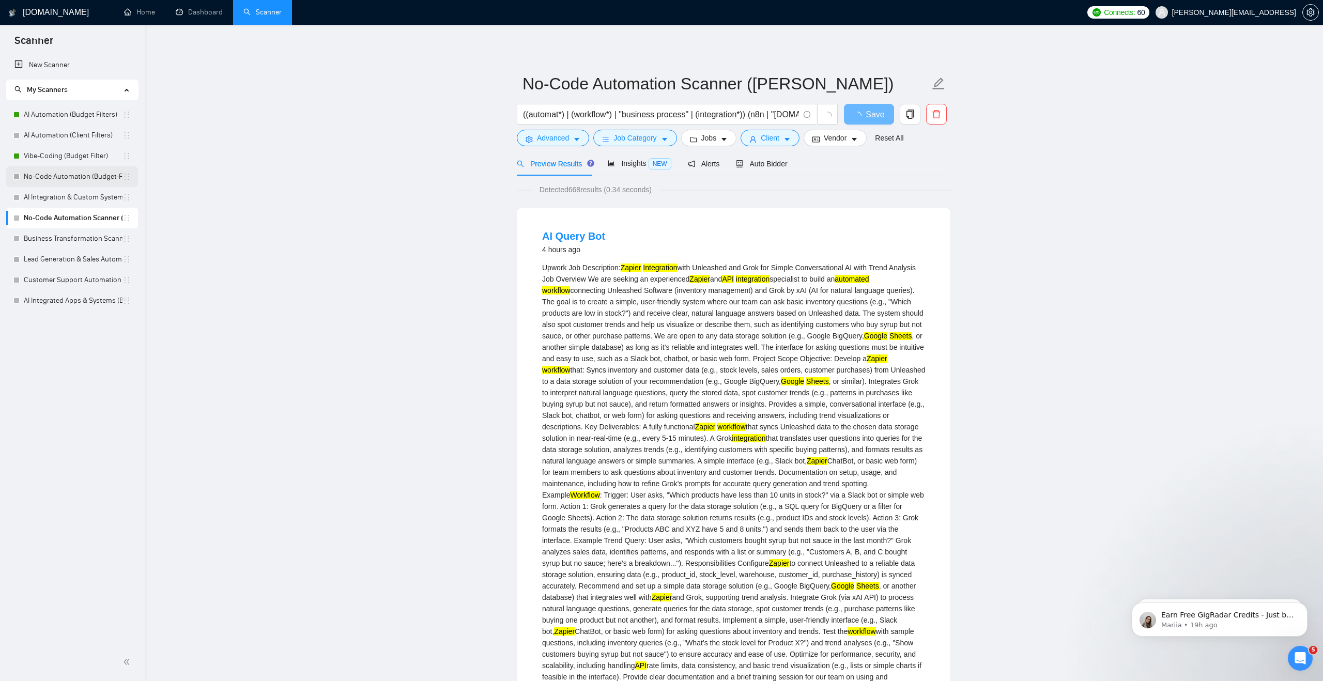
click at [77, 178] on link "No-Code Automation (Budget-Filters)" at bounding box center [73, 176] width 99 height 21
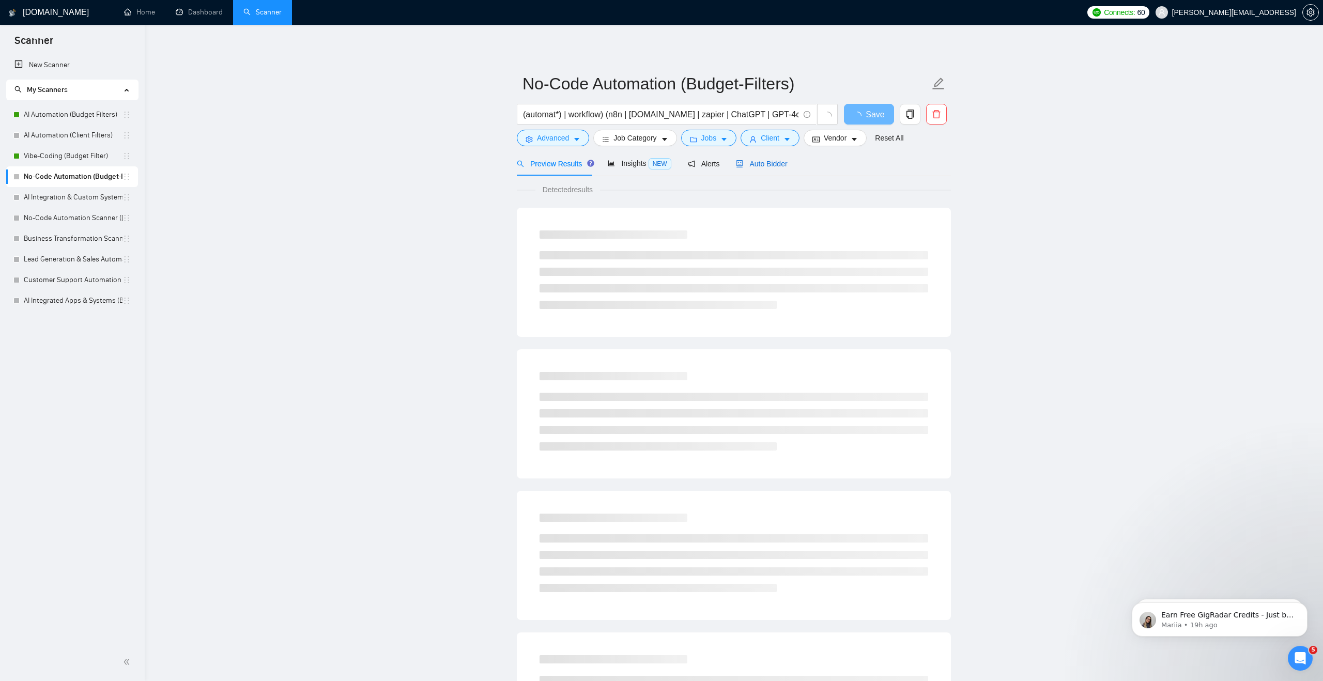
click at [755, 165] on span "Auto Bidder" at bounding box center [761, 164] width 51 height 8
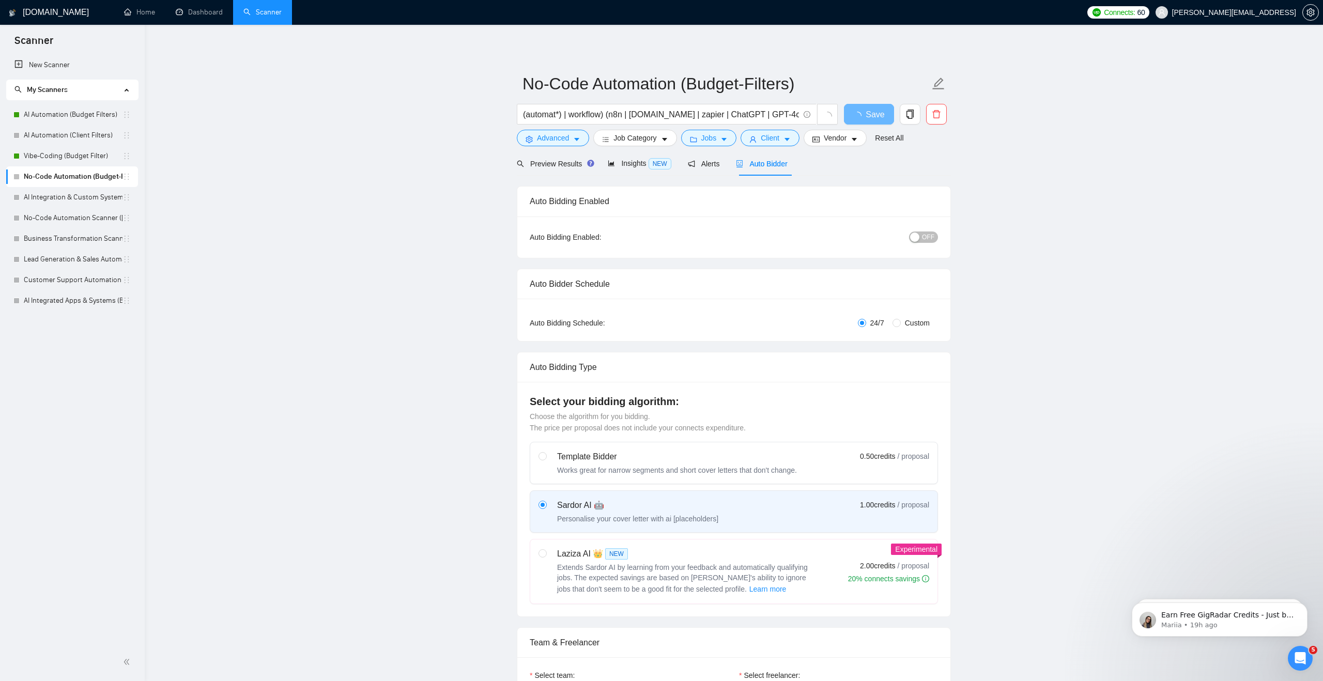
checkbox input "true"
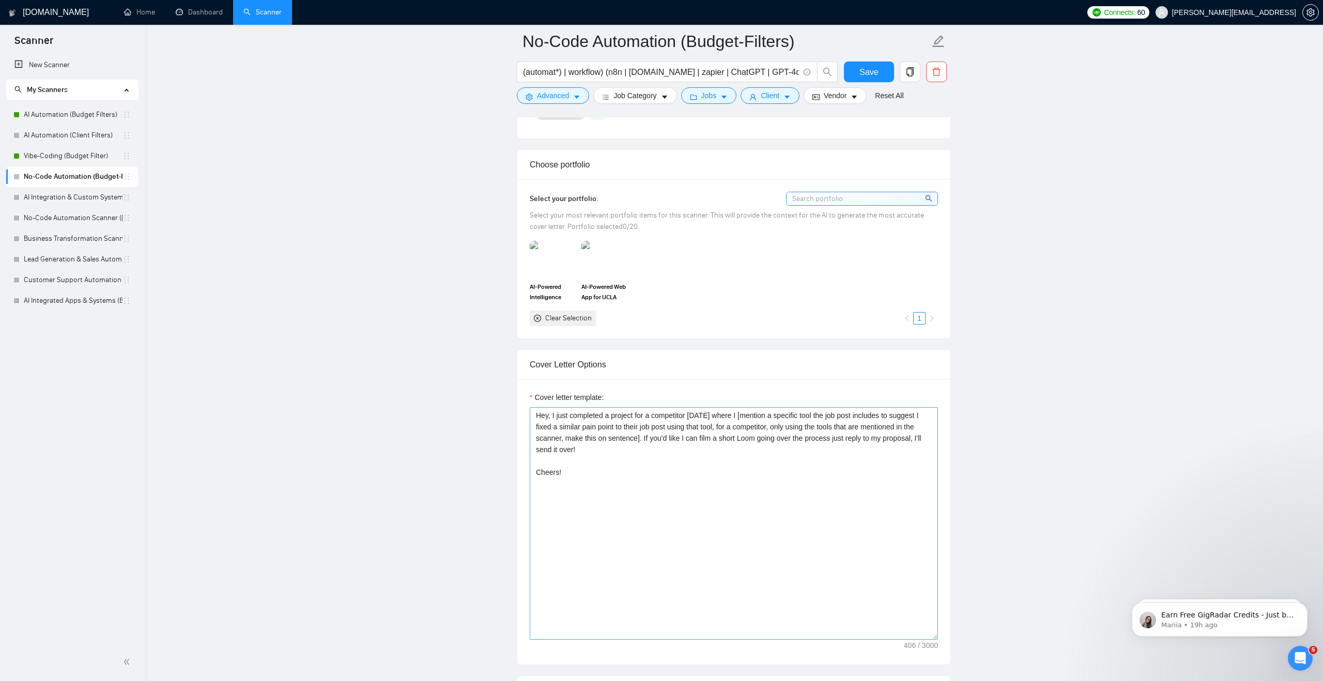
scroll to position [921, 0]
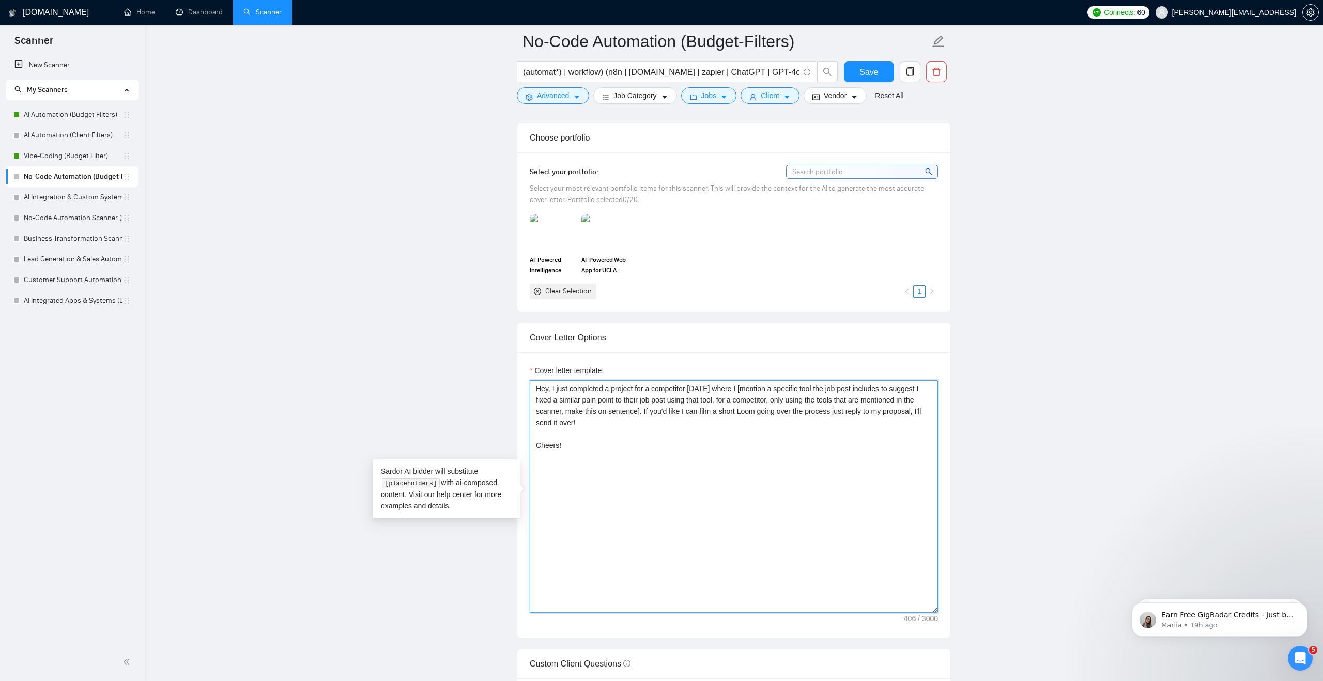
drag, startPoint x: 645, startPoint y: 451, endPoint x: 529, endPoint y: 391, distance: 130.4
click at [530, 391] on textarea "Hey, I just completed a project for a competitor [DATE] where I [mention a spec…" at bounding box center [734, 496] width 408 height 233
click at [83, 136] on link "AI Automation (Client Filters)" at bounding box center [73, 135] width 99 height 21
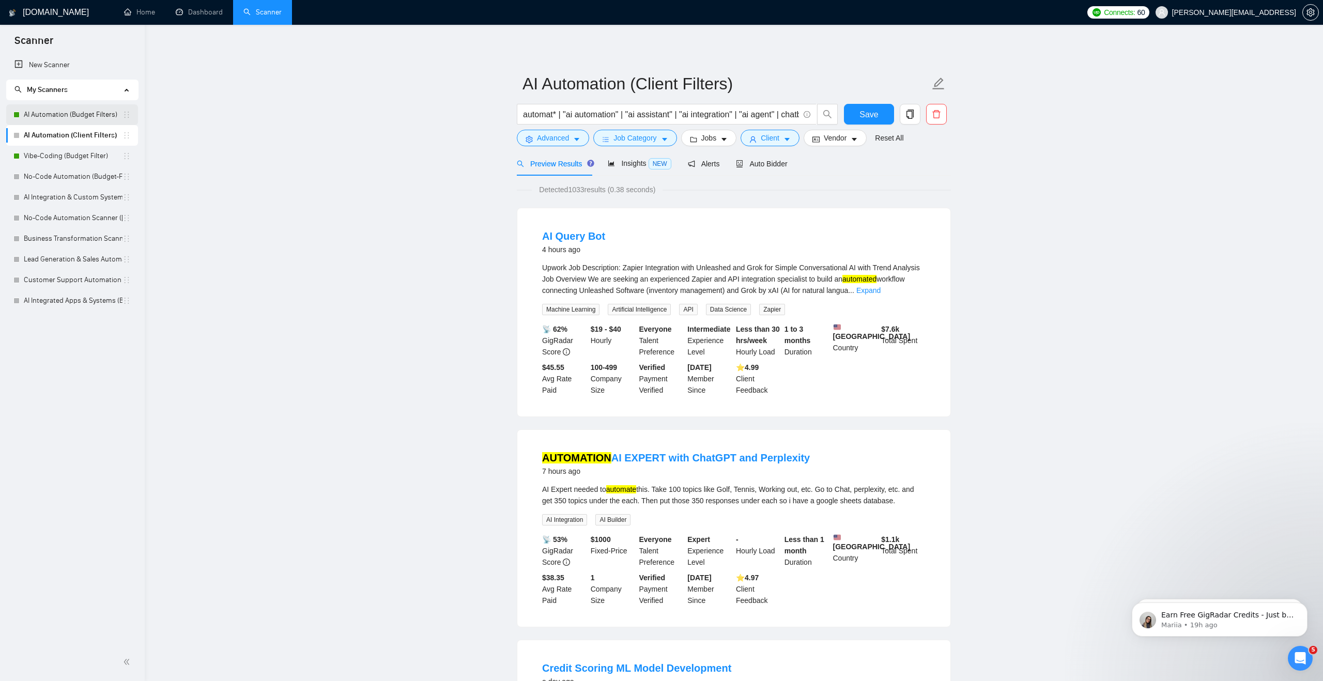
click at [94, 117] on link "AI Automation (Budget Filters)" at bounding box center [73, 114] width 99 height 21
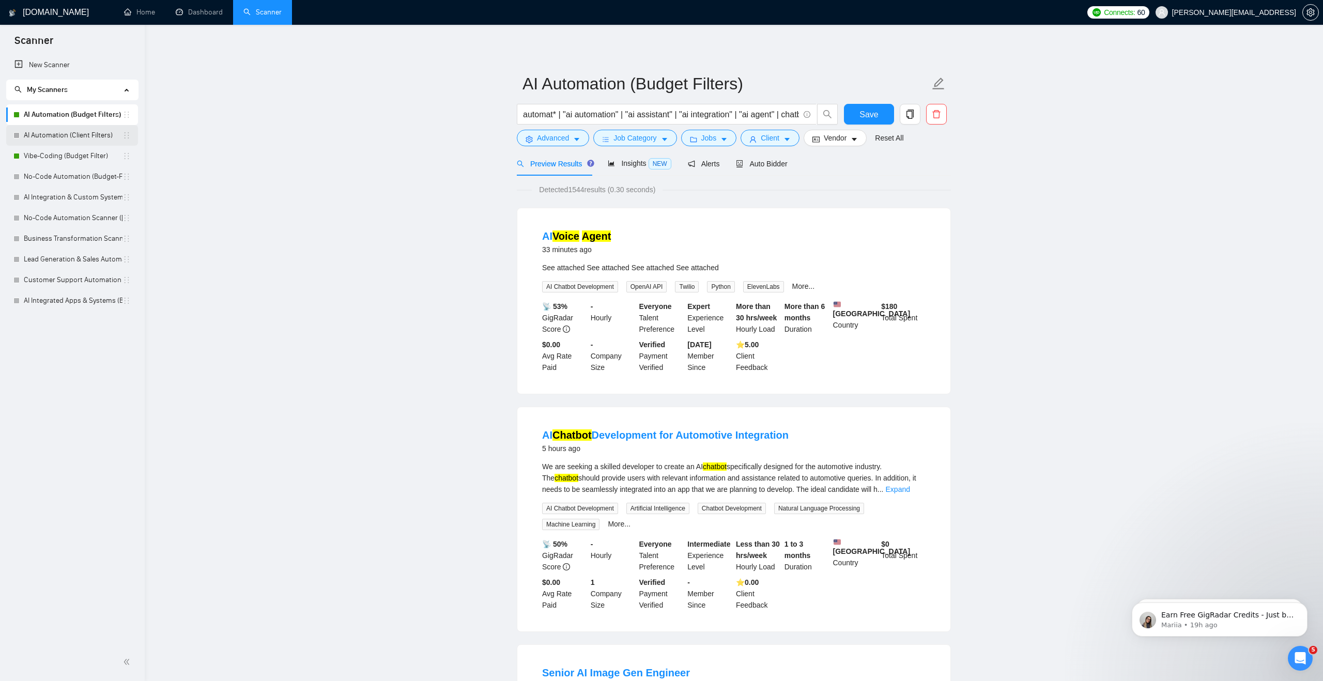
click at [93, 133] on link "AI Automation (Client Filters)" at bounding box center [73, 135] width 99 height 21
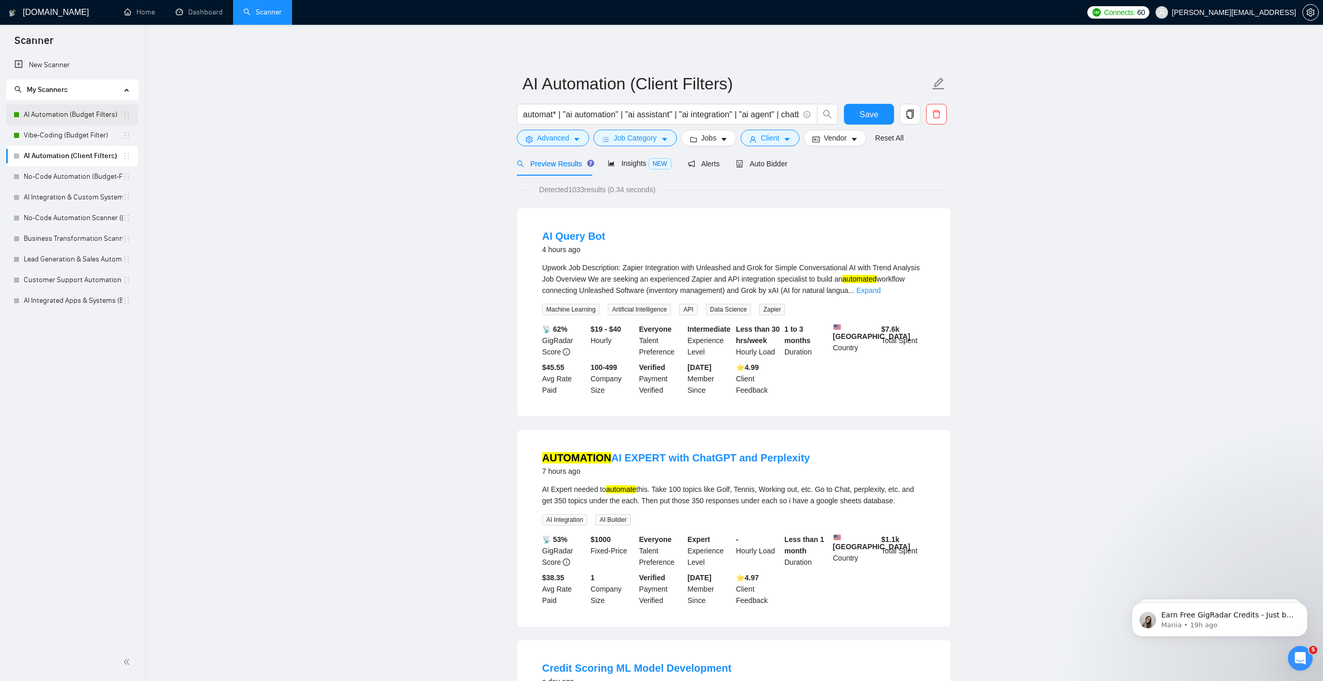
click at [102, 115] on link "AI Automation (Budget Filters)" at bounding box center [73, 114] width 99 height 21
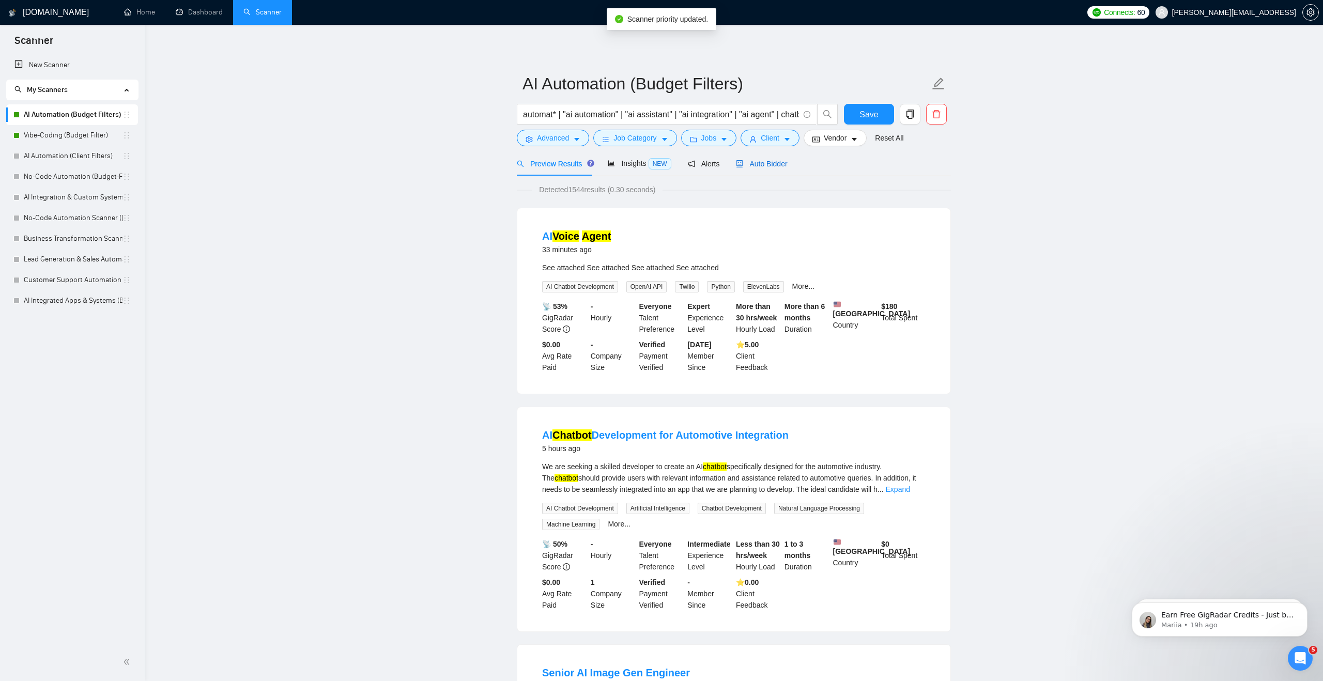
click at [781, 163] on span "Auto Bidder" at bounding box center [761, 164] width 51 height 8
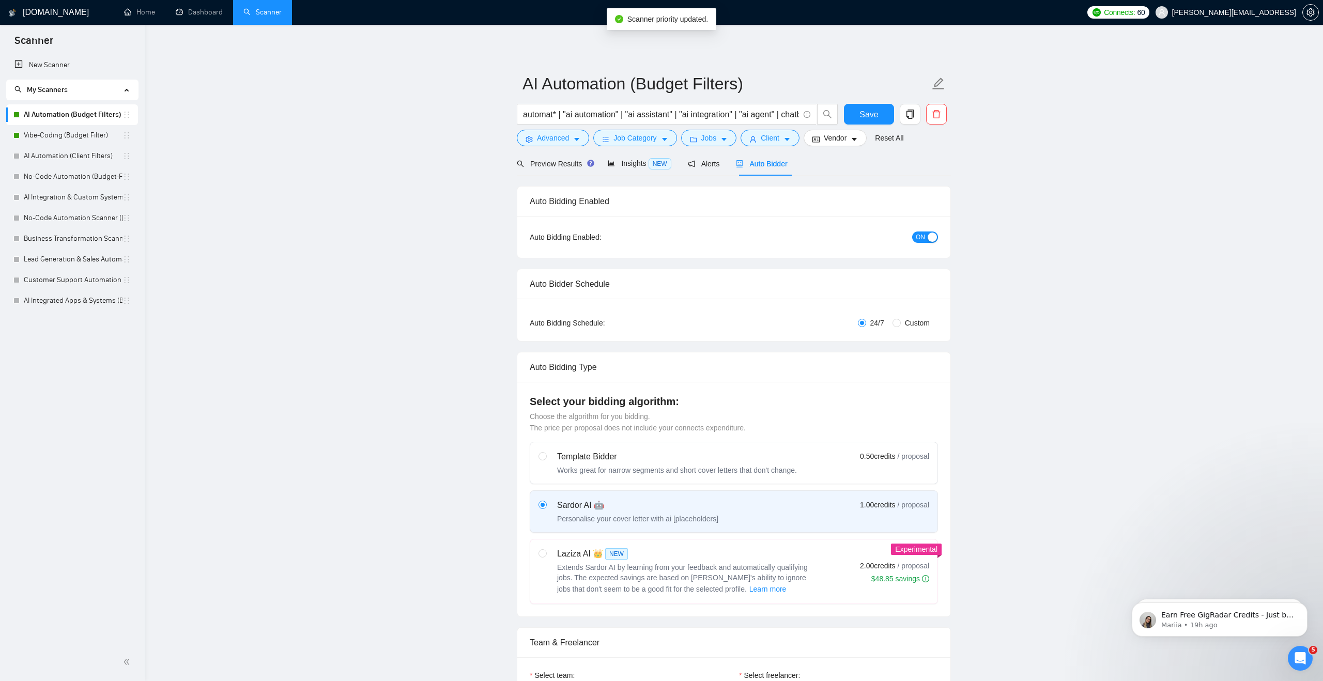
checkbox input "true"
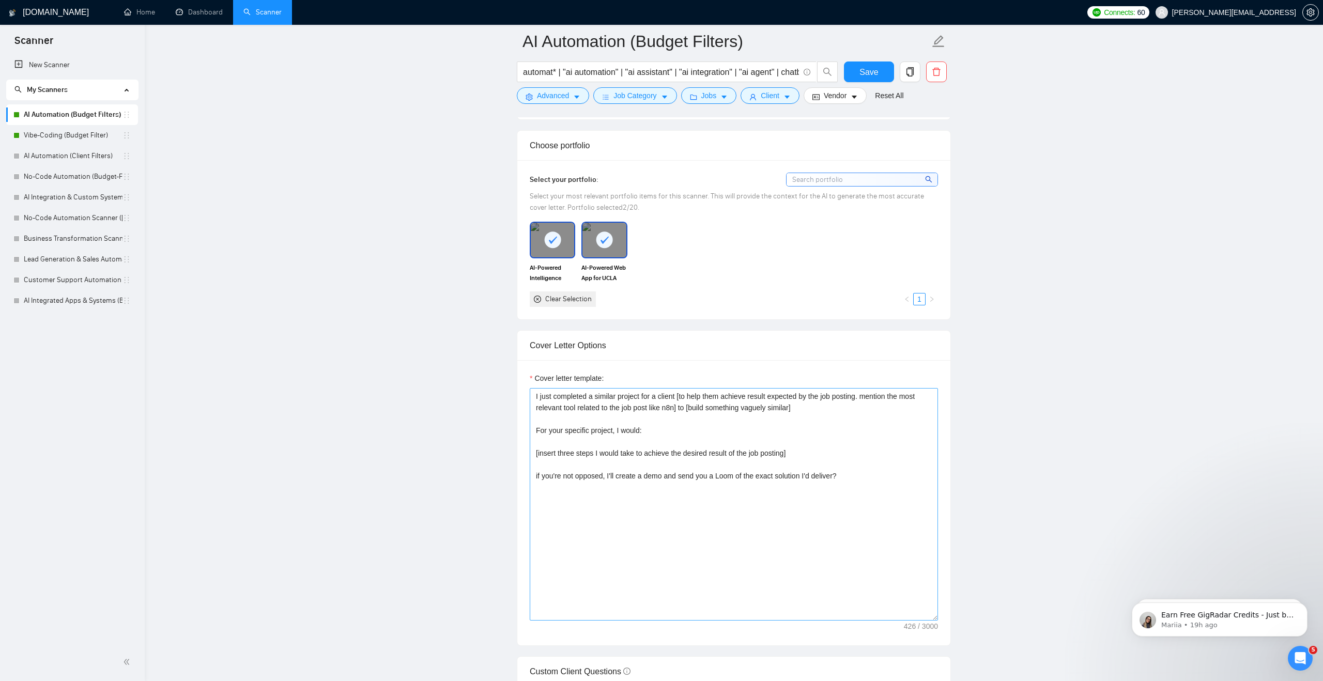
scroll to position [907, 0]
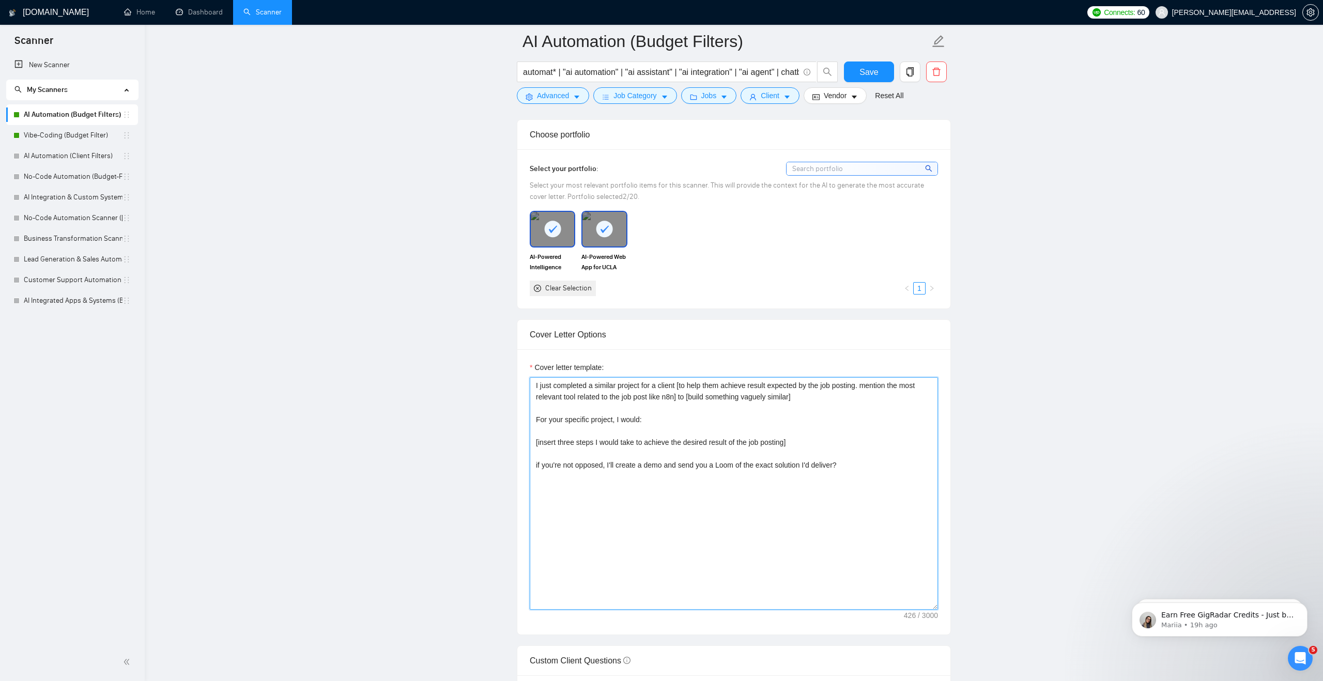
click at [664, 544] on textarea "I just completed a similar project for a client [to help them achieve result ex…" at bounding box center [734, 493] width 408 height 233
paste textarea "Hey, I just completed a project for a competitor [DATE] where I [mention a spec…"
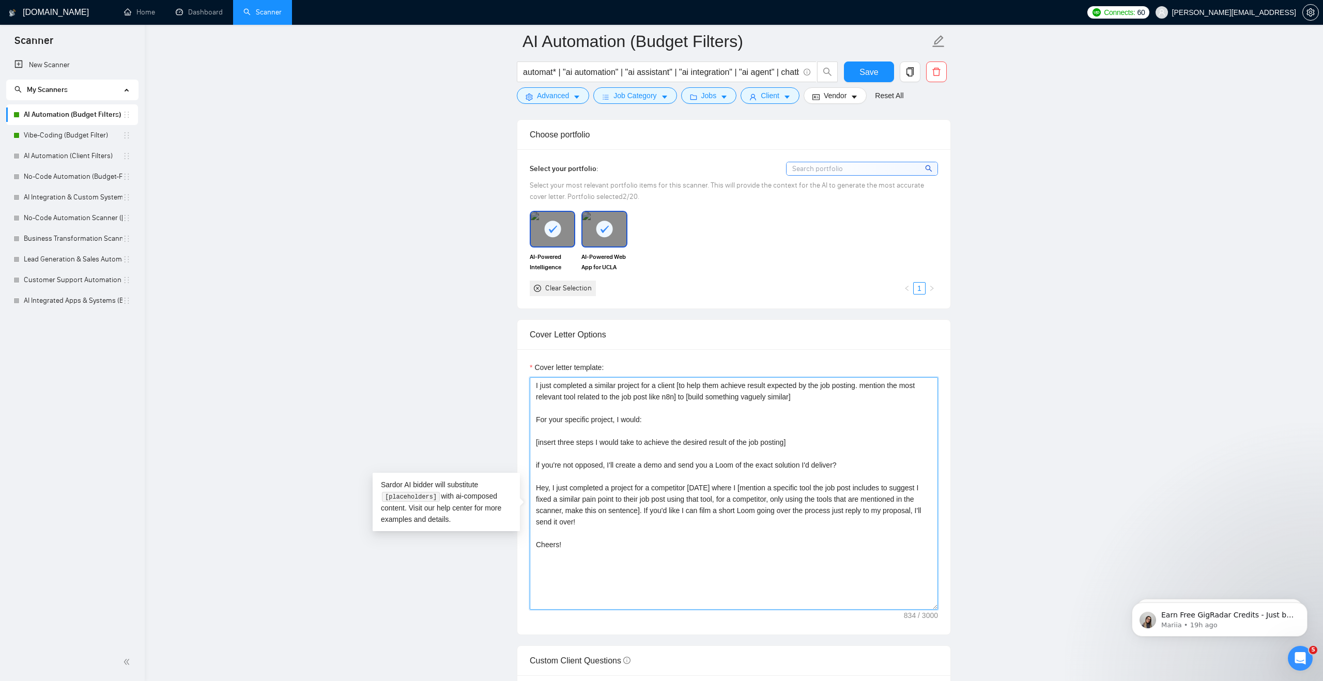
click at [536, 400] on textarea "I just completed a similar project for a client [to help them achieve result ex…" at bounding box center [734, 493] width 408 height 233
drag, startPoint x: 612, startPoint y: 401, endPoint x: 635, endPoint y: 401, distance: 23.3
click at [635, 401] on textarea "Hey, I just completed a similar project for a client [to help them achieve resu…" at bounding box center [734, 493] width 408 height 233
click at [660, 403] on textarea "Hey, I just completed a project for a client [to help them achieve result expec…" at bounding box center [734, 493] width 408 height 233
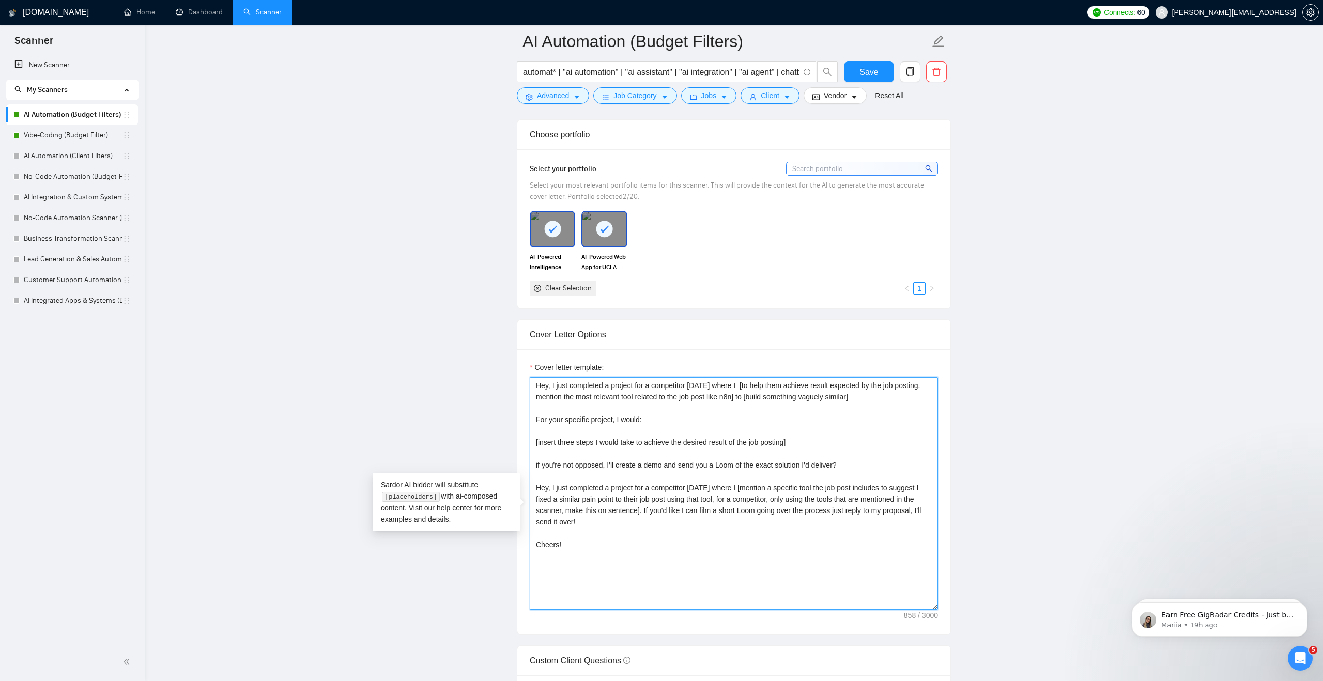
click at [772, 403] on textarea "Hey, I just completed a project for a competitor [DATE] where I [to help them a…" at bounding box center [734, 493] width 408 height 233
click at [772, 402] on textarea "Hey, I just completed a project for a competitor [DATE] where I [to help them a…" at bounding box center [734, 493] width 408 height 233
click at [771, 402] on textarea "Hey, I just completed a project for a competitor [DATE] where I [to help them a…" at bounding box center [734, 493] width 408 height 233
click at [773, 401] on textarea "Hey, I just completed a project for a competitor [DATE] where I [to help them a…" at bounding box center [734, 493] width 408 height 233
drag, startPoint x: 565, startPoint y: 516, endPoint x: 754, endPoint y: 513, distance: 189.2
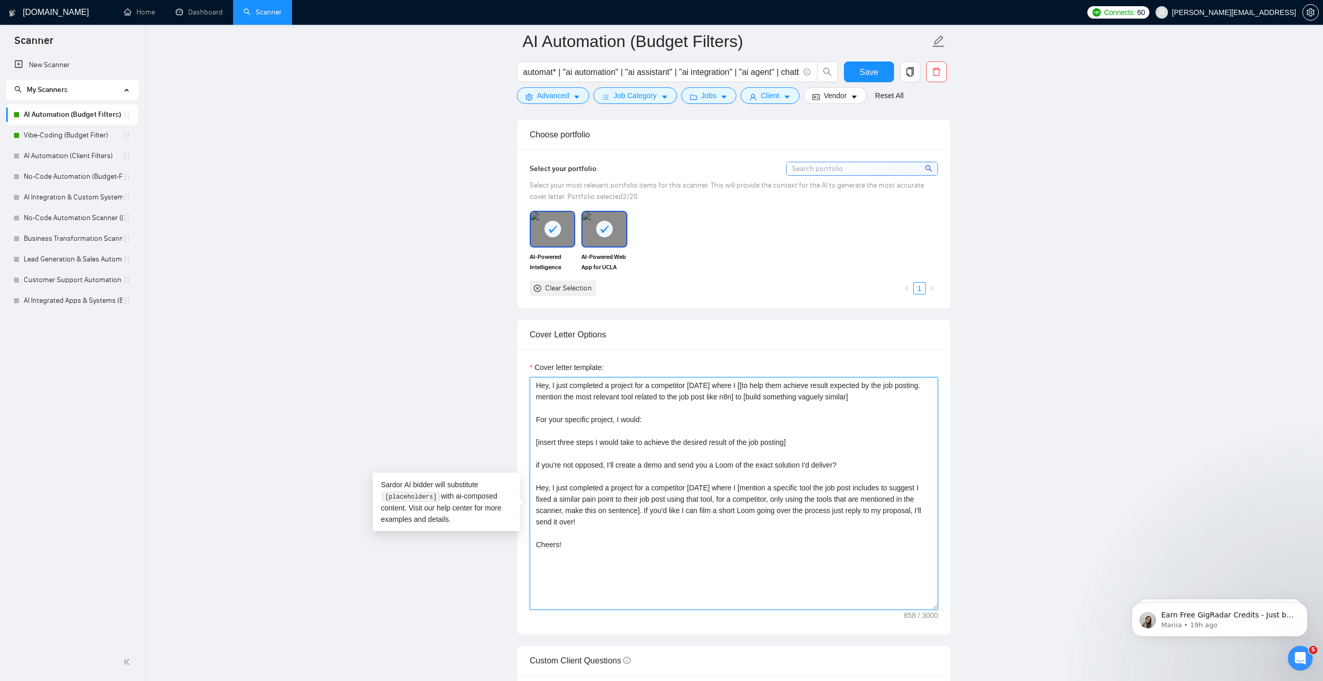
click at [754, 513] on textarea "Hey, I just completed a project for a competitor [DATE] where I [[to help them …" at bounding box center [734, 493] width 408 height 233
click at [775, 403] on textarea "Hey, I just completed a project for a competitor [DATE] where I [[to help them …" at bounding box center [734, 493] width 408 height 233
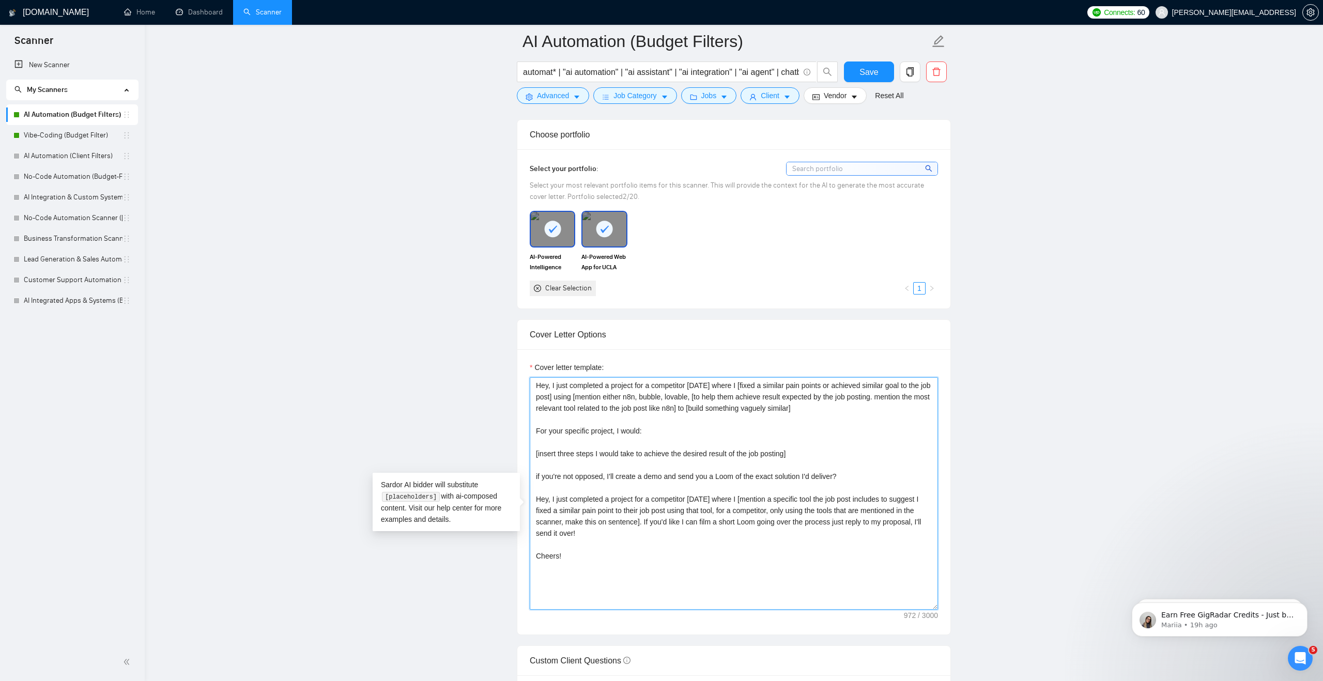
click at [657, 414] on textarea "Hey, I just completed a project for a competitor [DATE] where I [fixed a simila…" at bounding box center [734, 493] width 408 height 233
click at [852, 414] on textarea "Hey, I just completed a project for a competitor [DATE] where I [fixed a simila…" at bounding box center [734, 493] width 408 height 233
click at [800, 413] on textarea "Hey, I just completed a project for a competitor [DATE] where I [fixed a simila…" at bounding box center [734, 493] width 408 height 233
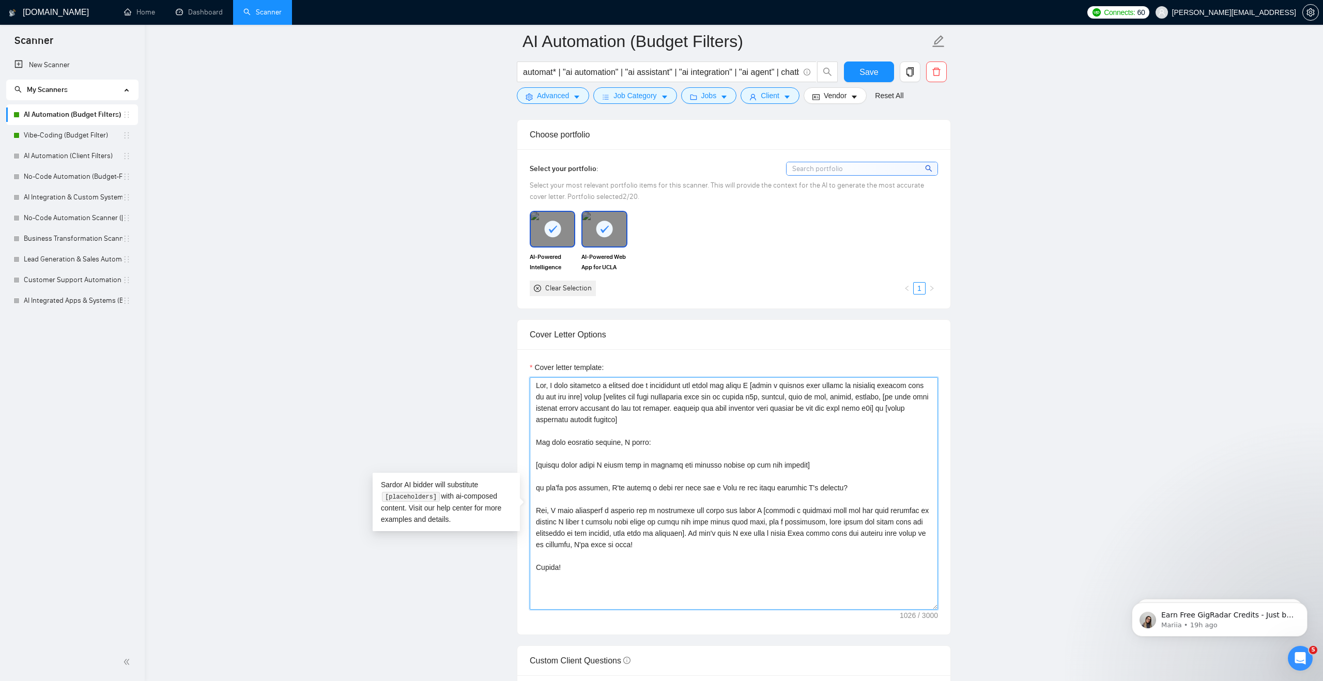
click at [537, 425] on textarea "Cover letter template:" at bounding box center [734, 493] width 408 height 233
drag, startPoint x: 590, startPoint y: 422, endPoint x: 737, endPoint y: 437, distance: 147.5
click at [737, 437] on textarea "Cover letter template:" at bounding box center [734, 493] width 408 height 233
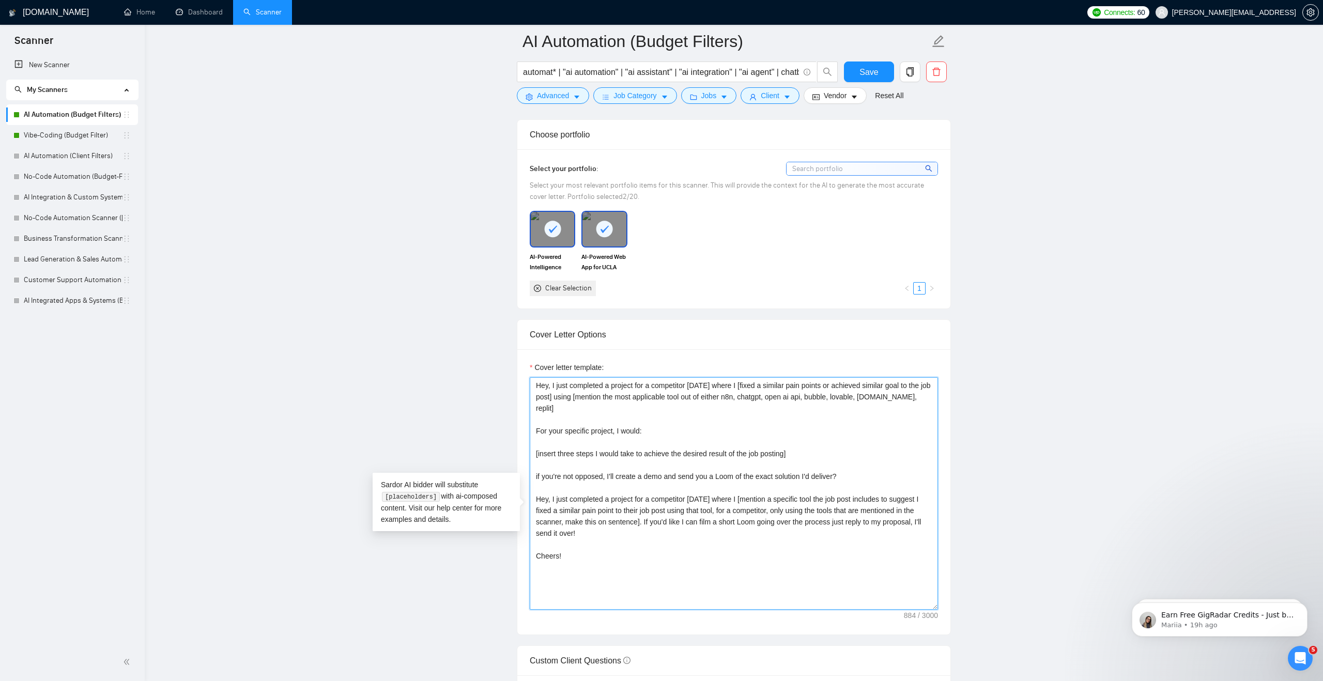
drag, startPoint x: 705, startPoint y: 540, endPoint x: 528, endPoint y: 512, distance: 179.5
click at [530, 510] on textarea "Hey, I just completed a project for a competitor [DATE] where I [fixed a simila…" at bounding box center [734, 493] width 408 height 233
click at [547, 494] on textarea "Hey, I just completed a project for a competitor [DATE] where I [fixed a simila…" at bounding box center [734, 493] width 408 height 233
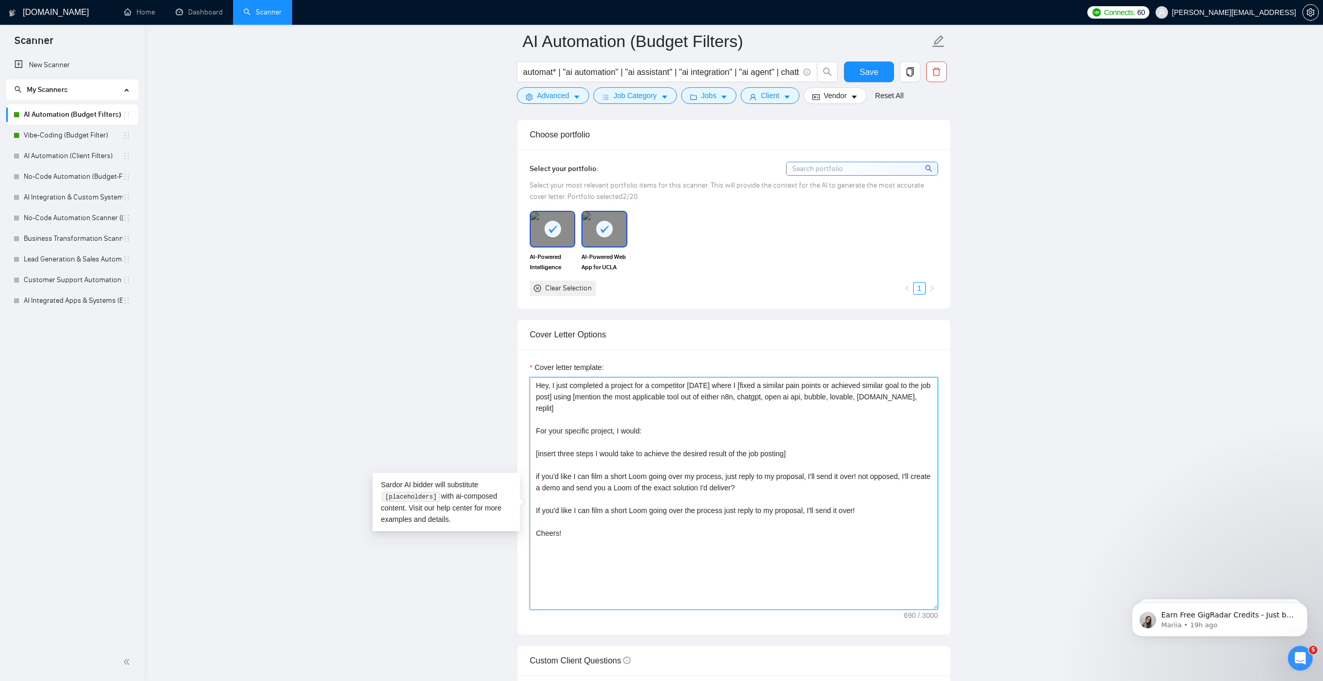
drag, startPoint x: 873, startPoint y: 492, endPoint x: 871, endPoint y: 562, distance: 70.8
click at [873, 562] on textarea "Hey, I just completed a project for a competitor [DATE] where I [fixed a simila…" at bounding box center [734, 493] width 408 height 233
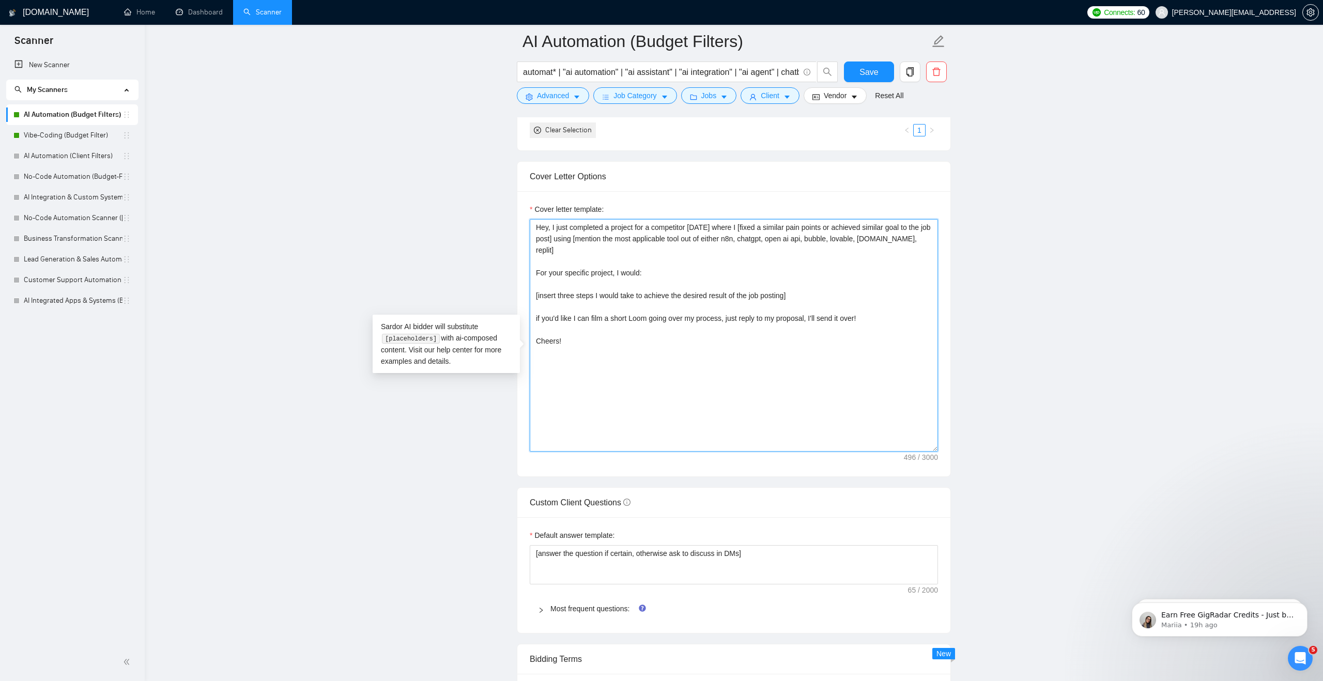
scroll to position [1068, 0]
click at [829, 253] on textarea "Hey, I just completed a project for a competitor [DATE] where I [fixed a simila…" at bounding box center [734, 333] width 408 height 233
click at [838, 283] on textarea "Hey, I just completed a project for a competitor [DATE] where I [fixed a simila…" at bounding box center [734, 333] width 408 height 233
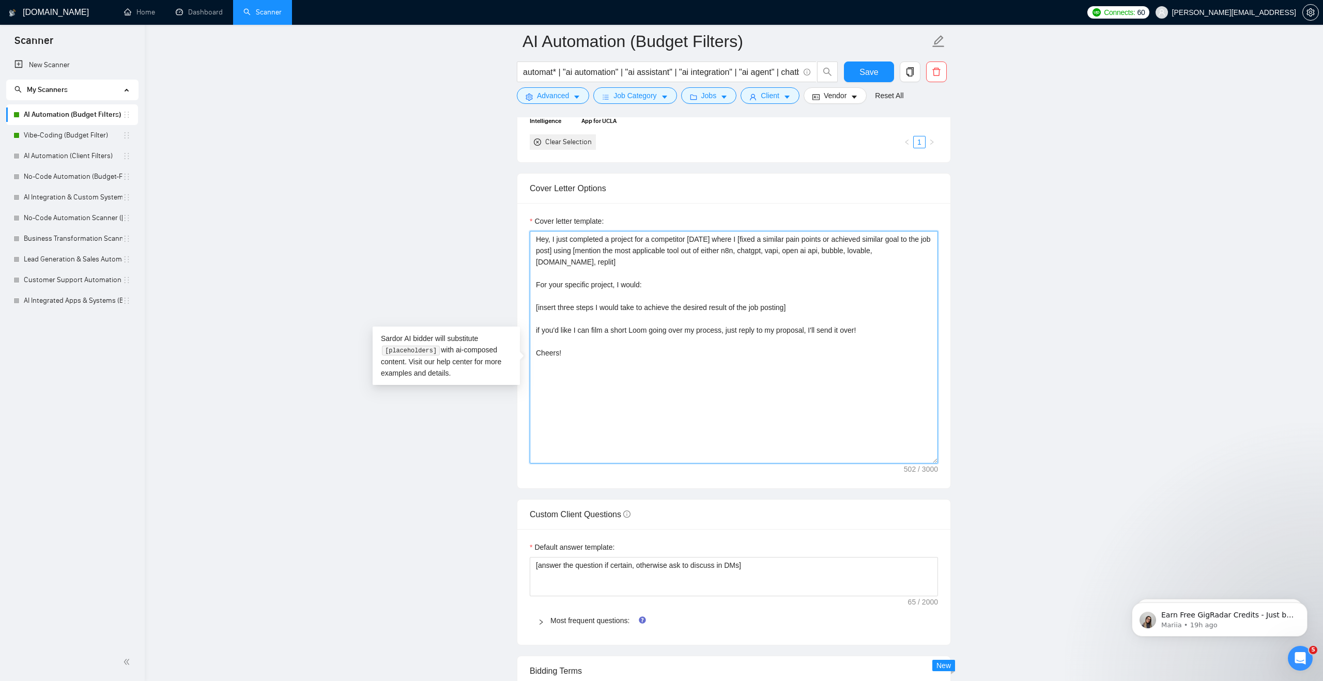
scroll to position [1024, 0]
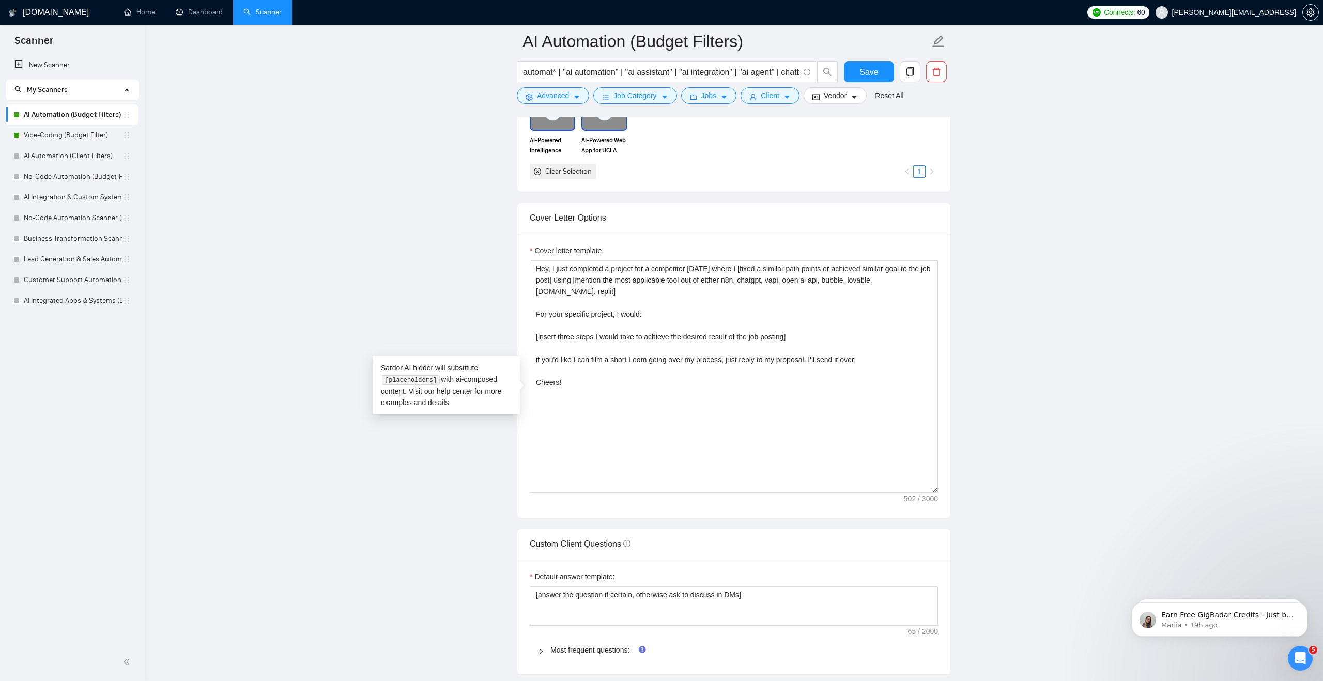
click at [888, 233] on div "Cover Letter Options" at bounding box center [734, 217] width 408 height 29
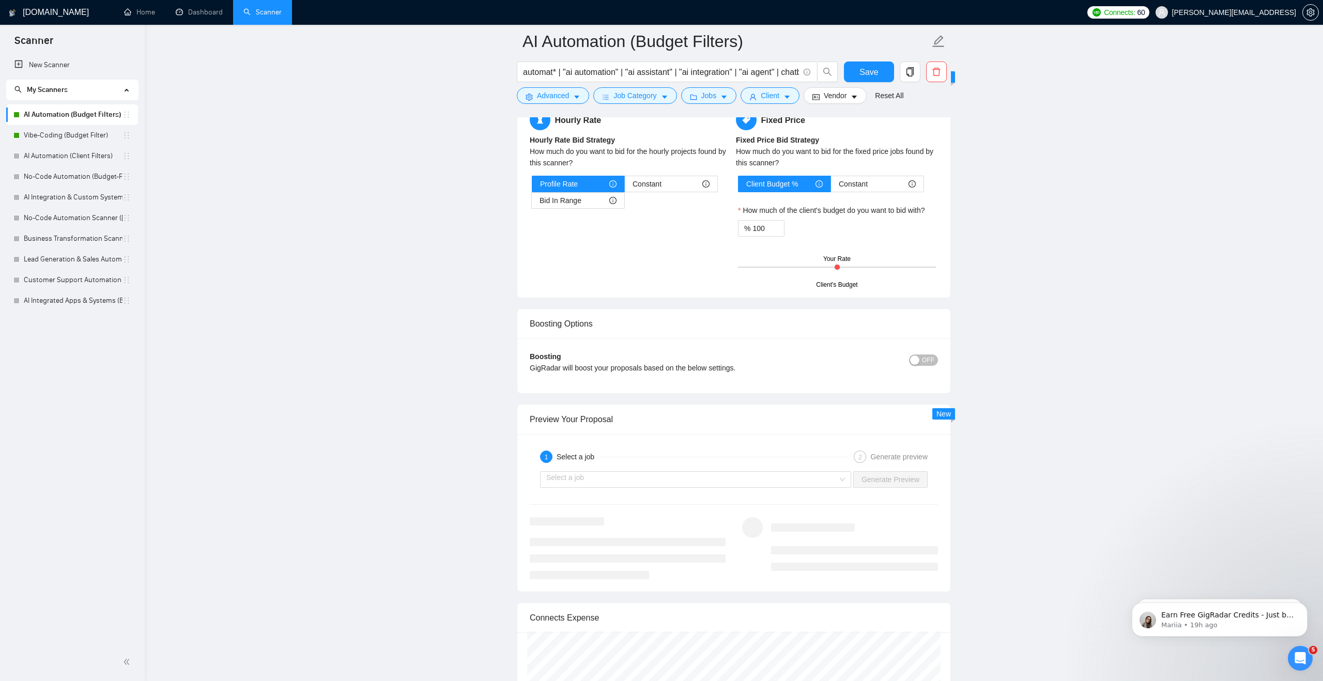
scroll to position [1664, 0]
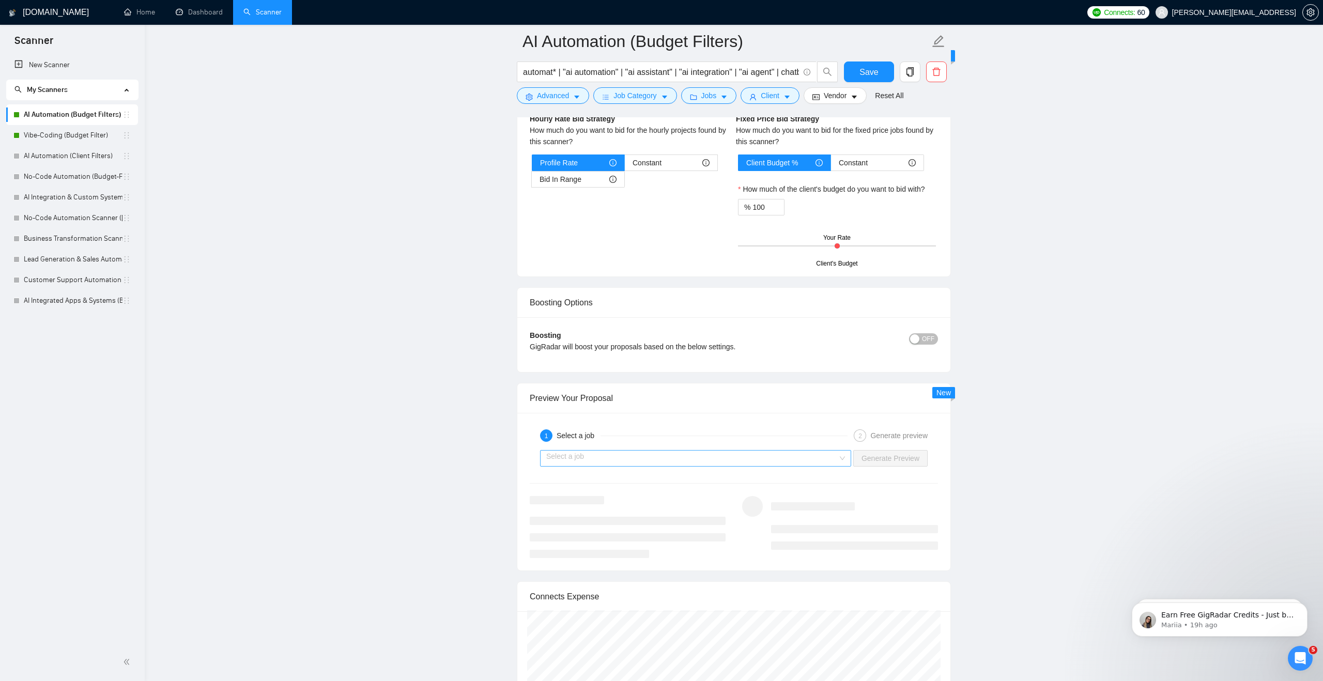
click at [820, 466] on input "search" at bounding box center [692, 459] width 292 height 16
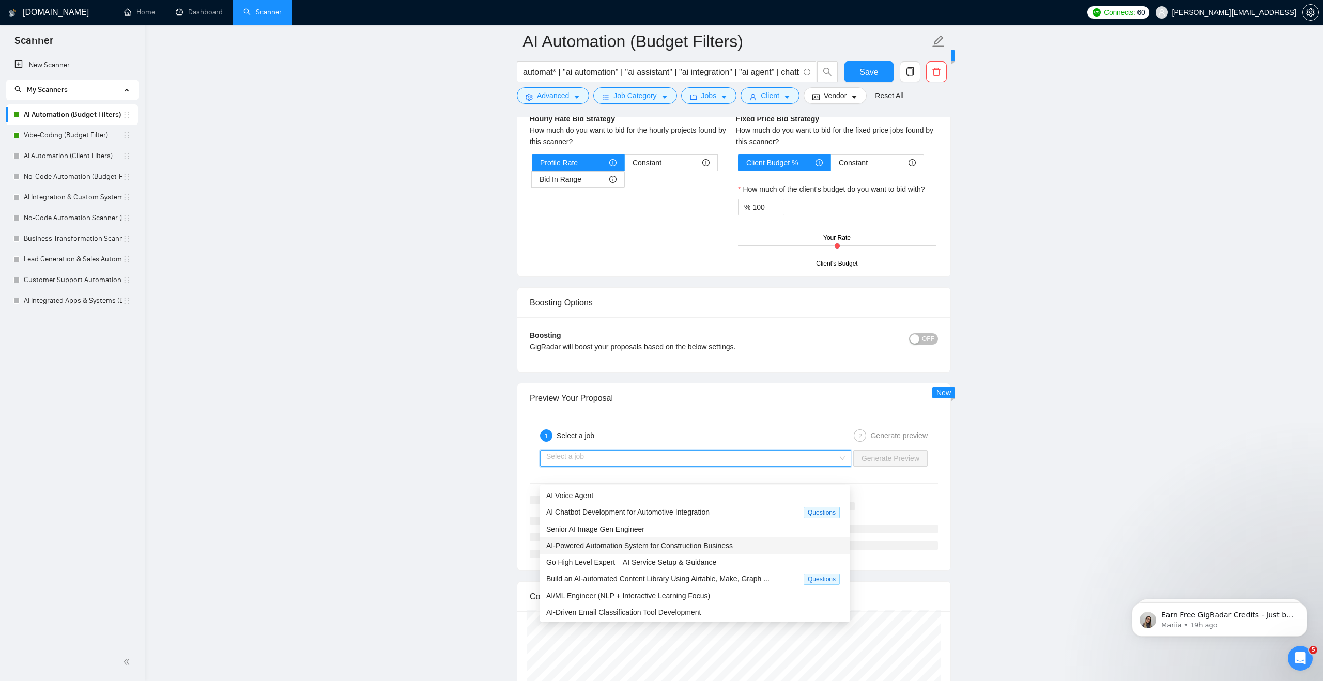
click at [731, 542] on span "AI-Powered Automation System for Construction Business" at bounding box center [639, 546] width 187 height 8
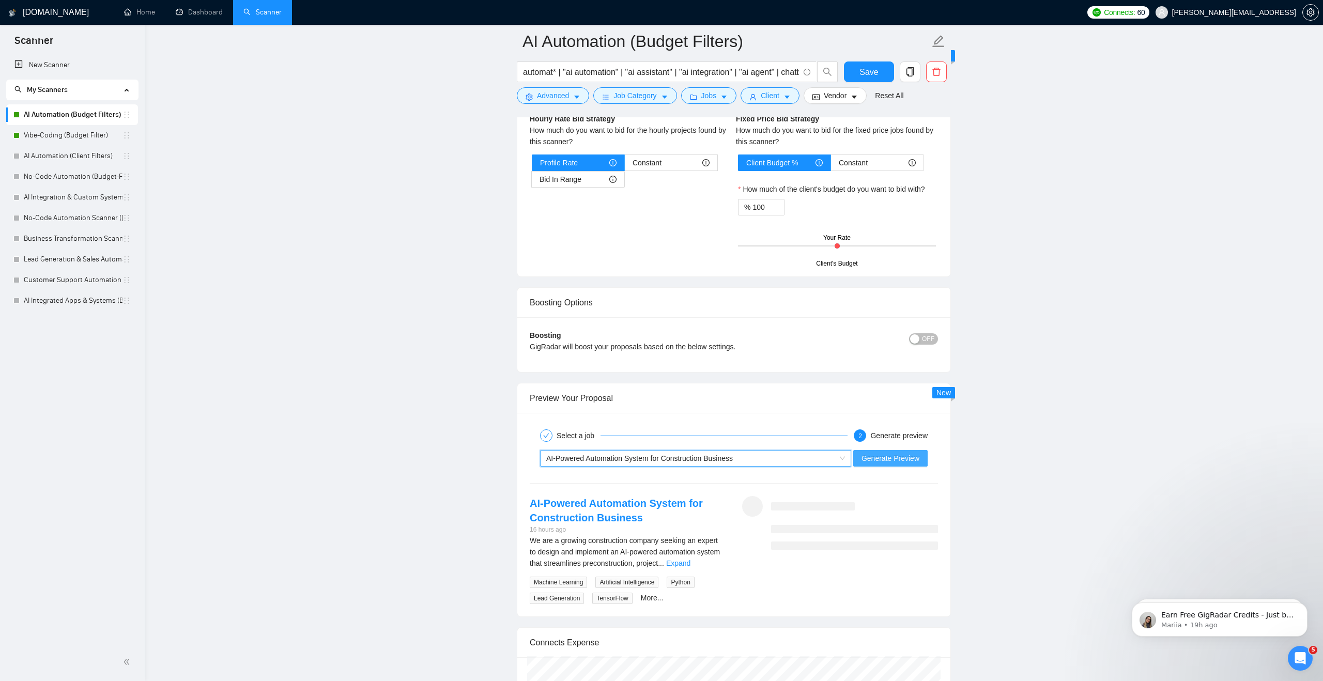
click at [877, 464] on span "Generate Preview" at bounding box center [891, 458] width 58 height 11
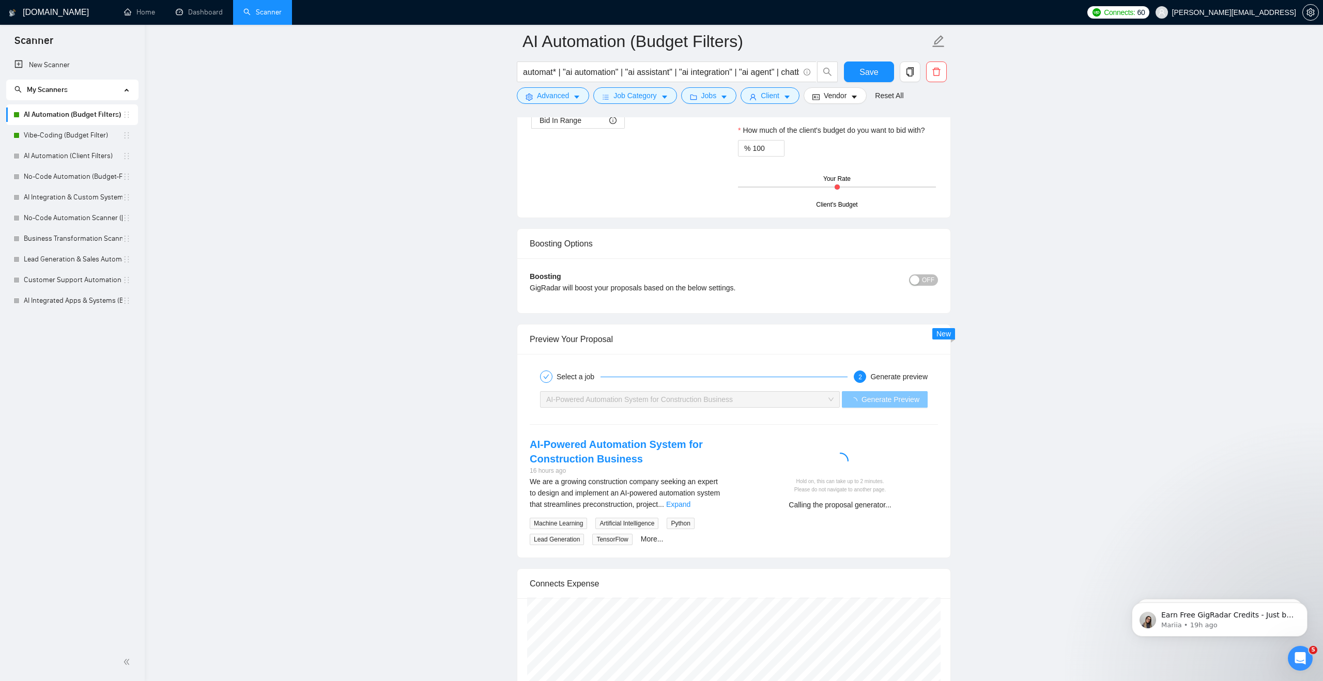
scroll to position [1732, 0]
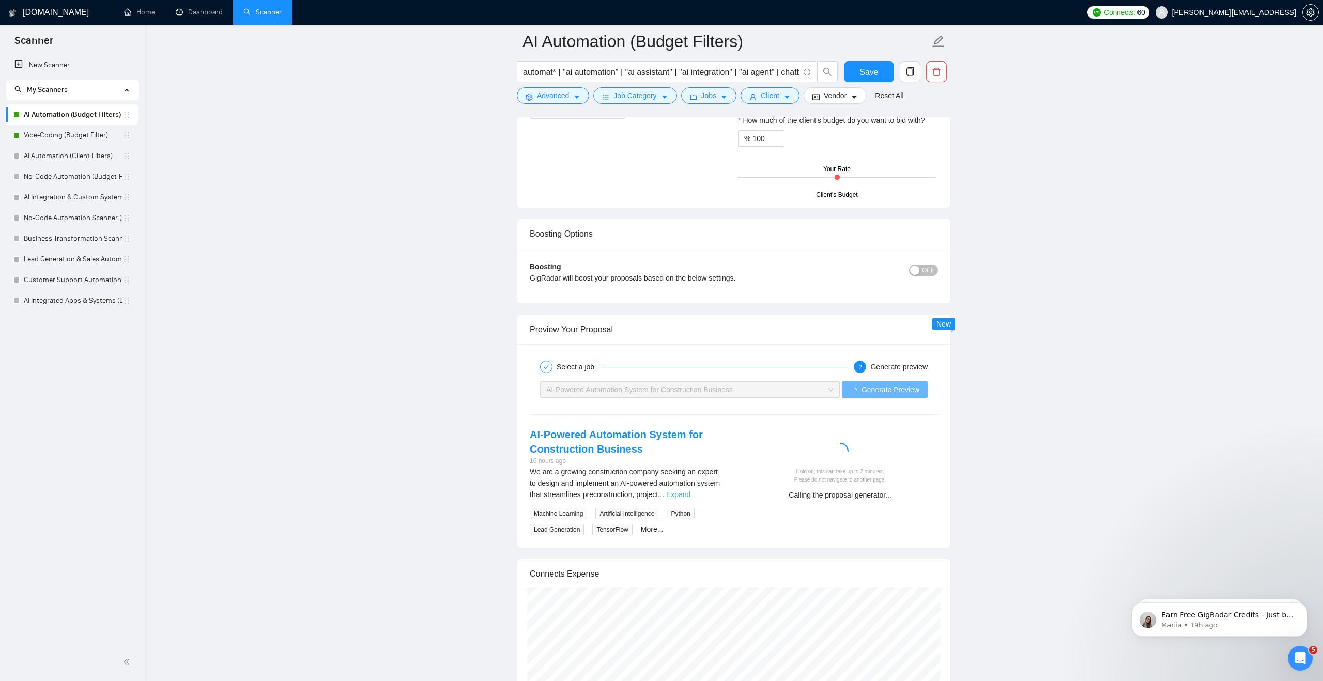
click at [691, 499] on link "Expand" at bounding box center [678, 495] width 24 height 8
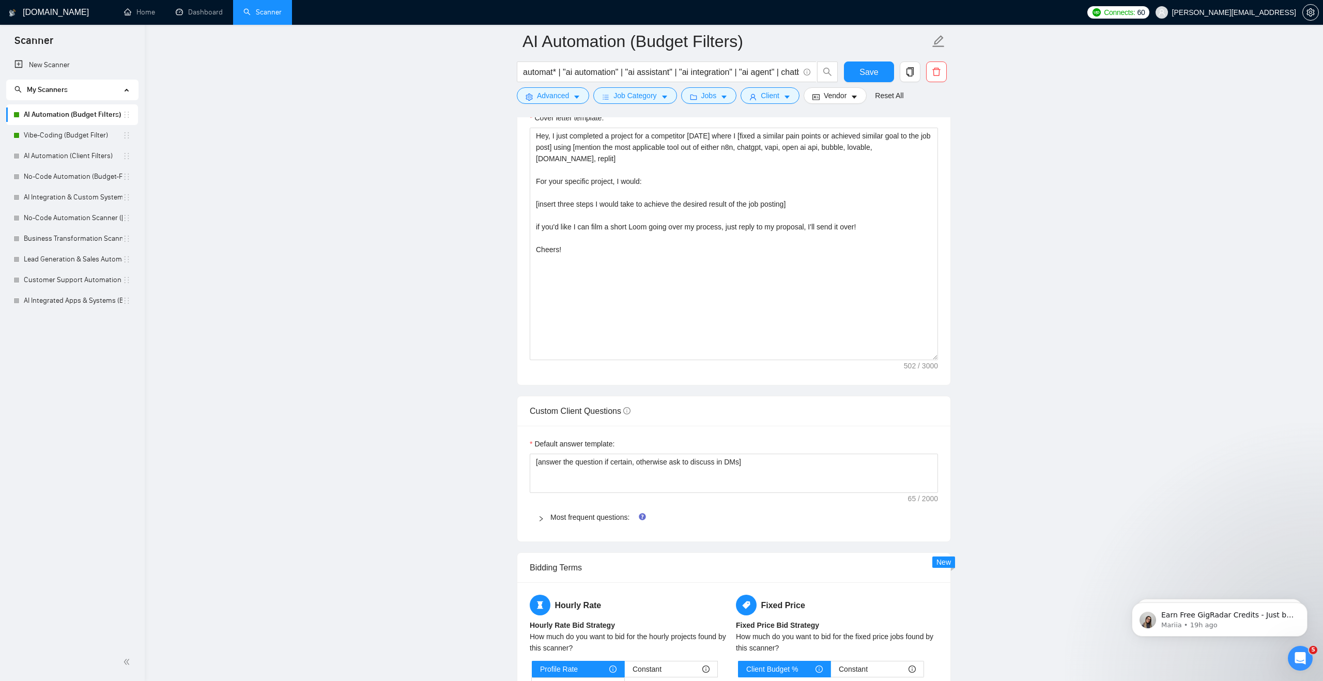
scroll to position [1151, 0]
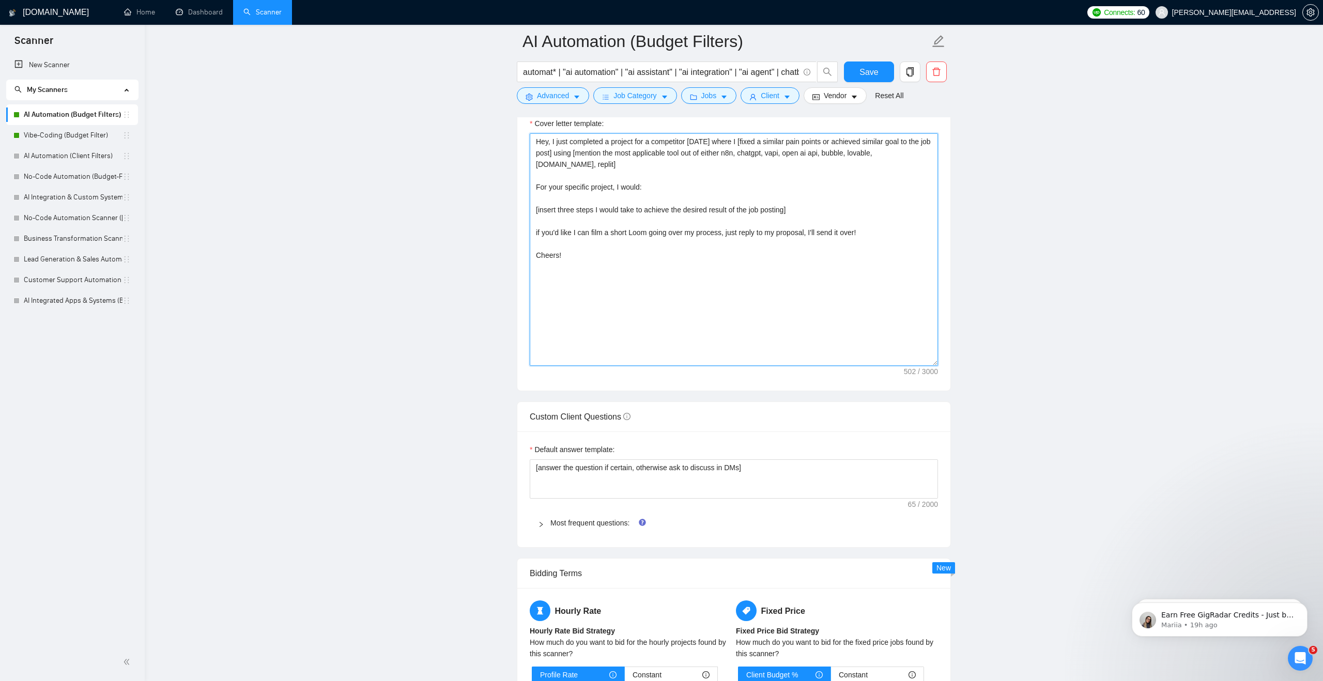
click at [798, 171] on textarea "Hey, I just completed a project for a competitor [DATE] where I [fixed a simila…" at bounding box center [734, 249] width 408 height 233
type textarea "Hey, I just completed a project for a competitor [DATE] where I [fixed a simila…"
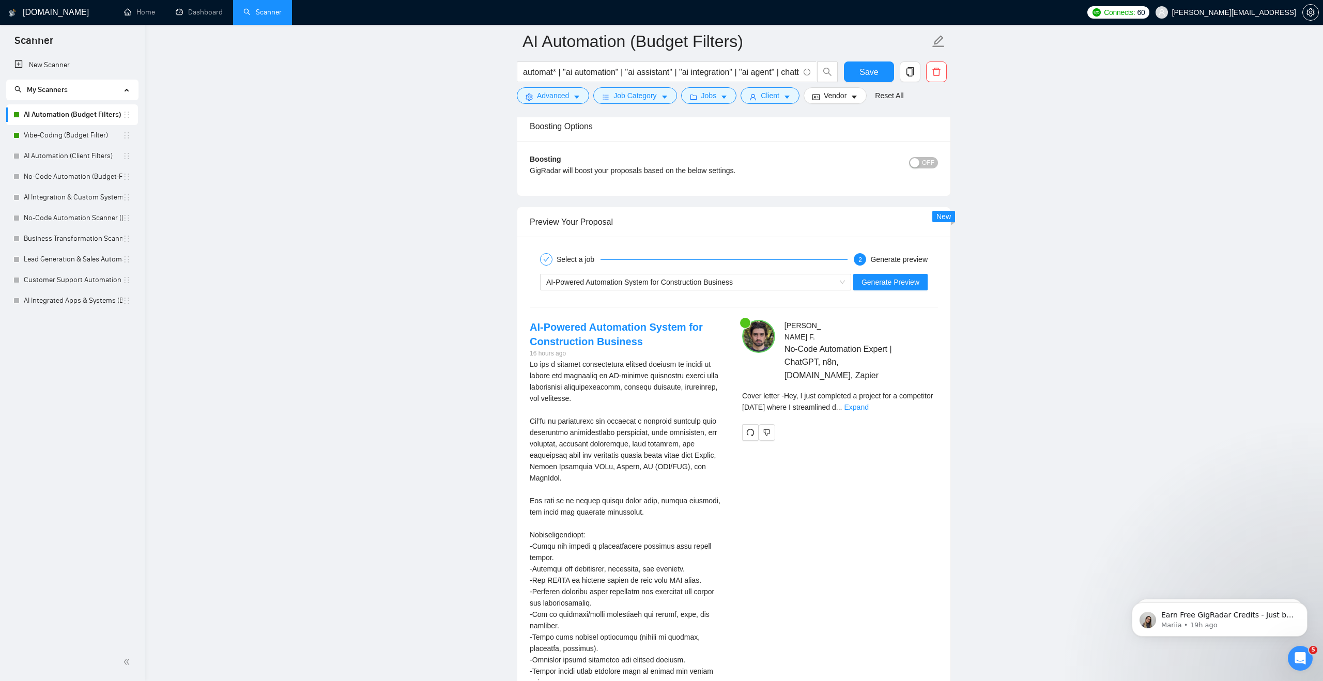
scroll to position [1855, 0]
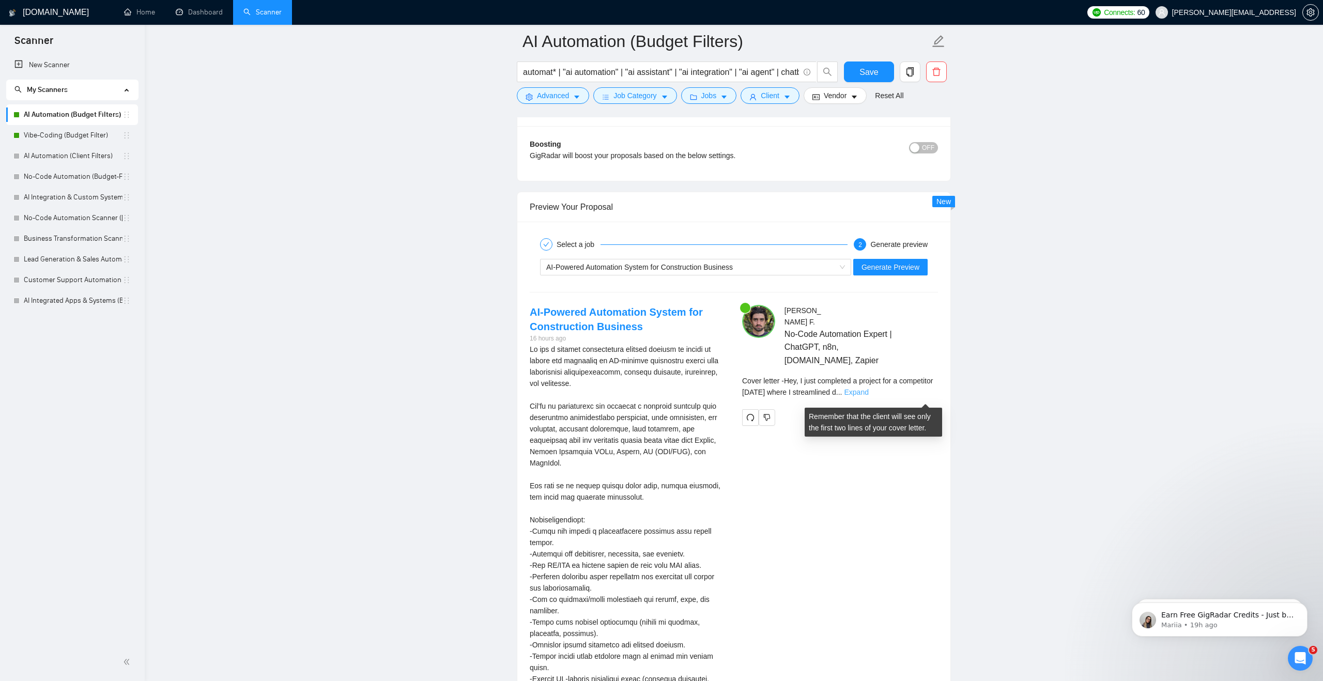
click at [868, 397] on link "Expand" at bounding box center [856, 392] width 24 height 8
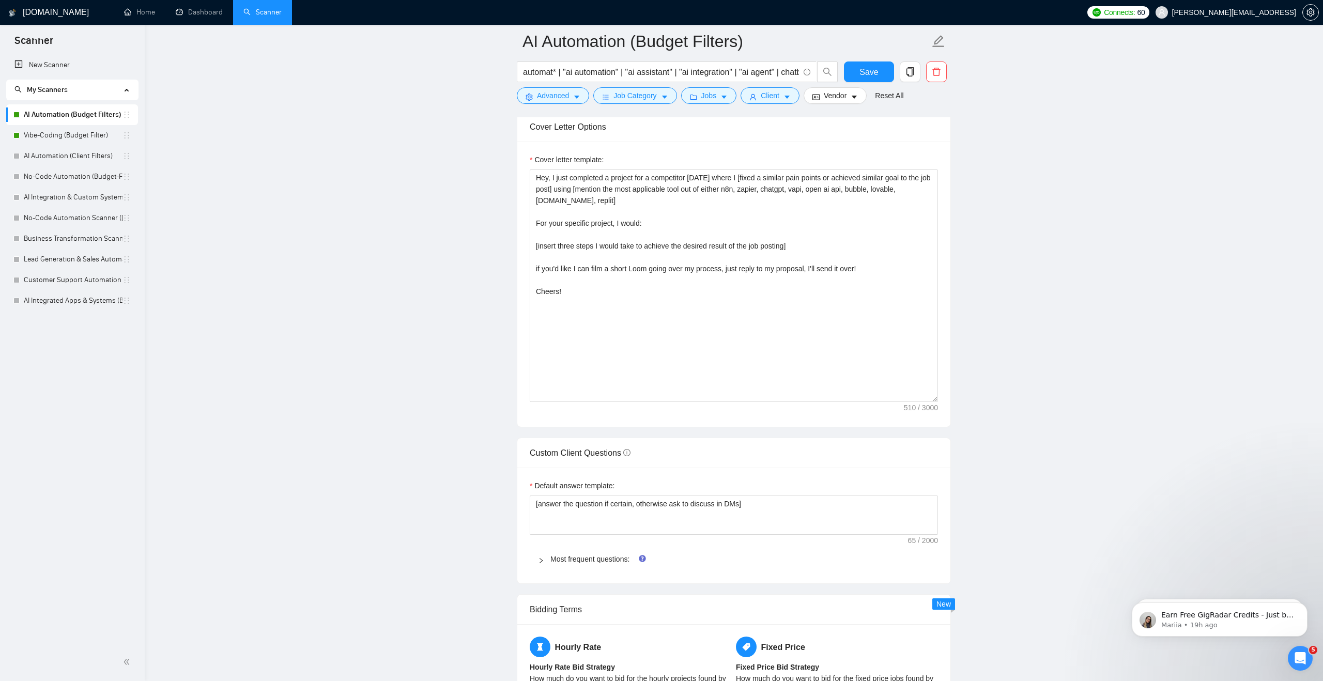
scroll to position [1091, 0]
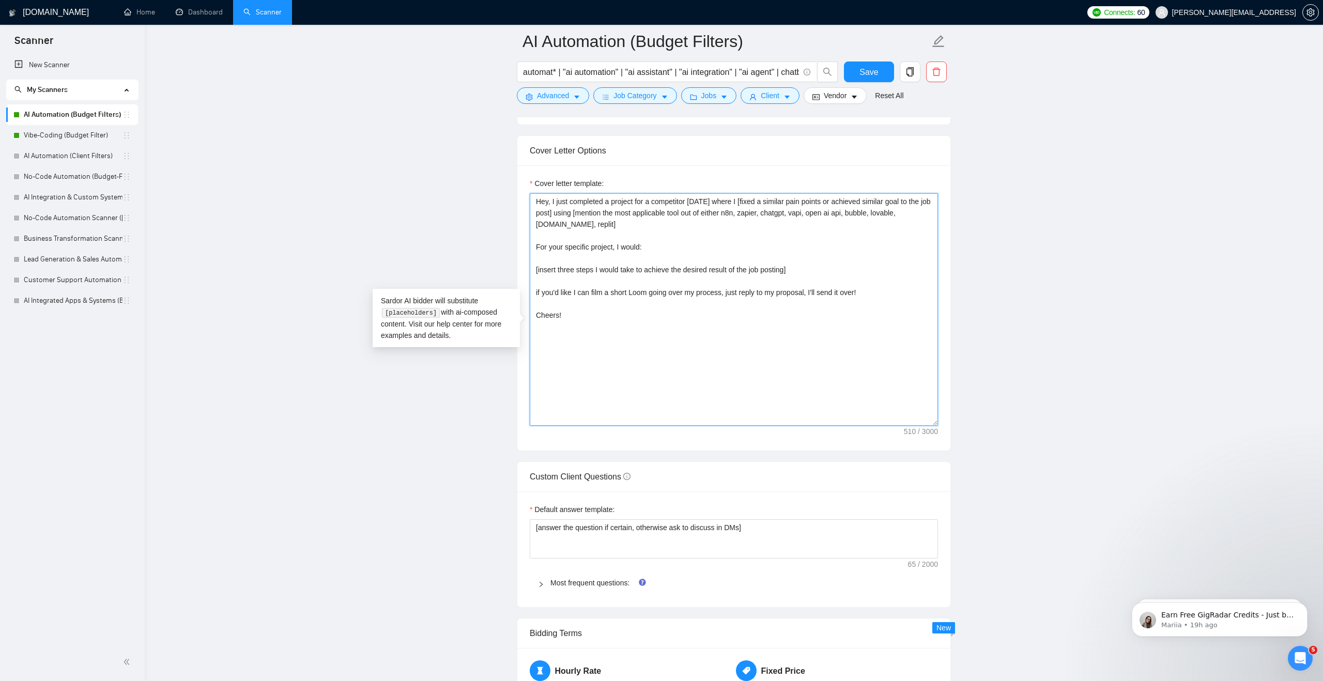
drag, startPoint x: 591, startPoint y: 337, endPoint x: 530, endPoint y: 220, distance: 132.5
click at [530, 220] on textarea "Hey, I just completed a project for a competitor [DATE] where I [fixed a simila…" at bounding box center [734, 309] width 408 height 233
click at [883, 73] on button "Save" at bounding box center [869, 72] width 50 height 21
click at [84, 136] on link "Vibe-Coding (Budget Filter)" at bounding box center [73, 135] width 99 height 21
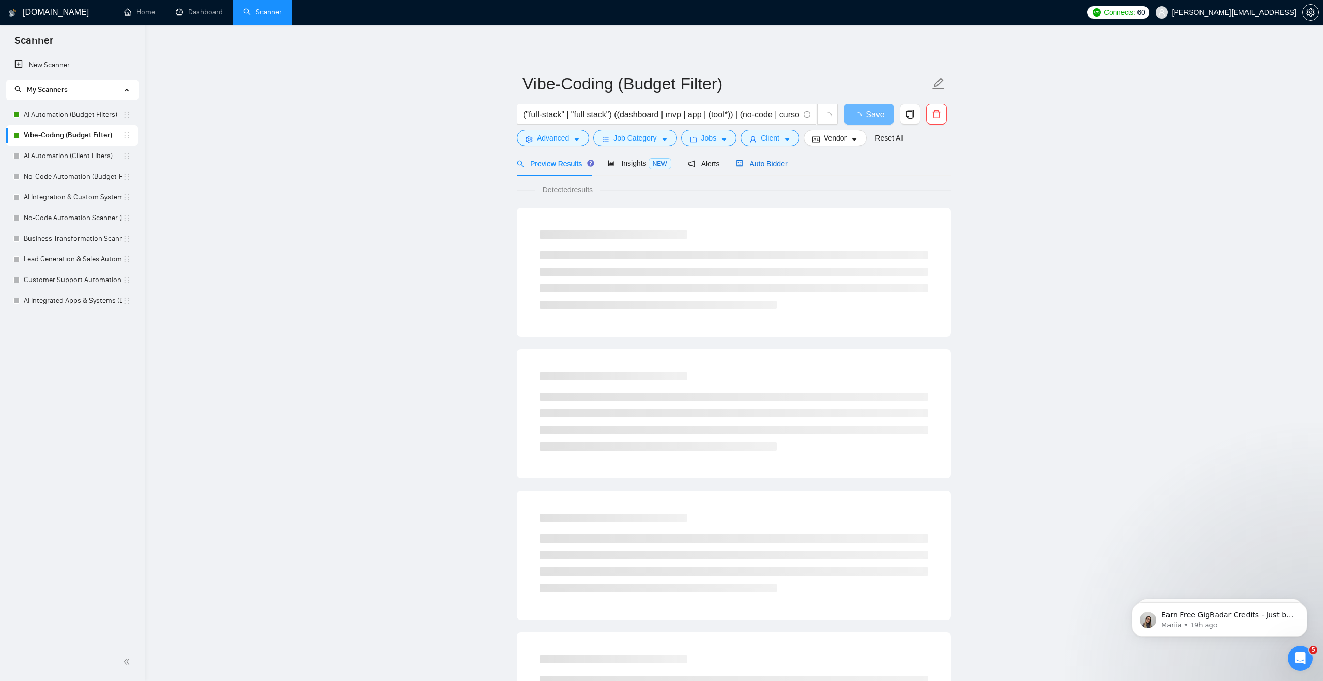
click at [762, 169] on div "Auto Bidder" at bounding box center [761, 163] width 51 height 11
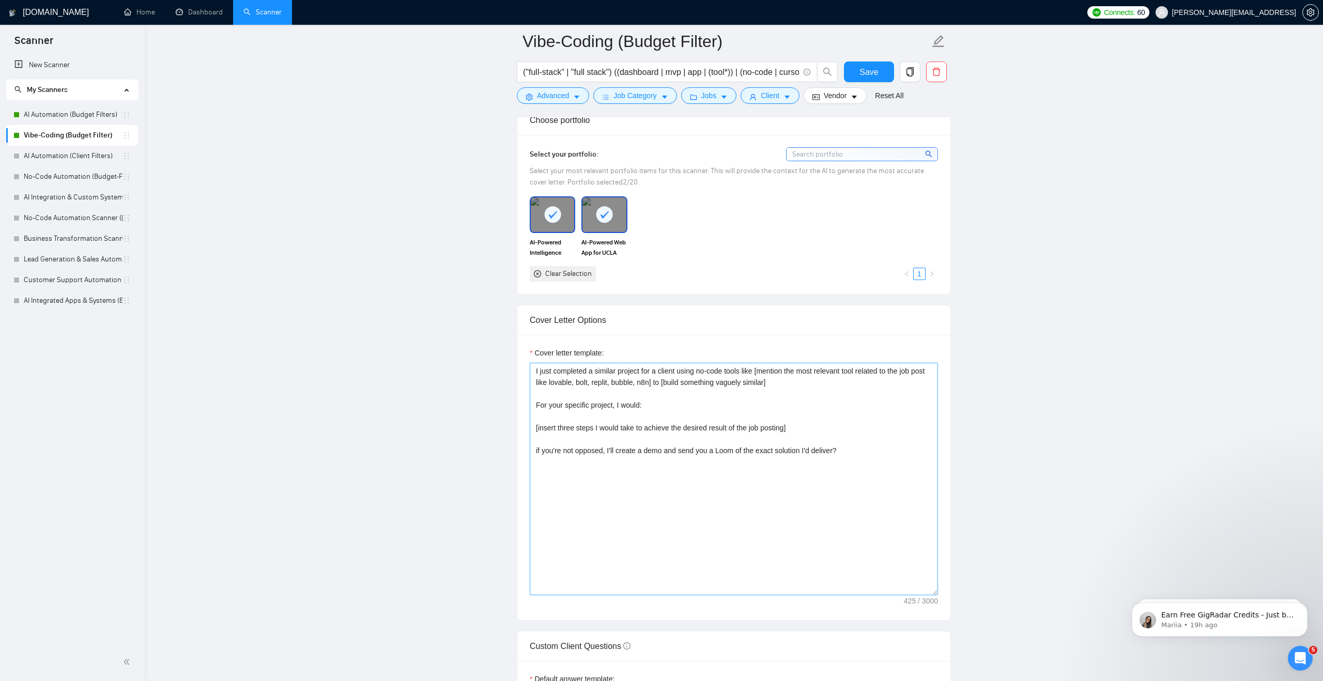
scroll to position [929, 0]
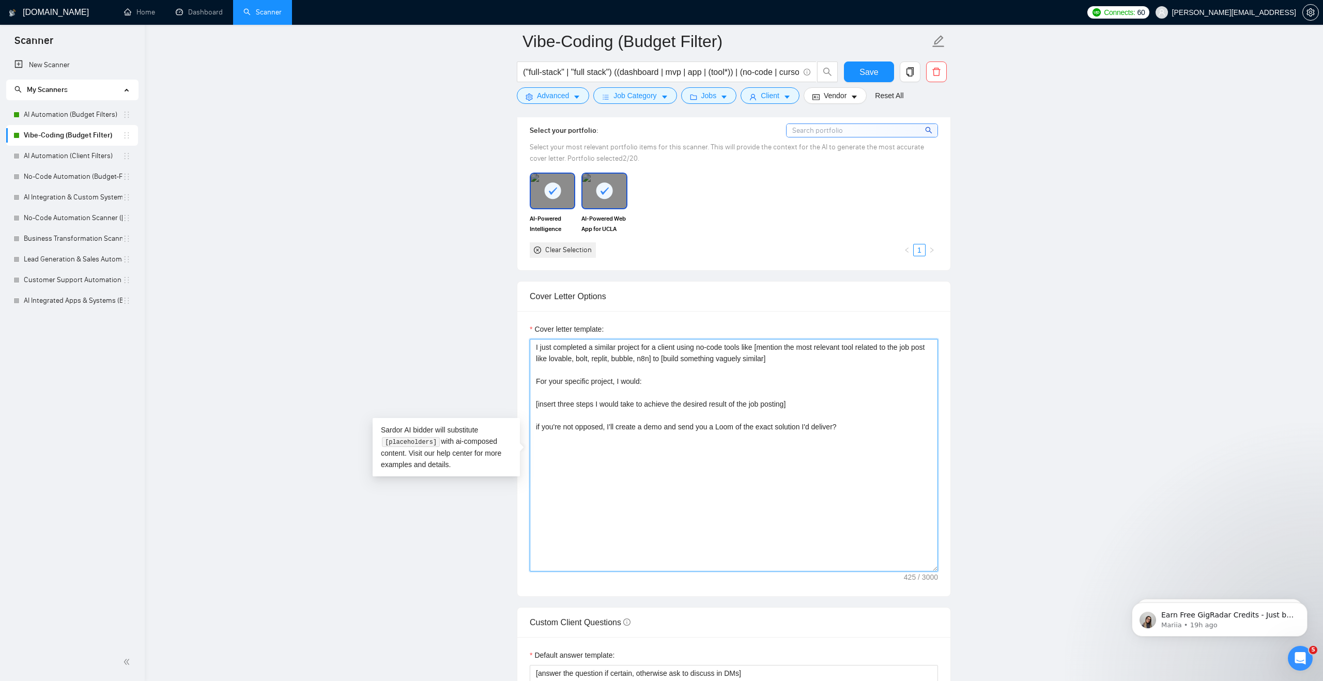
drag, startPoint x: 871, startPoint y: 426, endPoint x: 517, endPoint y: 340, distance: 364.0
click at [517, 340] on div "Cover letter template: I just completed a similar project for a client using no…" at bounding box center [733, 453] width 433 height 285
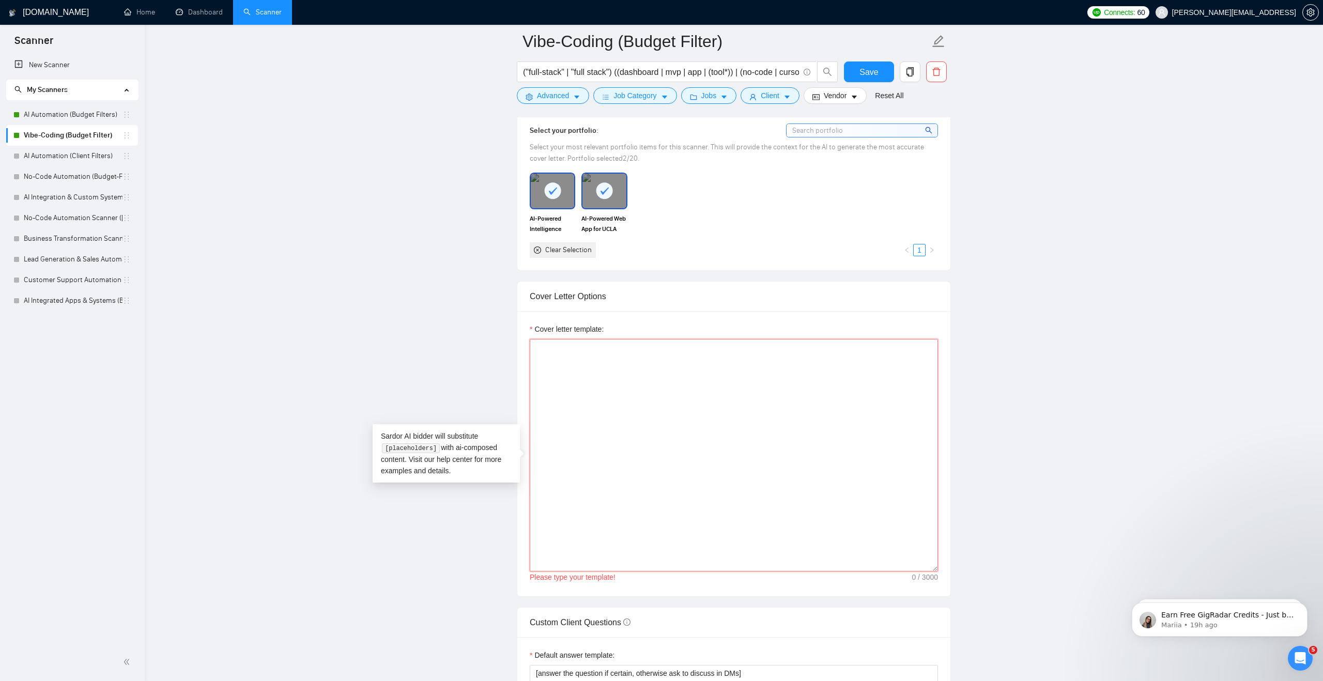
paste textarea "Hey, I just completed a project for a competitor [DATE] where I [fixed a simila…"
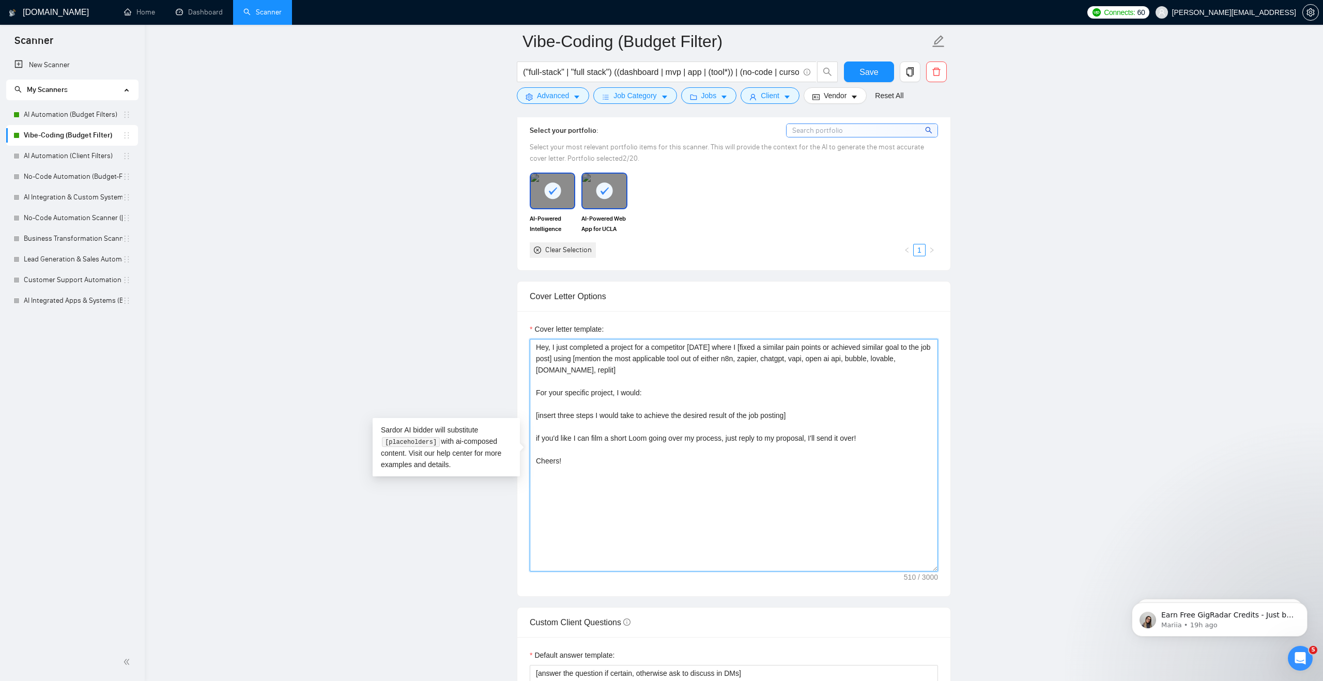
type textarea "Hey, I just completed a project for a competitor [DATE] where I [fixed a simila…"
click at [627, 315] on div "Cover letter template: Hey, I just completed a project for a competitor [DATE] …" at bounding box center [733, 453] width 433 height 285
click at [855, 74] on button "Save" at bounding box center [869, 72] width 50 height 21
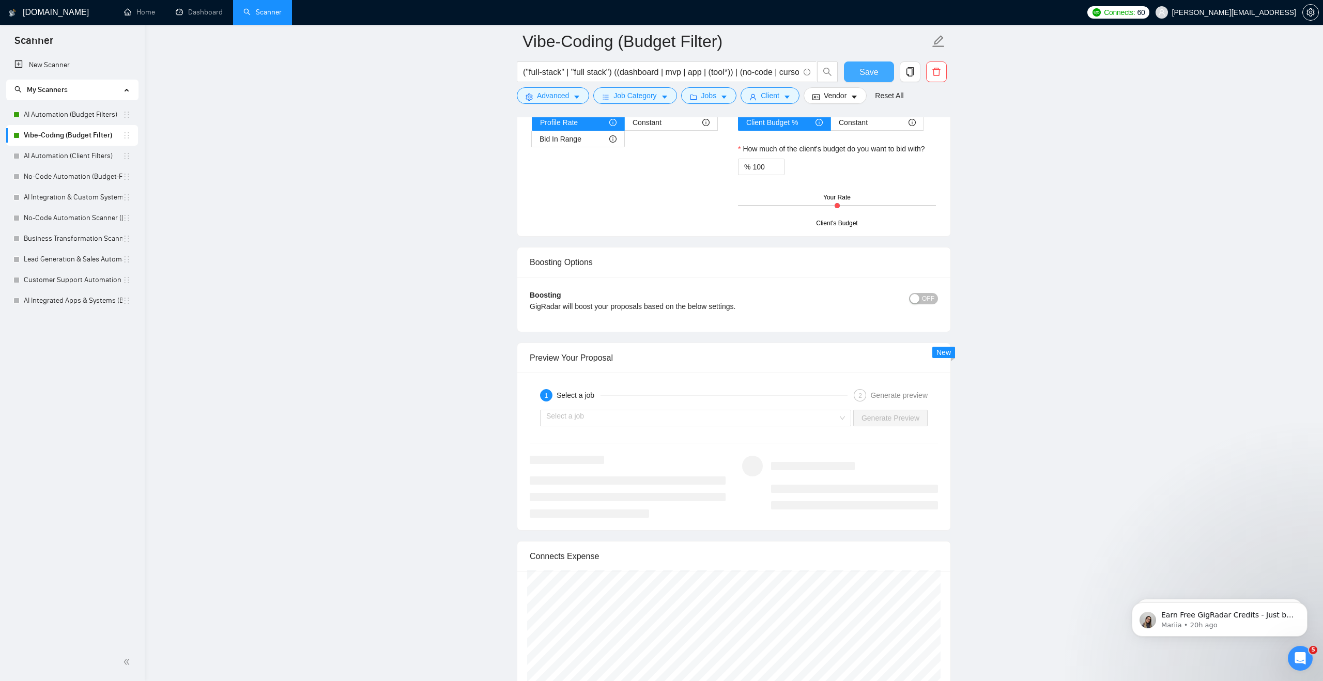
scroll to position [1732, 0]
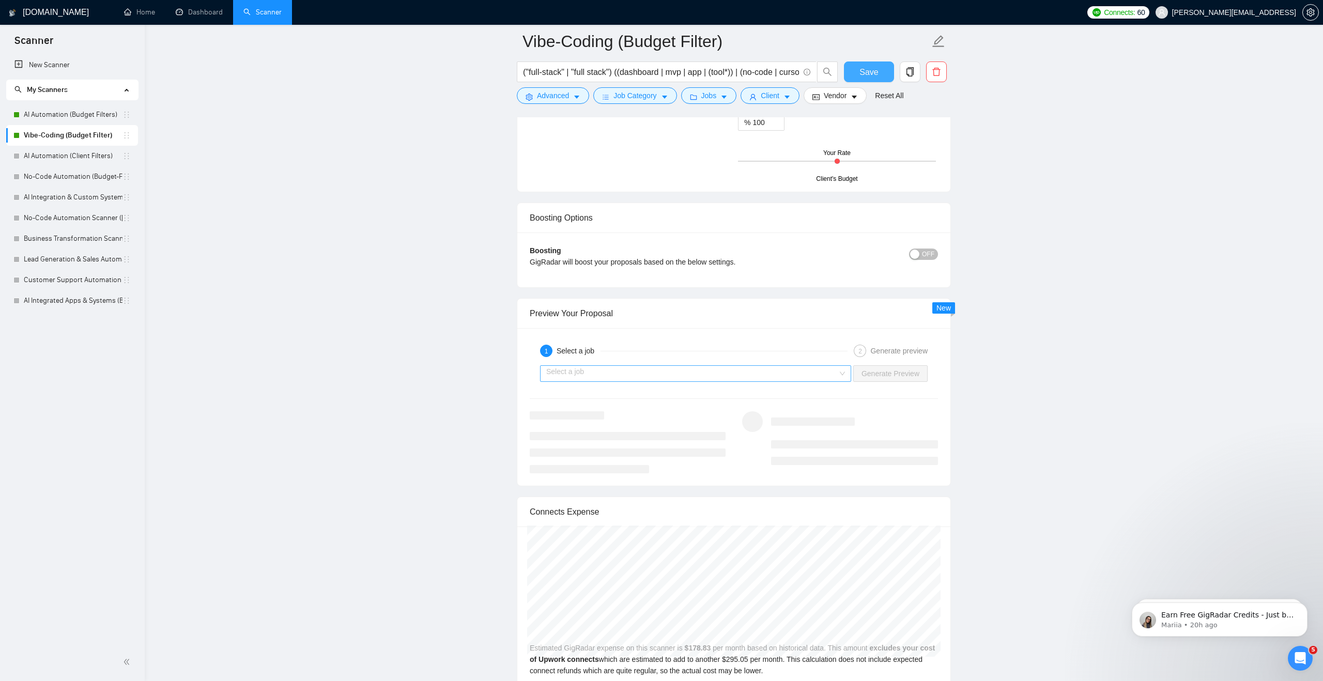
click at [840, 375] on div "Select a job" at bounding box center [695, 373] width 311 height 17
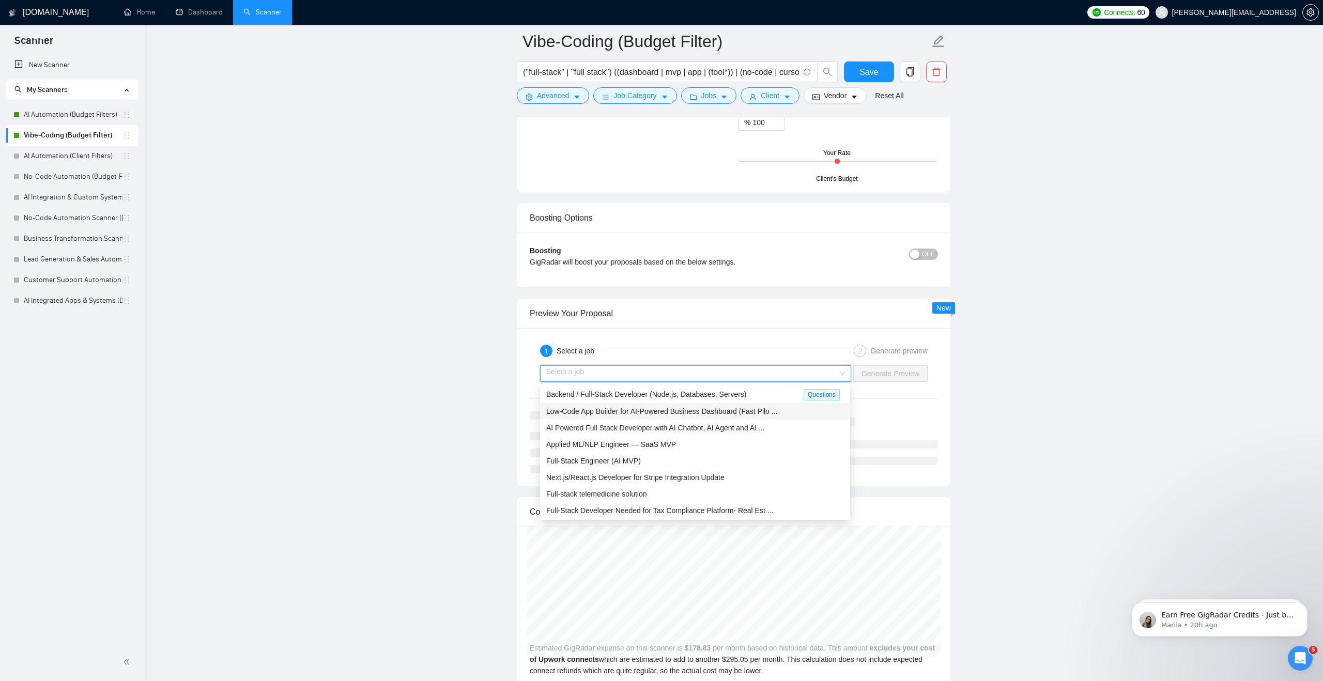
click at [720, 407] on span "Low-Code App Builder for AI-Powered Business Dashboard (Fast Pilo ..." at bounding box center [661, 411] width 231 height 8
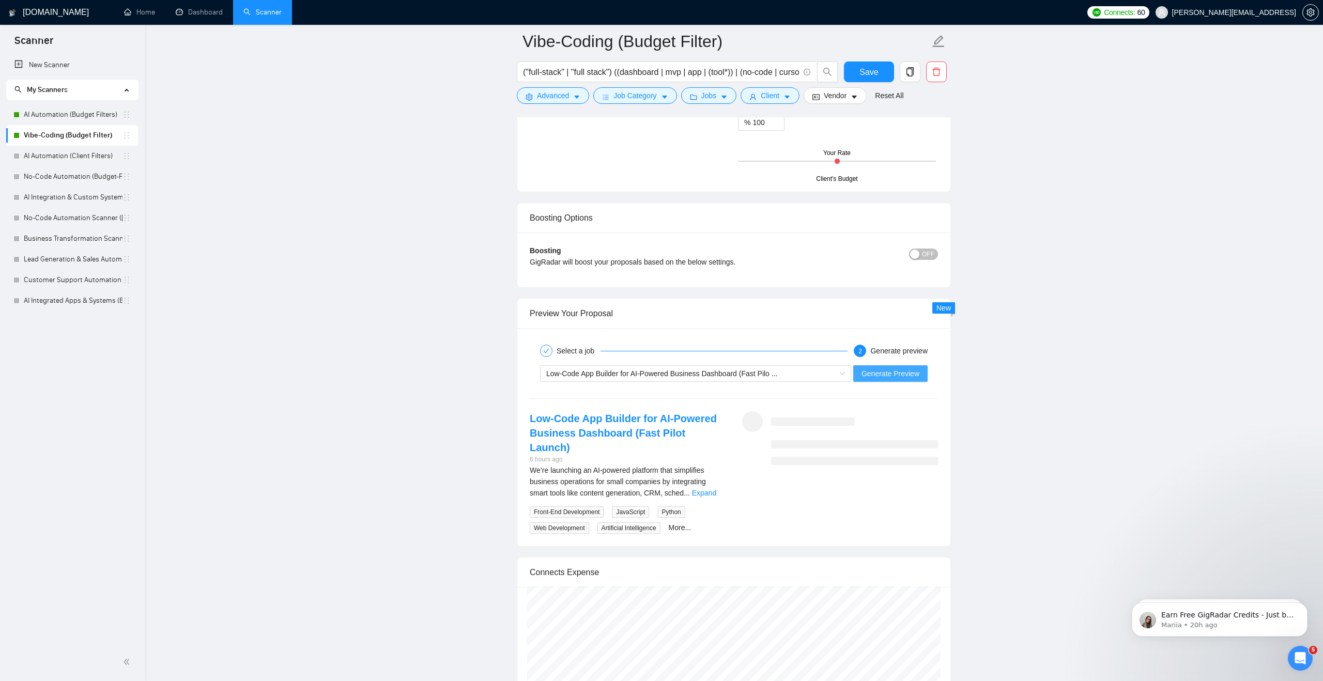
click at [891, 370] on span "Generate Preview" at bounding box center [891, 373] width 58 height 11
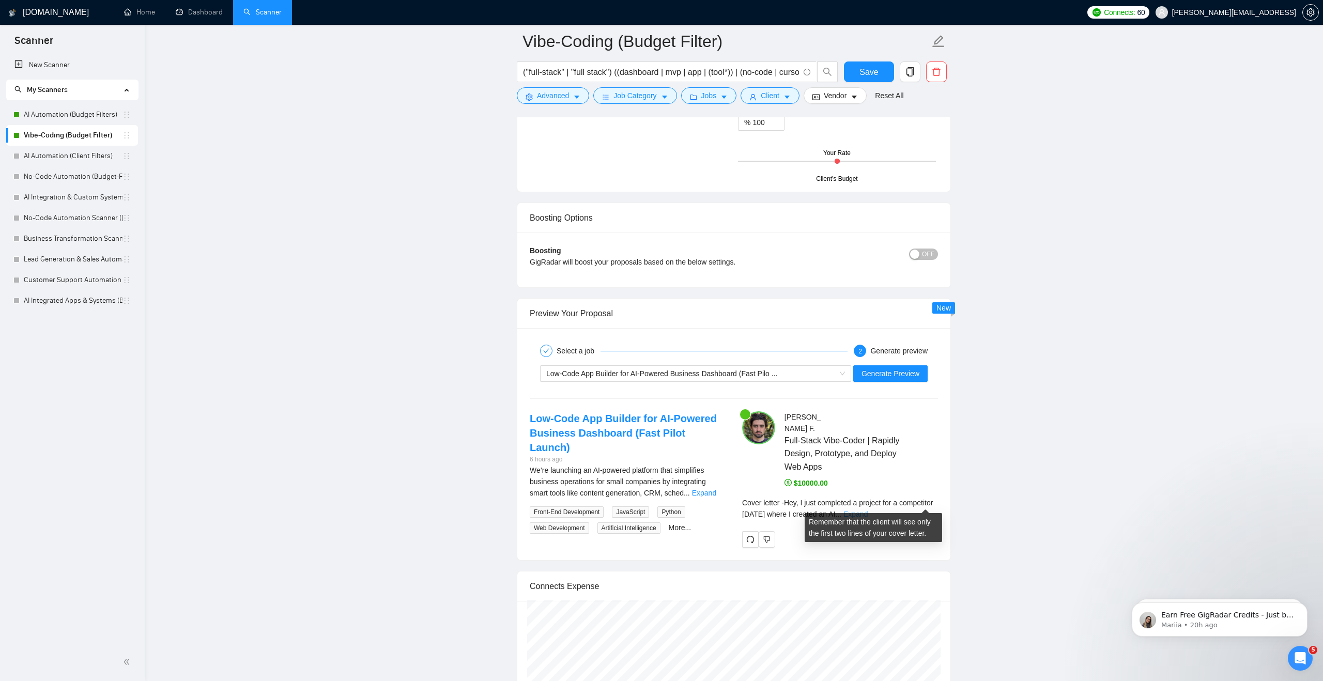
click at [868, 510] on link "Expand" at bounding box center [856, 514] width 24 height 8
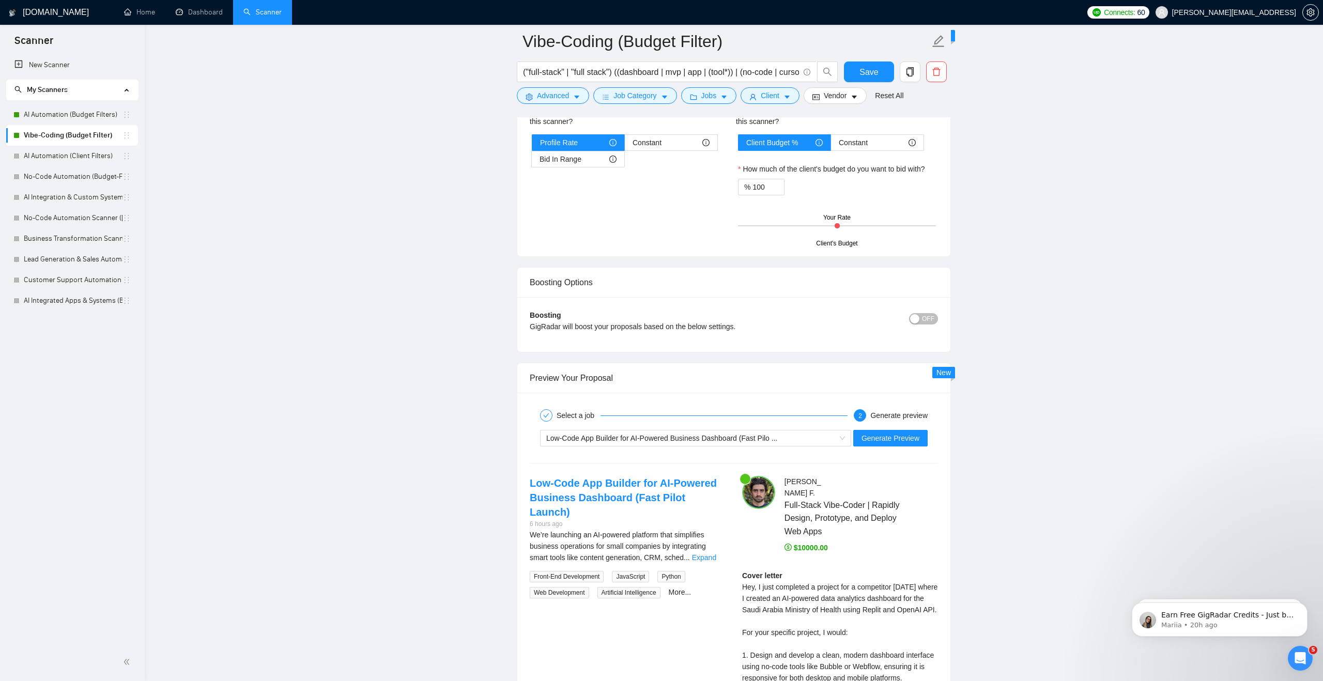
scroll to position [1628, 0]
